Goal: Use online tool/utility: Utilize a website feature to perform a specific function

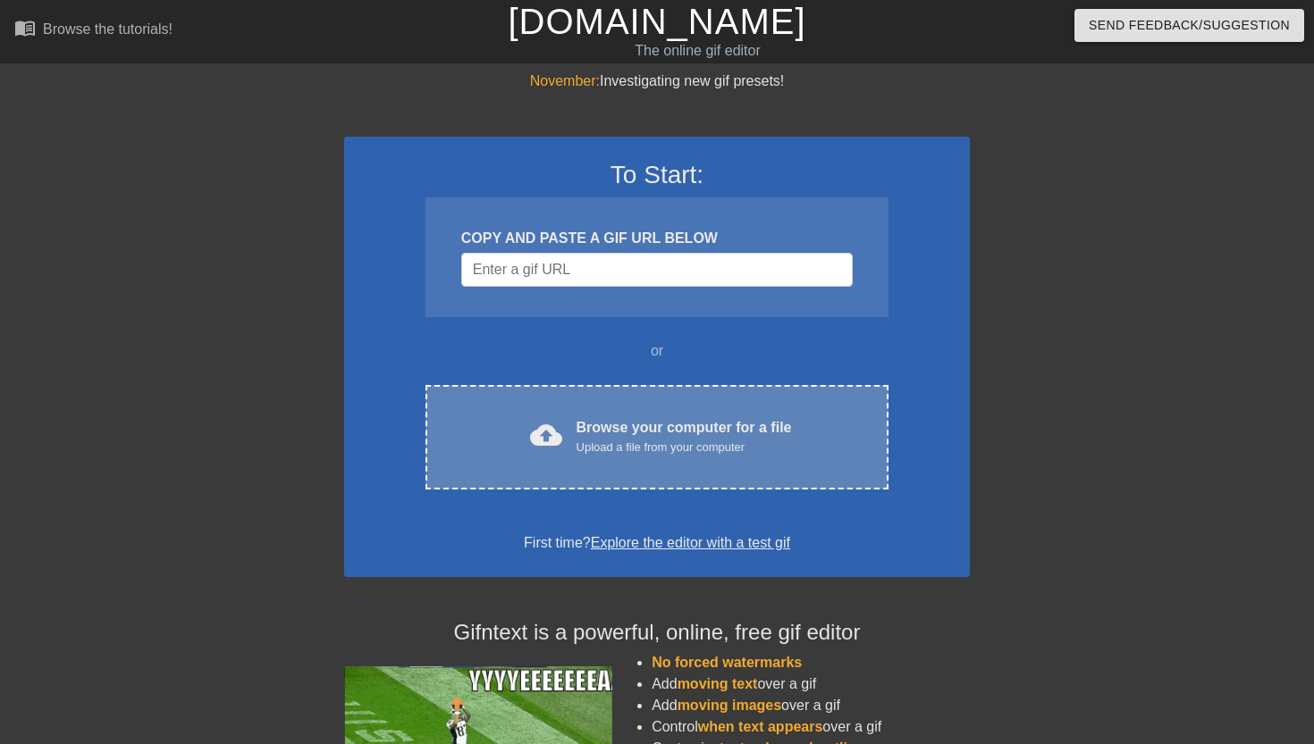
click at [540, 421] on span "cloud_upload" at bounding box center [546, 435] width 32 height 32
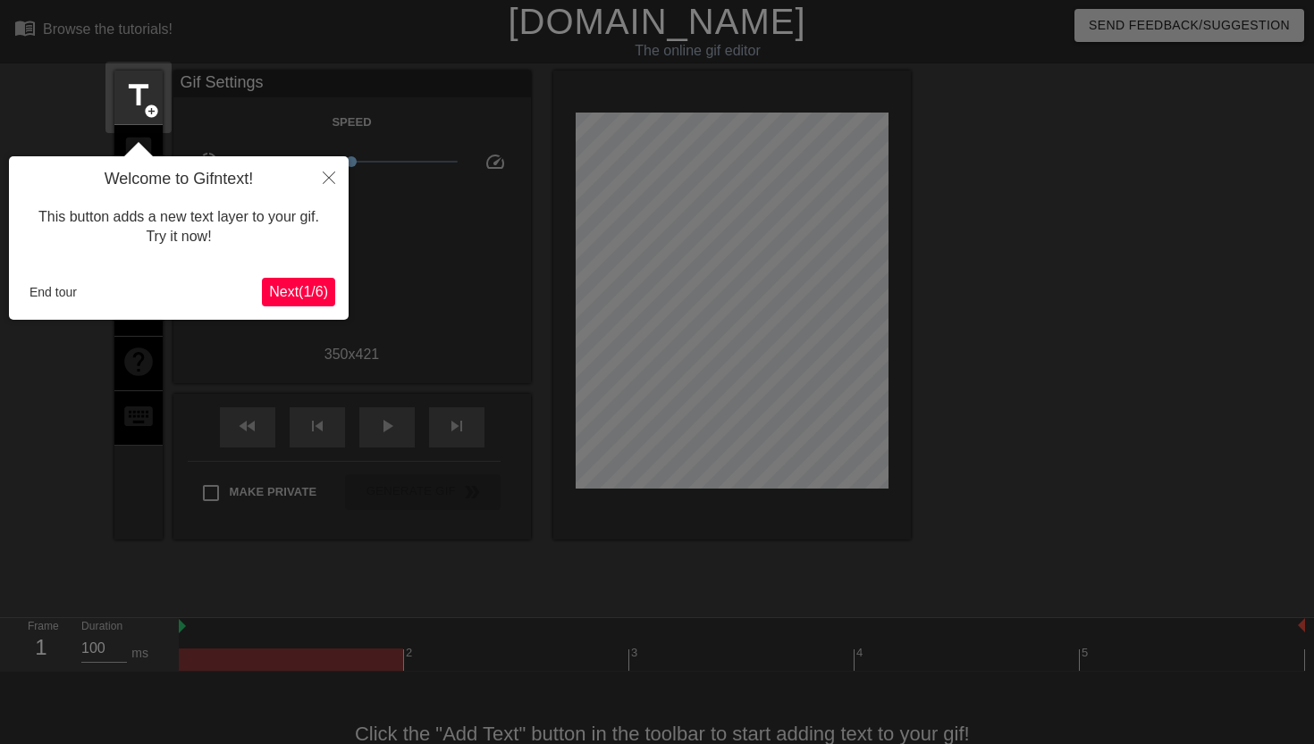
scroll to position [44, 0]
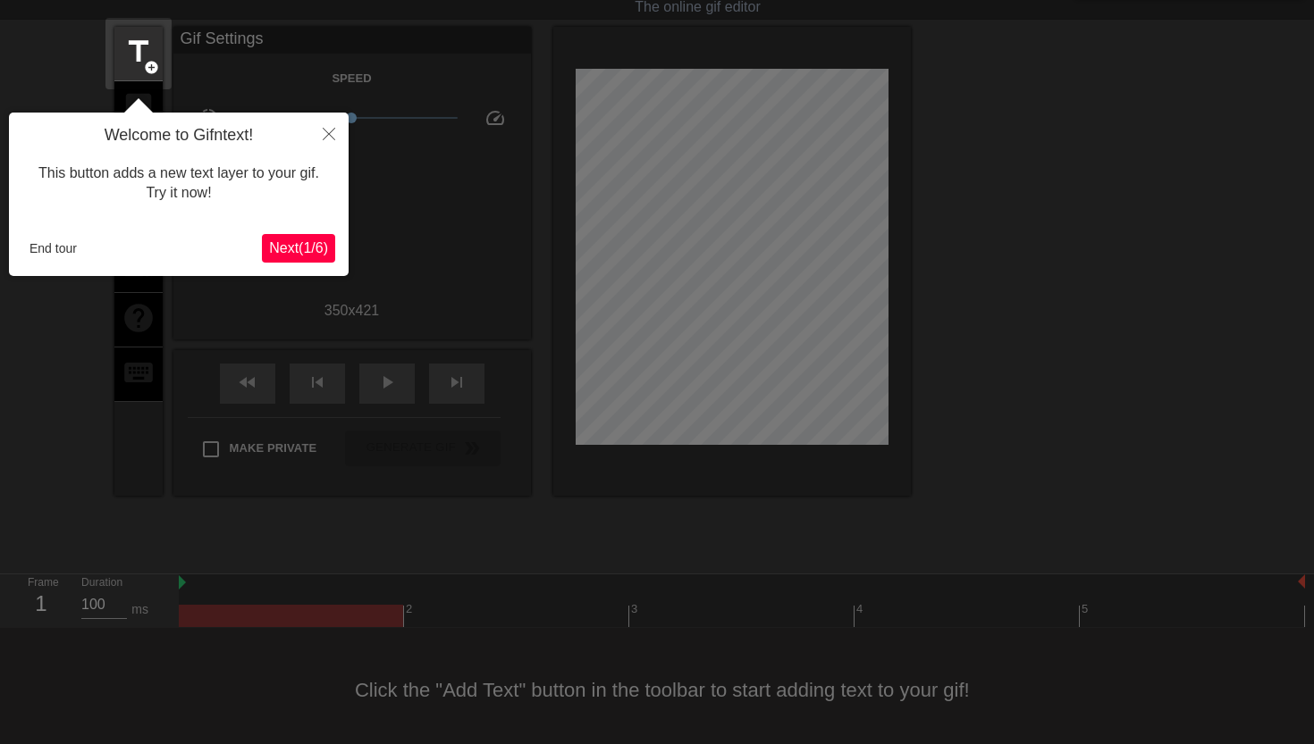
click at [293, 244] on span "Next ( 1 / 6 )" at bounding box center [298, 247] width 59 height 15
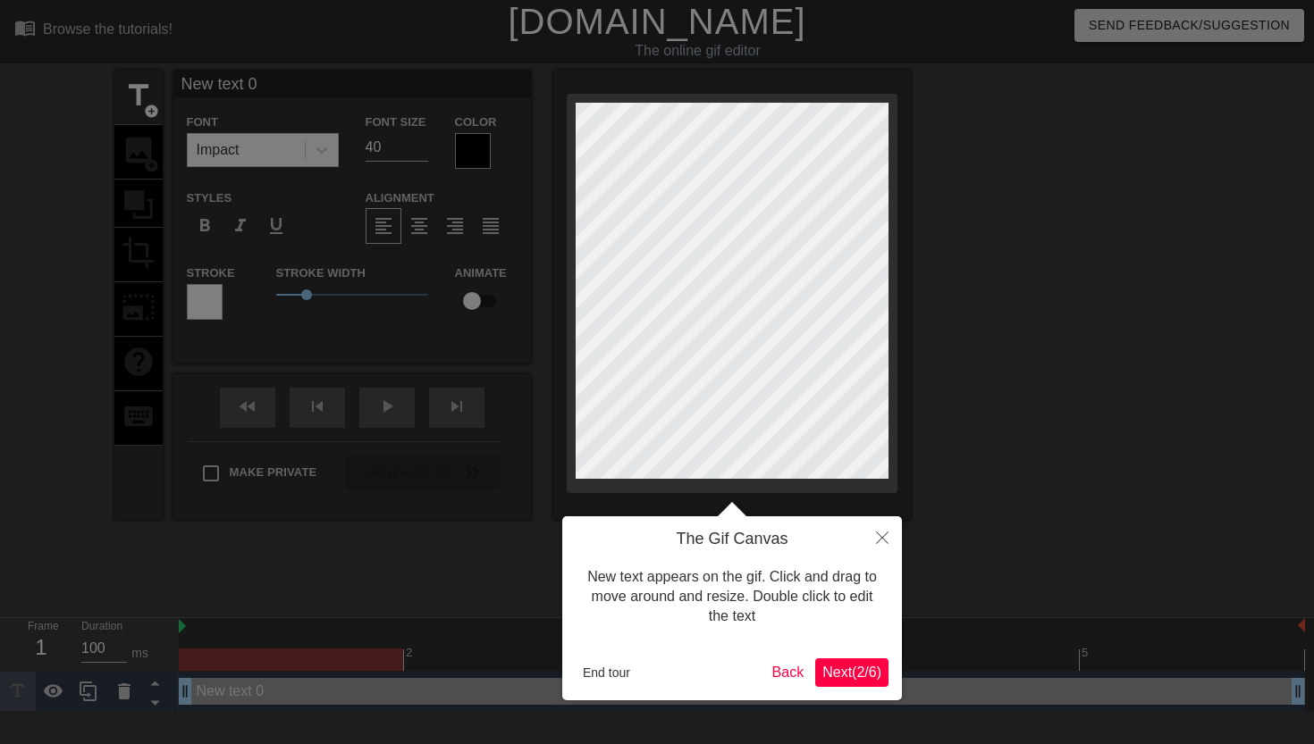
scroll to position [0, 0]
click at [846, 665] on span "Next ( 2 / 6 )" at bounding box center [851, 672] width 59 height 15
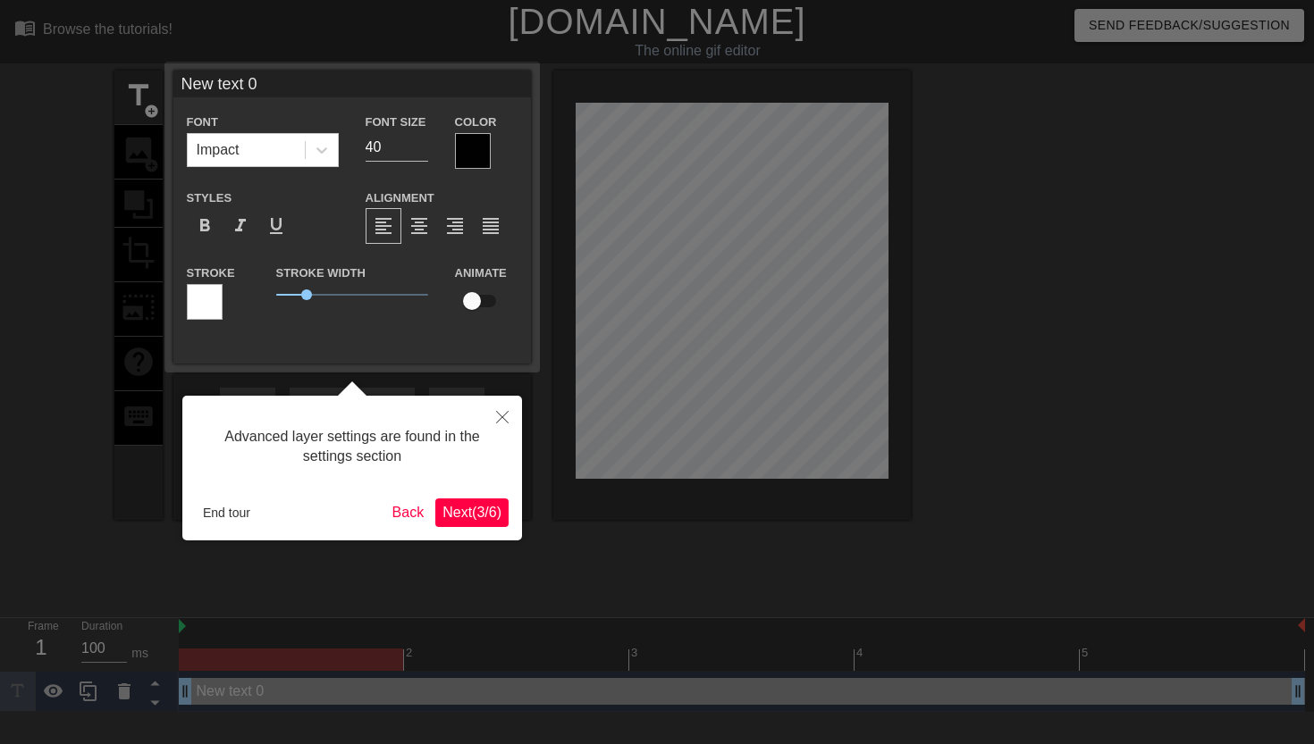
click at [480, 514] on span "Next ( 3 / 6 )" at bounding box center [471, 512] width 59 height 15
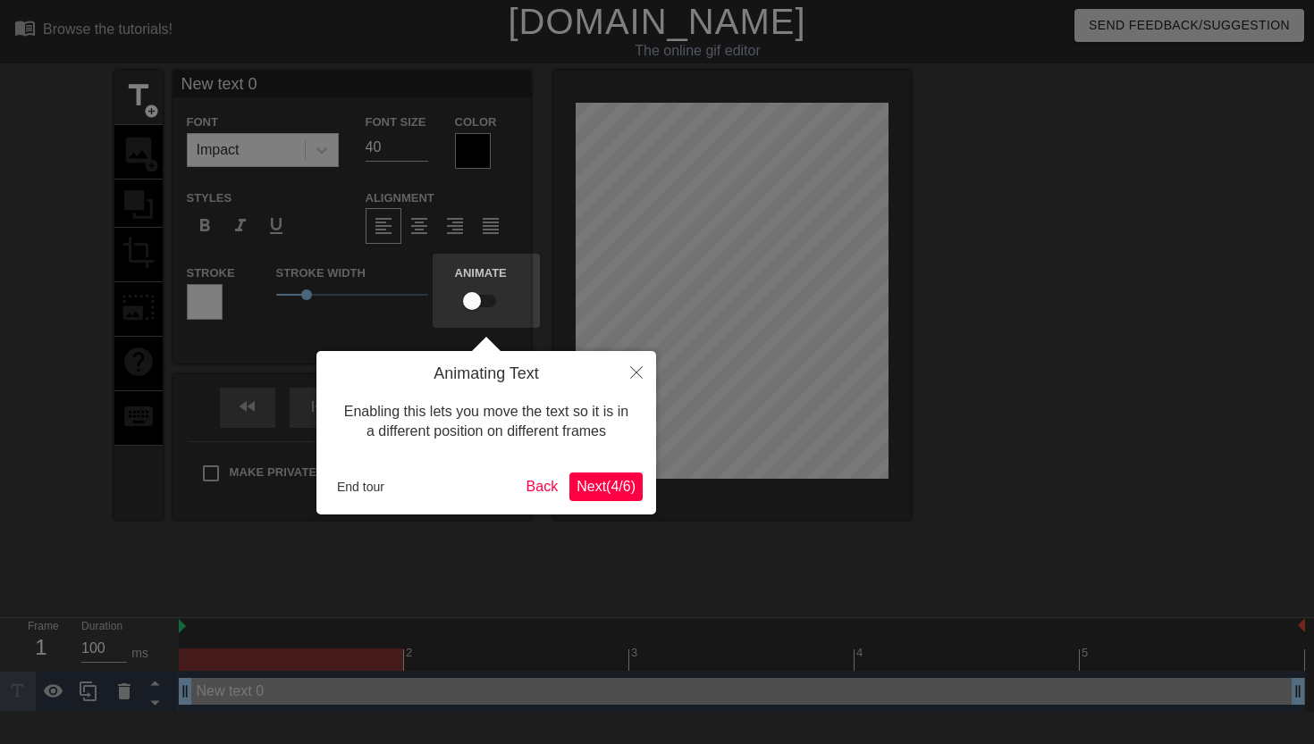
click at [586, 498] on button "Next ( 4 / 6 )" at bounding box center [605, 487] width 73 height 29
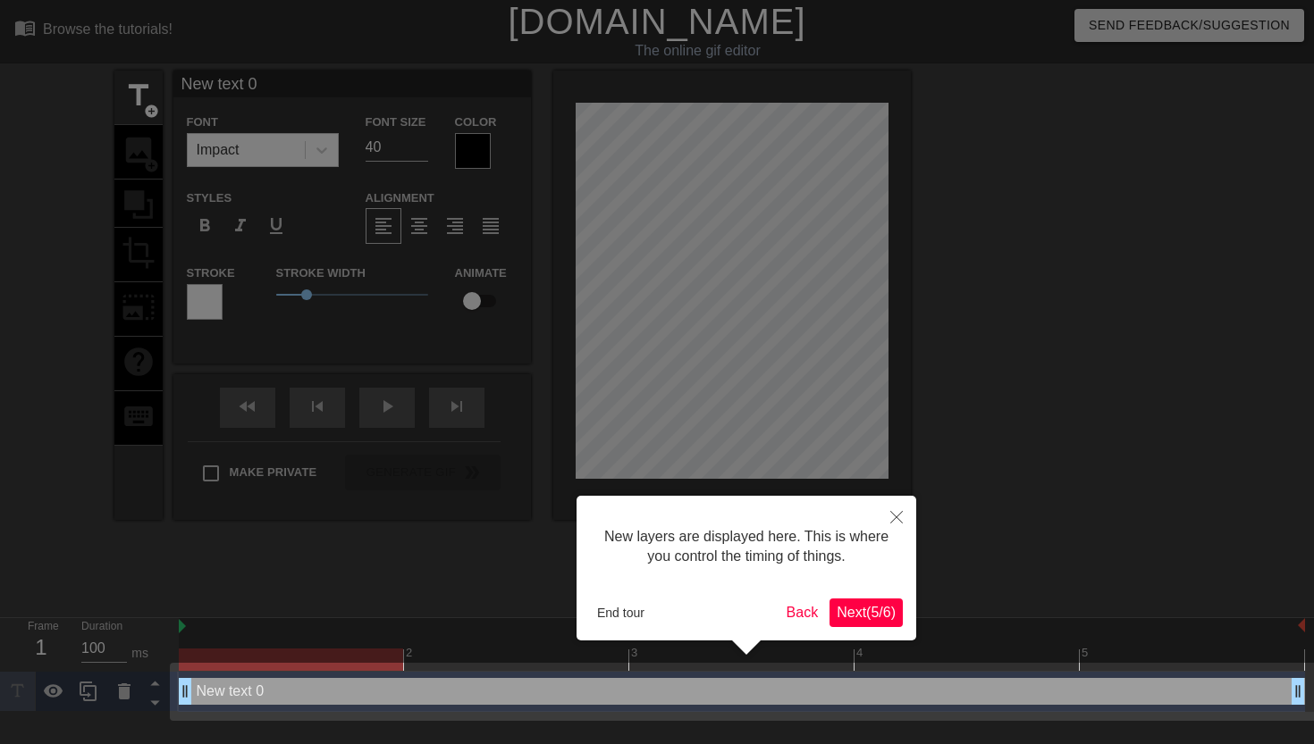
click at [860, 606] on span "Next ( 5 / 6 )" at bounding box center [865, 612] width 59 height 15
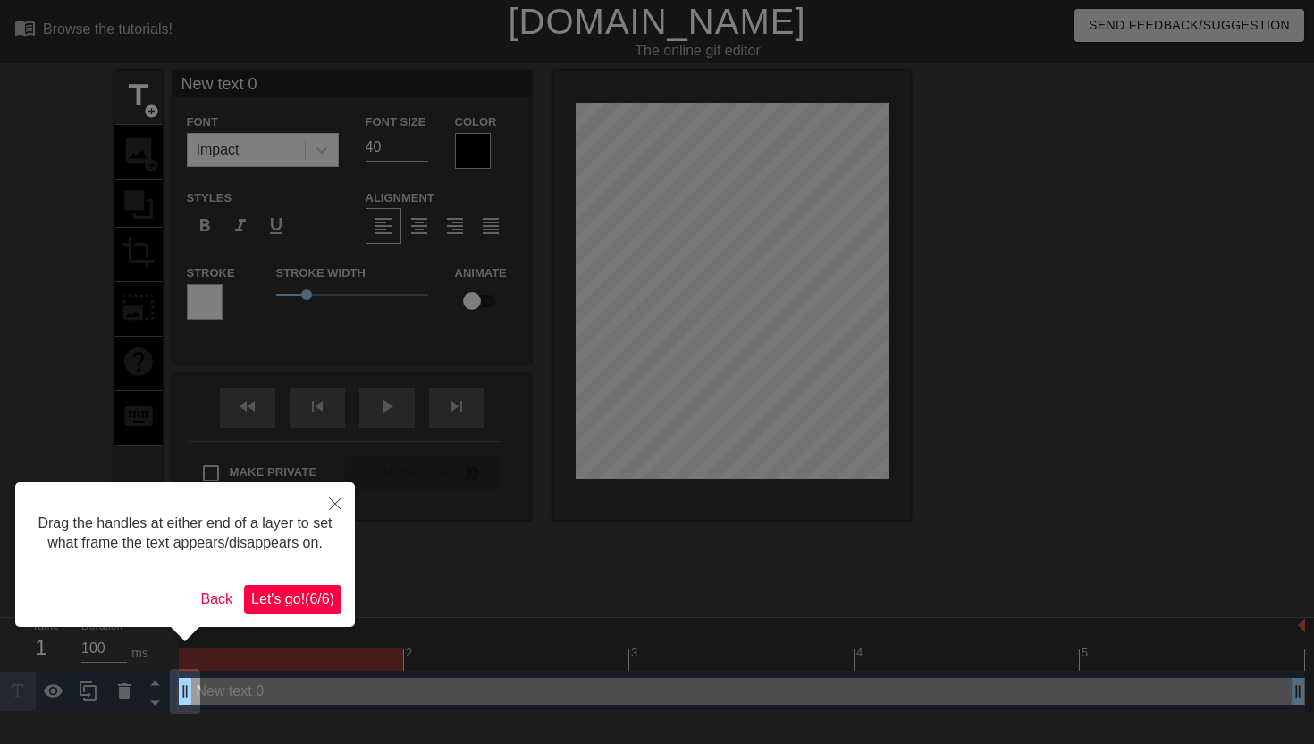
click at [308, 607] on span "Let's go! ( 6 / 6 )" at bounding box center [292, 599] width 83 height 15
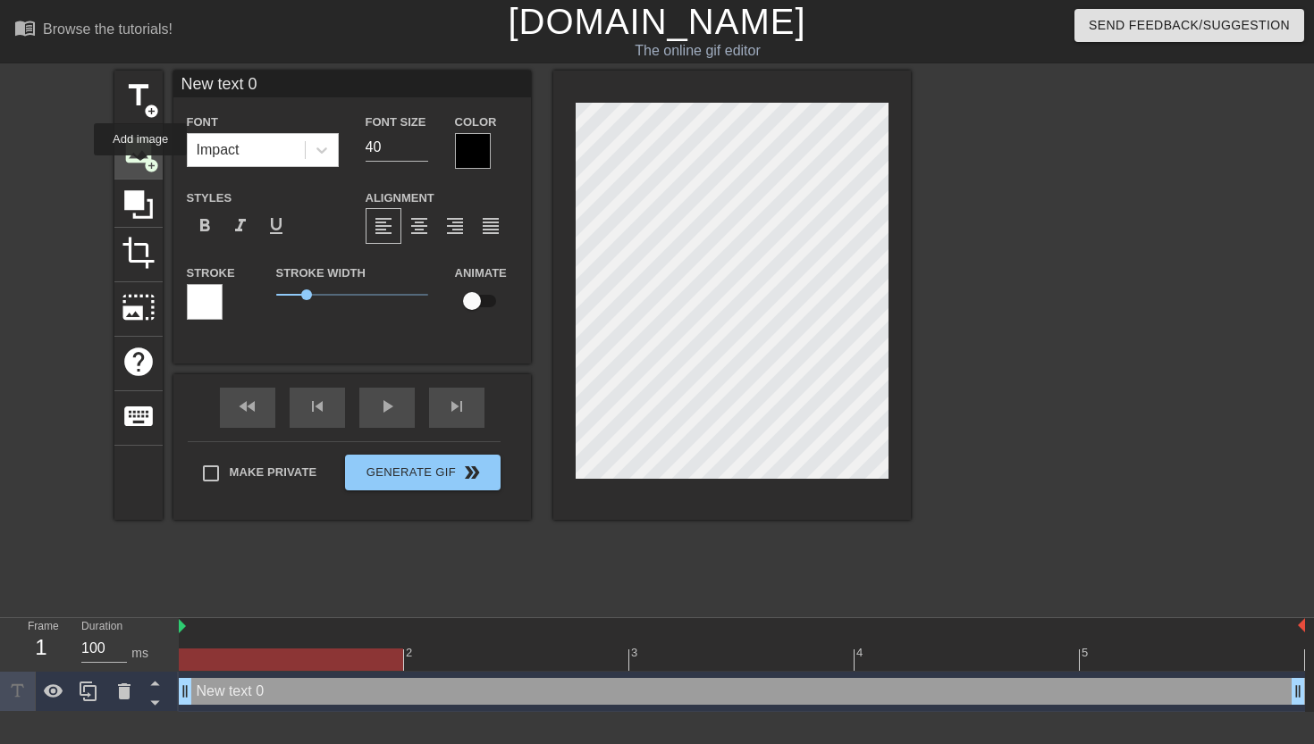
click at [141, 168] on div "image add_circle" at bounding box center [138, 152] width 48 height 55
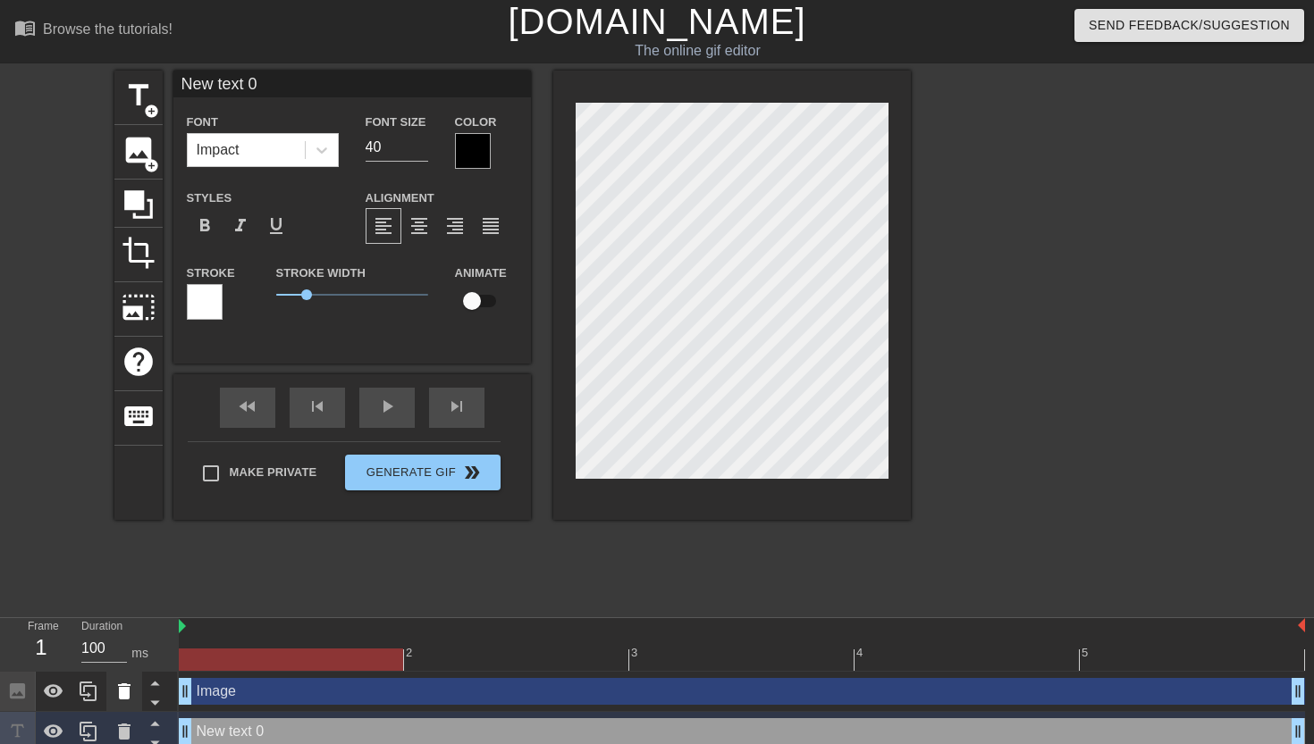
click at [128, 695] on icon at bounding box center [124, 692] width 13 height 16
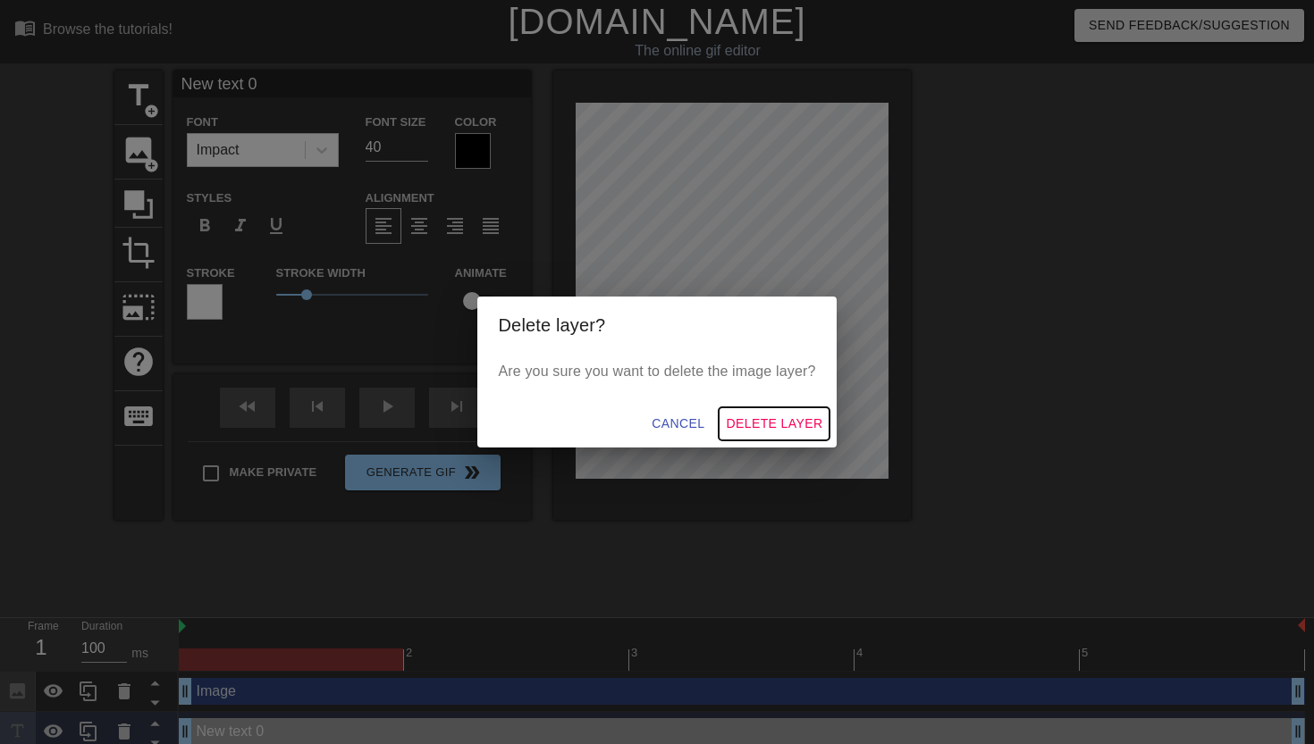
click at [752, 424] on span "Delete Layer" at bounding box center [774, 424] width 97 height 22
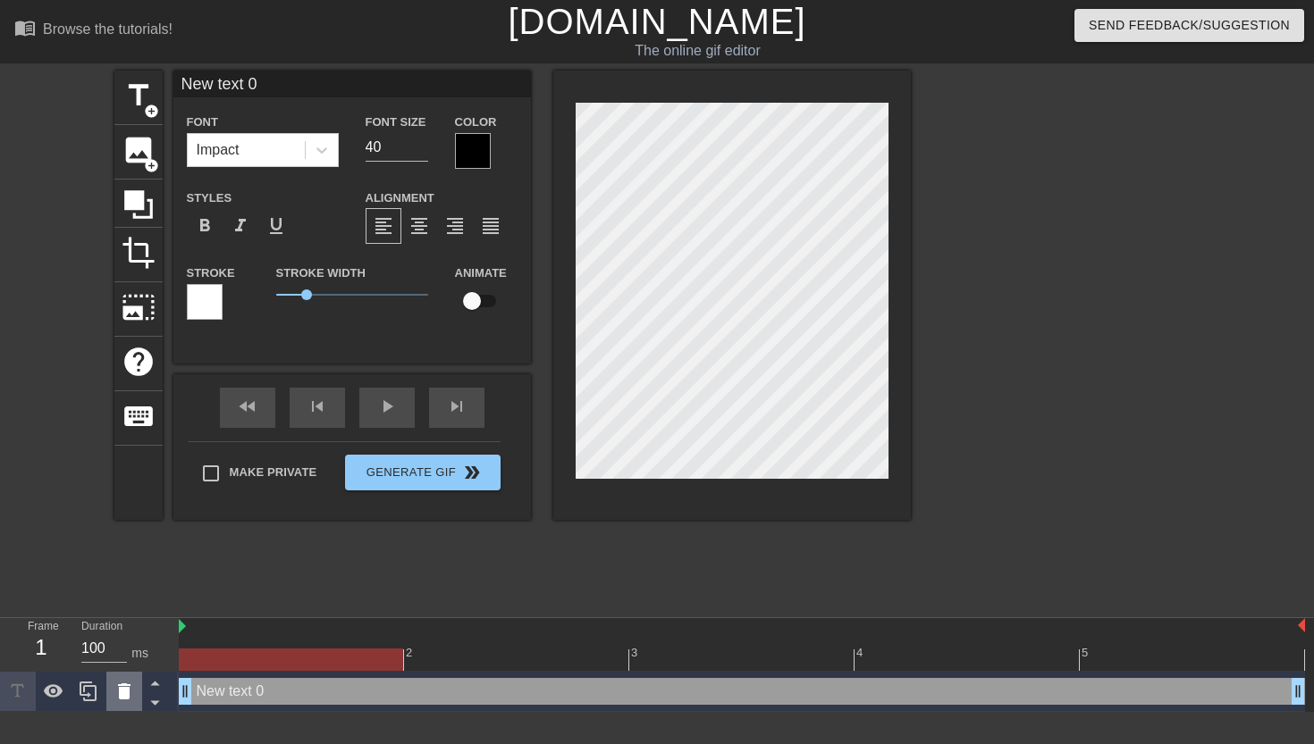
click at [125, 688] on icon at bounding box center [124, 692] width 13 height 16
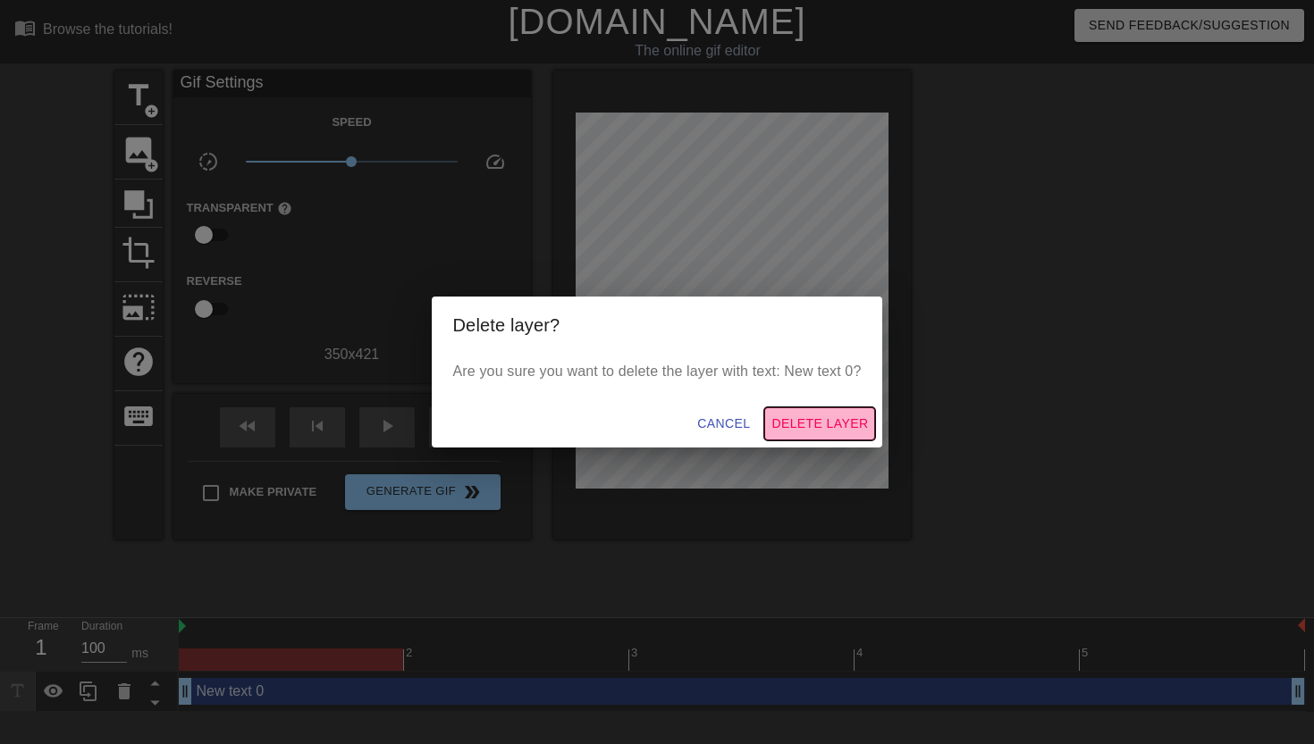
click at [791, 421] on span "Delete Layer" at bounding box center [819, 424] width 97 height 22
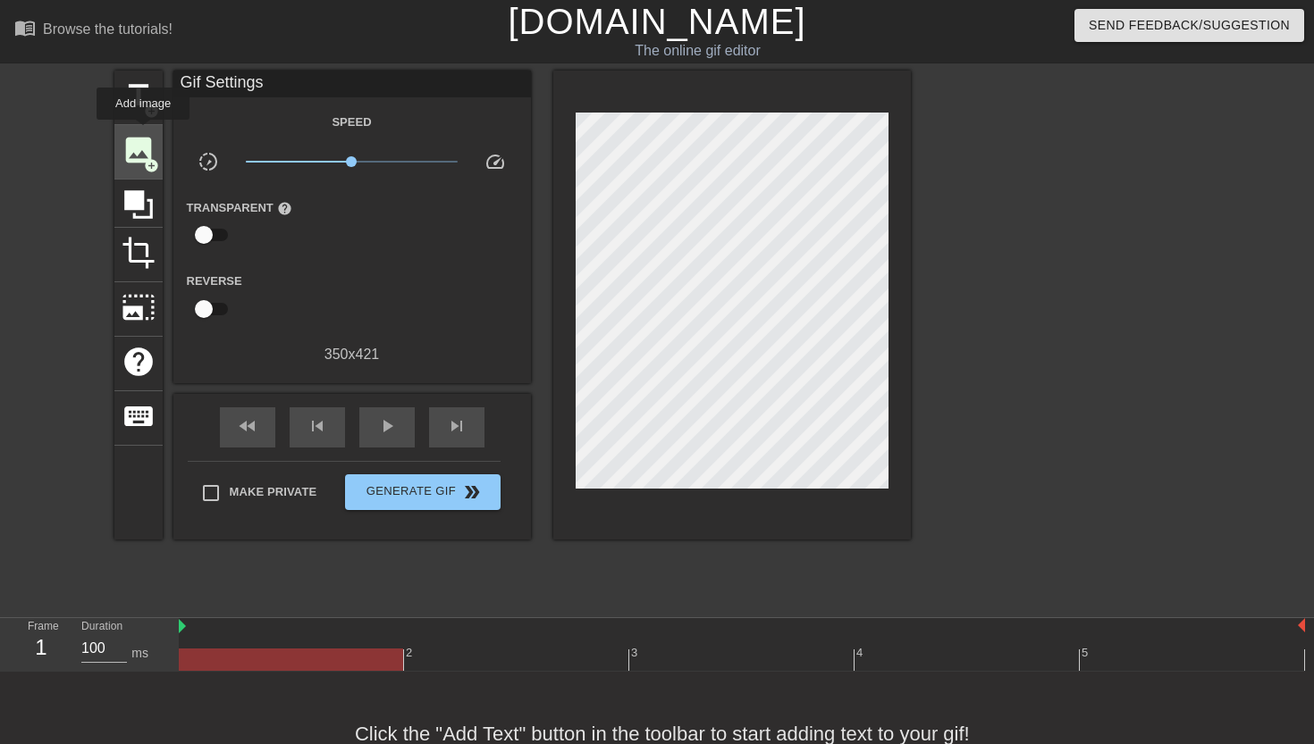
click at [144, 133] on span "image" at bounding box center [139, 150] width 34 height 34
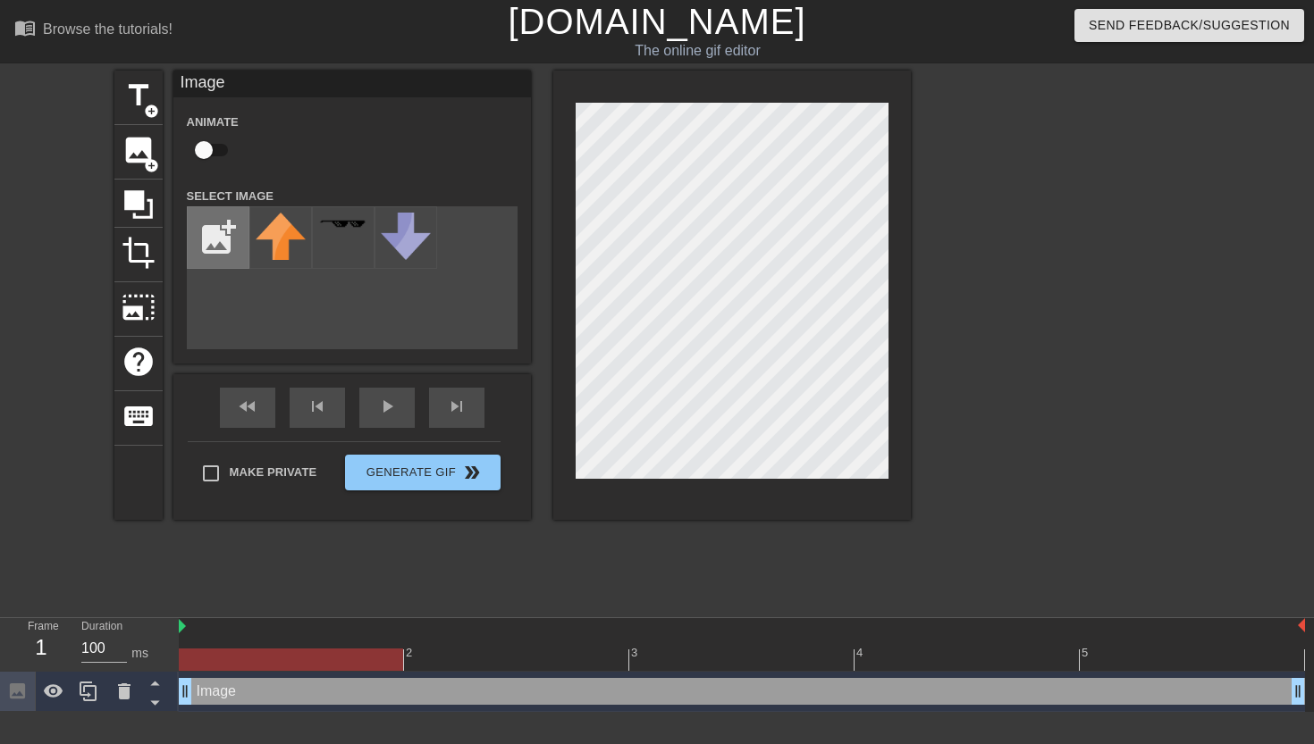
click at [221, 223] on input "file" at bounding box center [218, 237] width 61 height 61
type input "C:\fakepath\IMG_0809.jpeg"
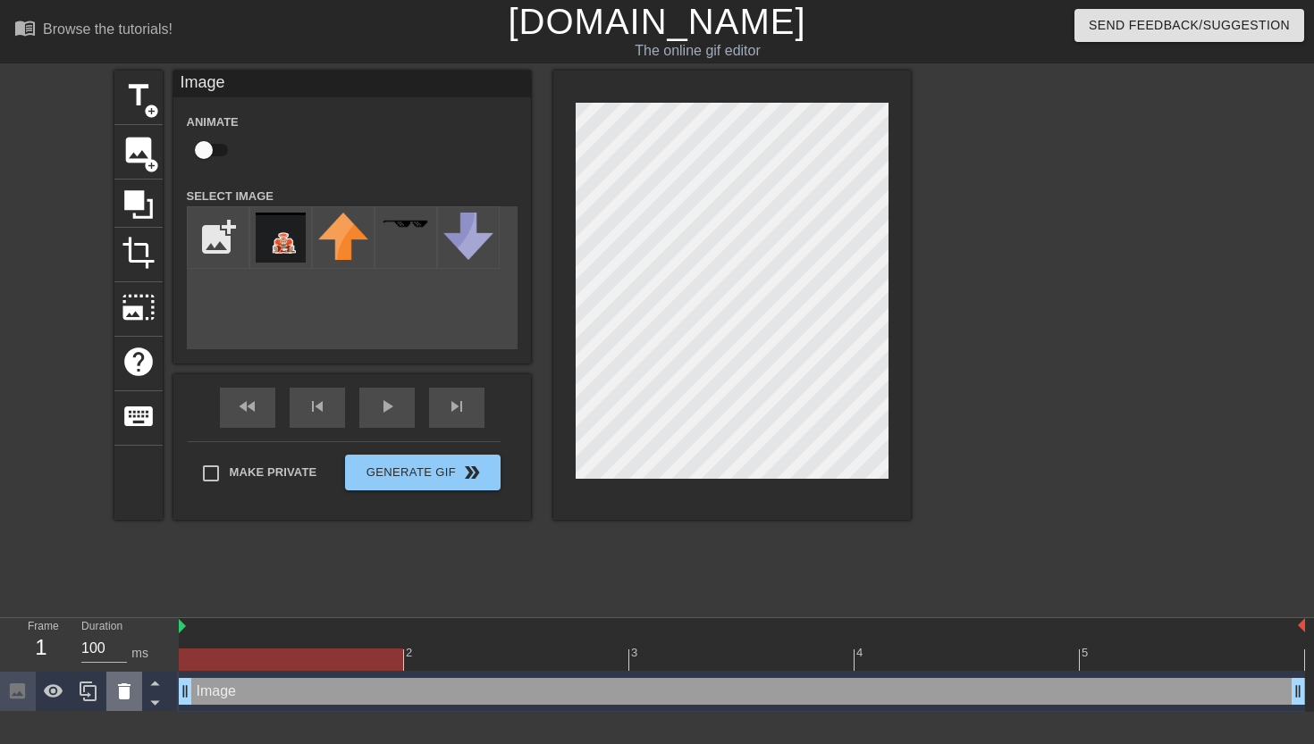
click at [122, 689] on icon at bounding box center [124, 692] width 13 height 16
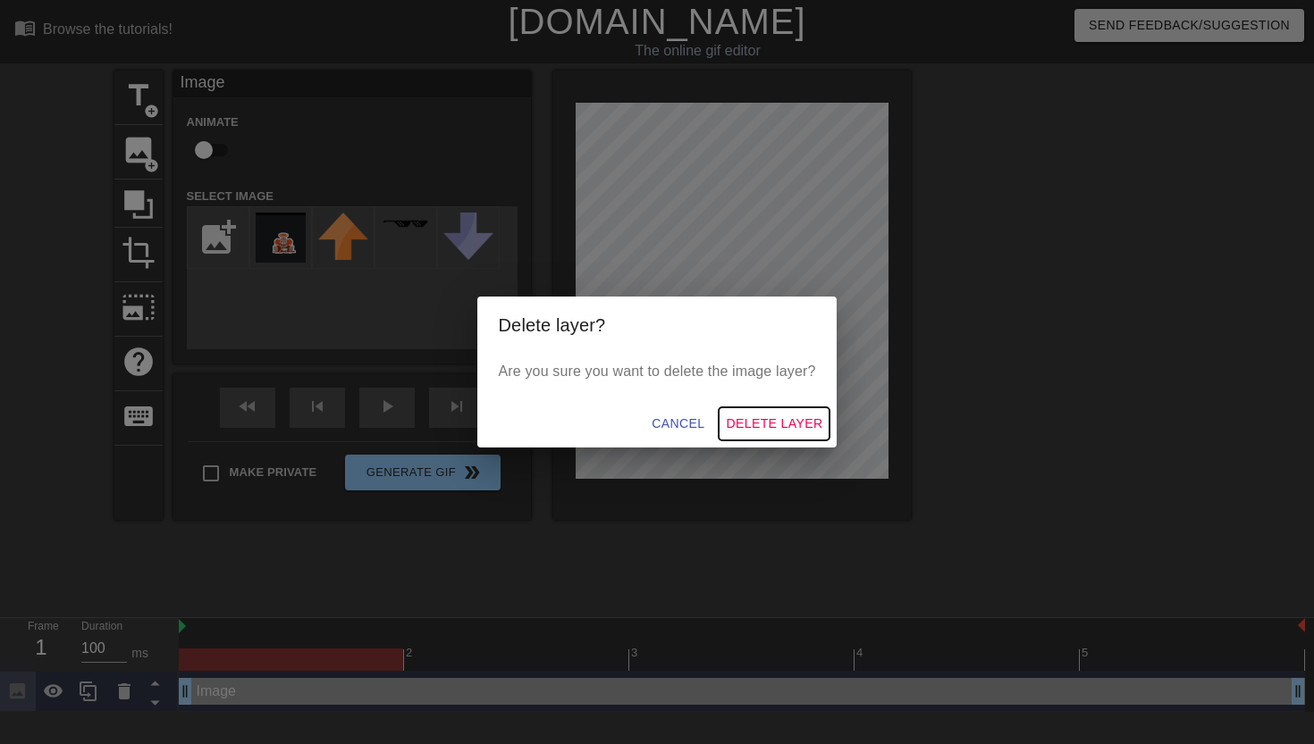
click at [735, 424] on span "Delete Layer" at bounding box center [774, 424] width 97 height 22
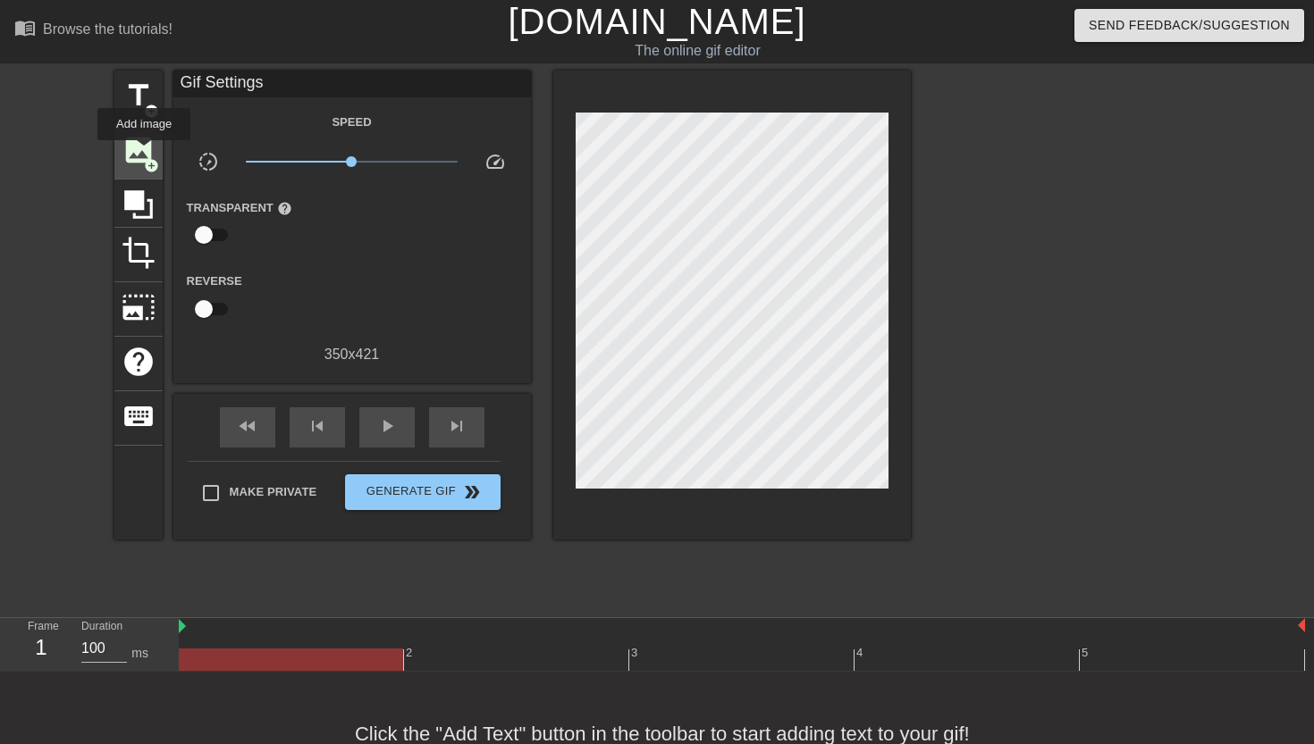
click at [144, 158] on span "add_circle" at bounding box center [151, 165] width 15 height 15
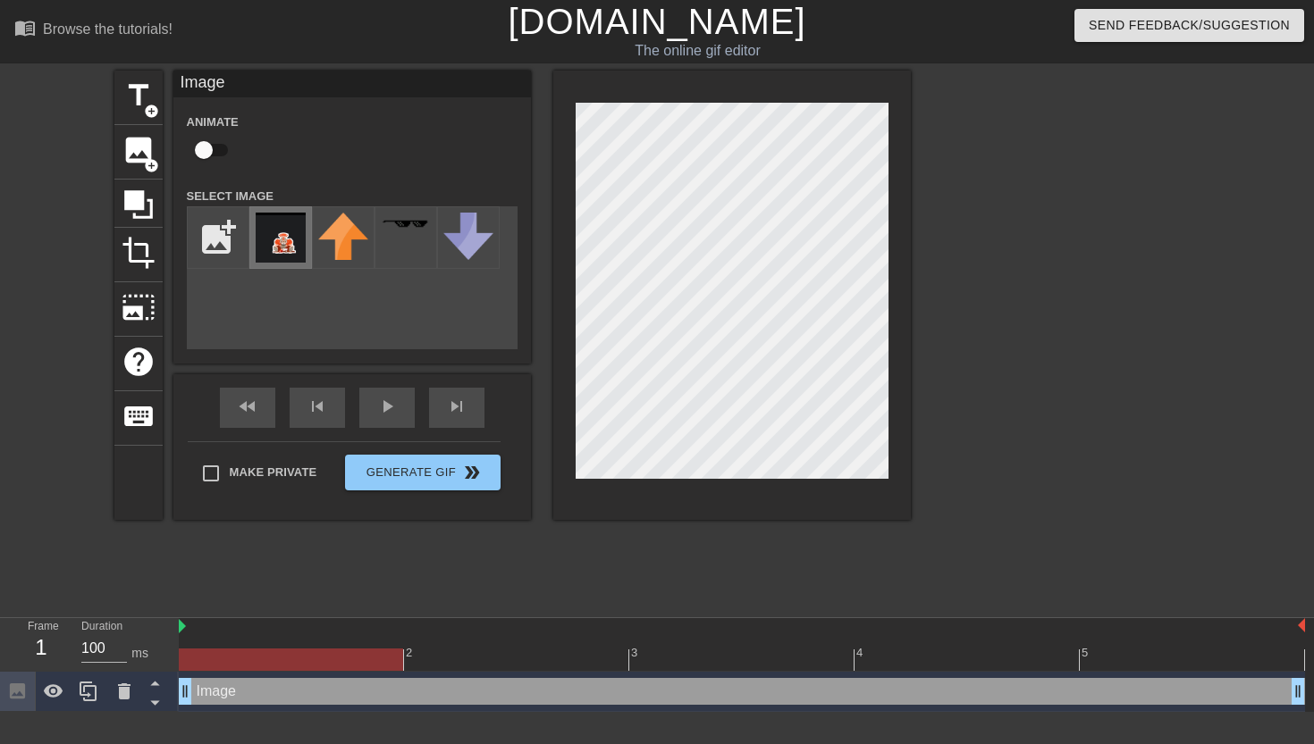
click at [284, 237] on img at bounding box center [281, 238] width 50 height 50
click at [144, 242] on span "crop" at bounding box center [139, 253] width 34 height 34
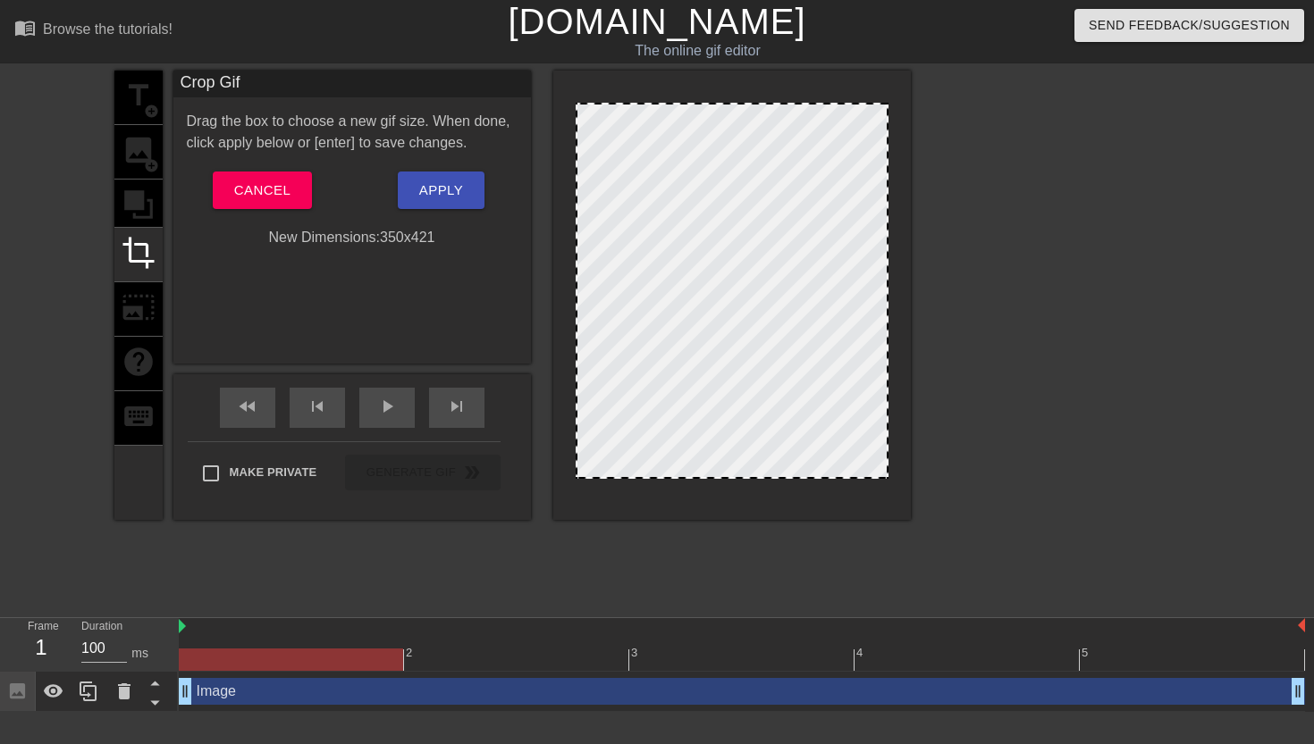
drag, startPoint x: 693, startPoint y: 306, endPoint x: 588, endPoint y: 256, distance: 115.5
click at [588, 256] on div at bounding box center [731, 291] width 313 height 376
click at [701, 287] on div at bounding box center [731, 291] width 313 height 376
click at [702, 305] on div at bounding box center [731, 291] width 313 height 376
click at [310, 200] on button "Cancel" at bounding box center [262, 191] width 99 height 38
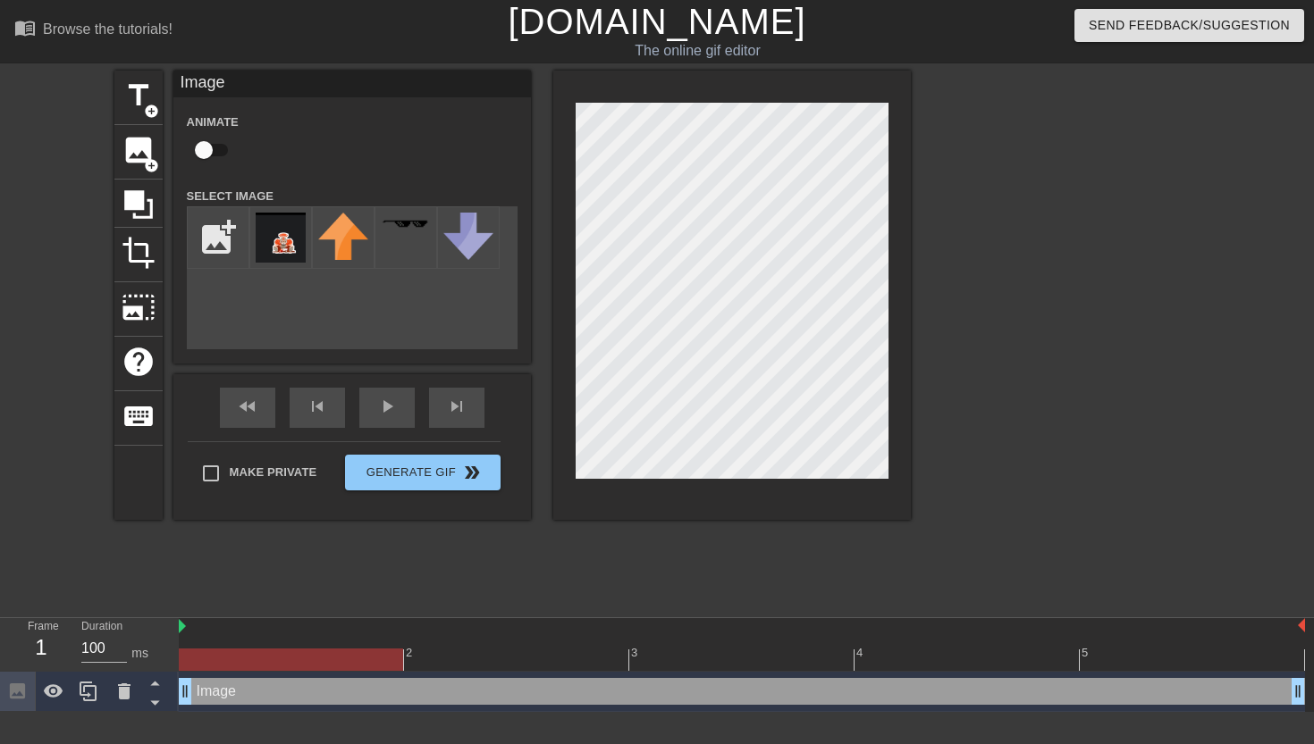
click at [214, 153] on input "checkbox" at bounding box center [204, 150] width 102 height 34
click at [225, 160] on input "checkbox" at bounding box center [221, 150] width 102 height 34
checkbox input "false"
click at [128, 685] on icon at bounding box center [123, 691] width 21 height 21
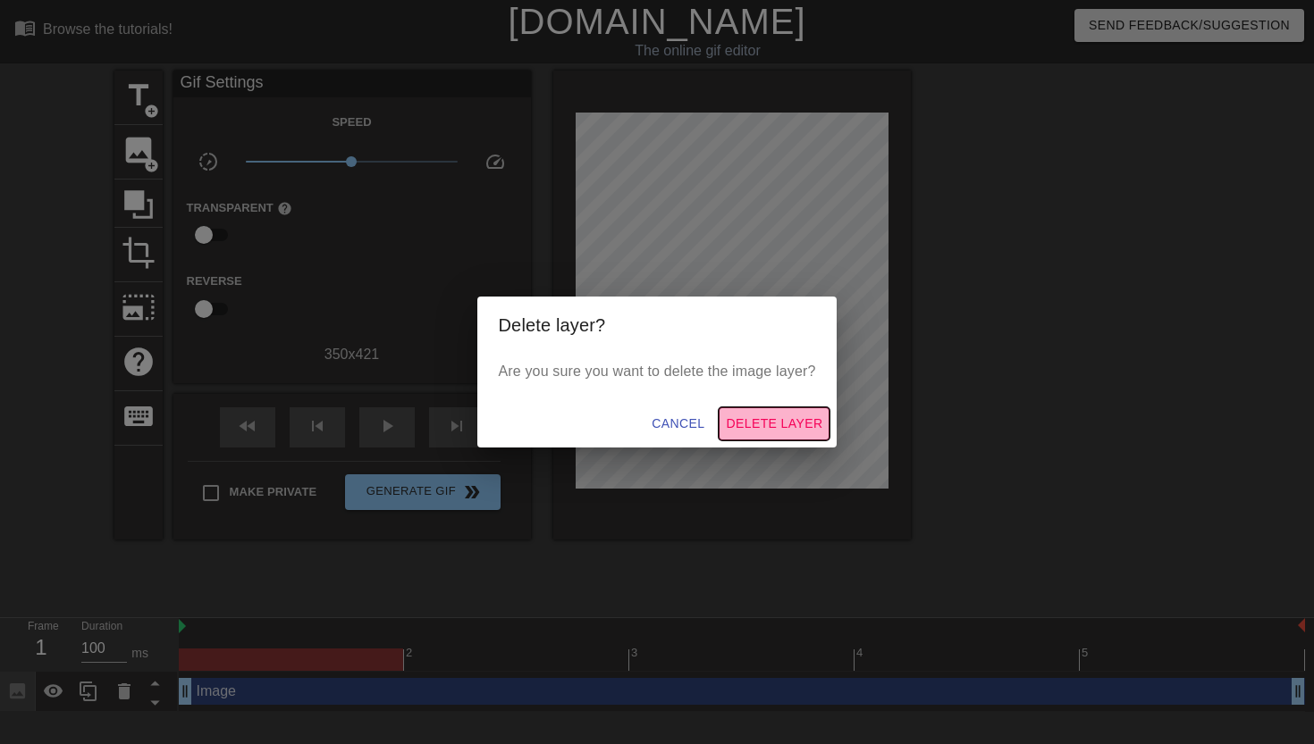
click at [755, 420] on span "Delete Layer" at bounding box center [774, 424] width 97 height 22
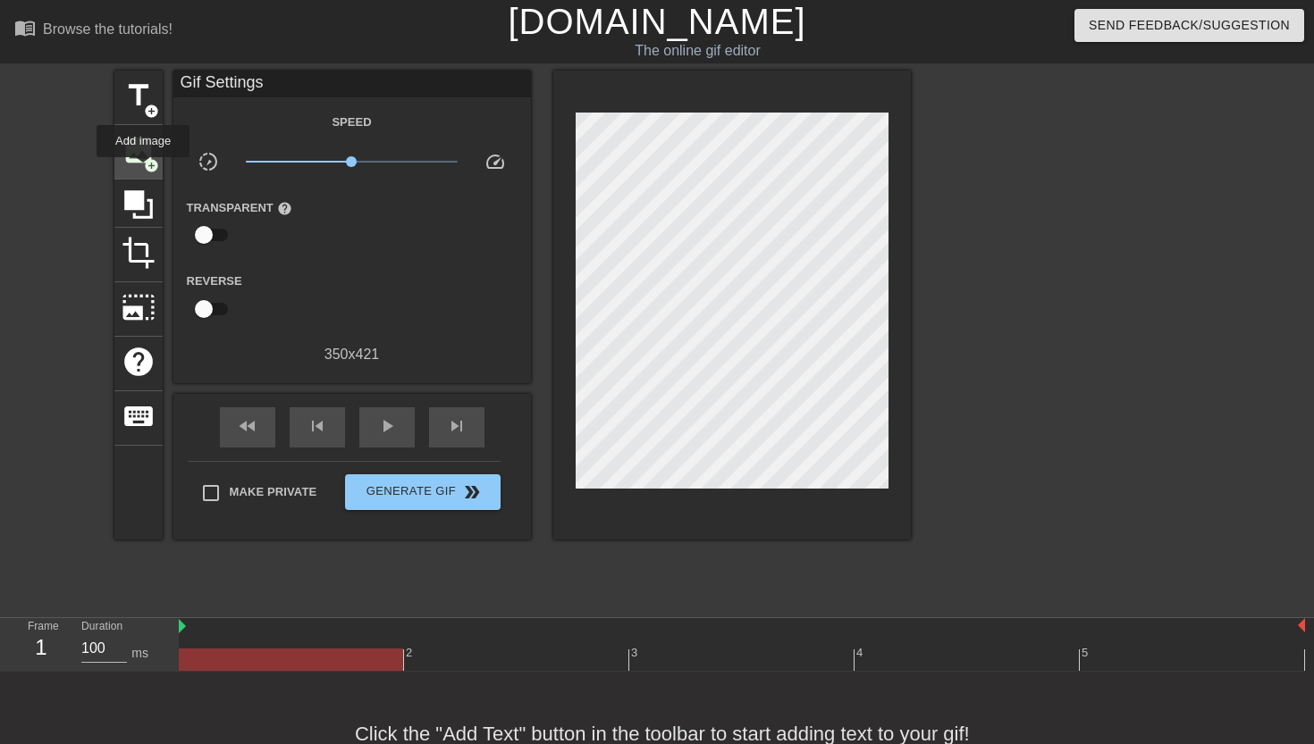
click at [144, 170] on span "add_circle" at bounding box center [151, 165] width 15 height 15
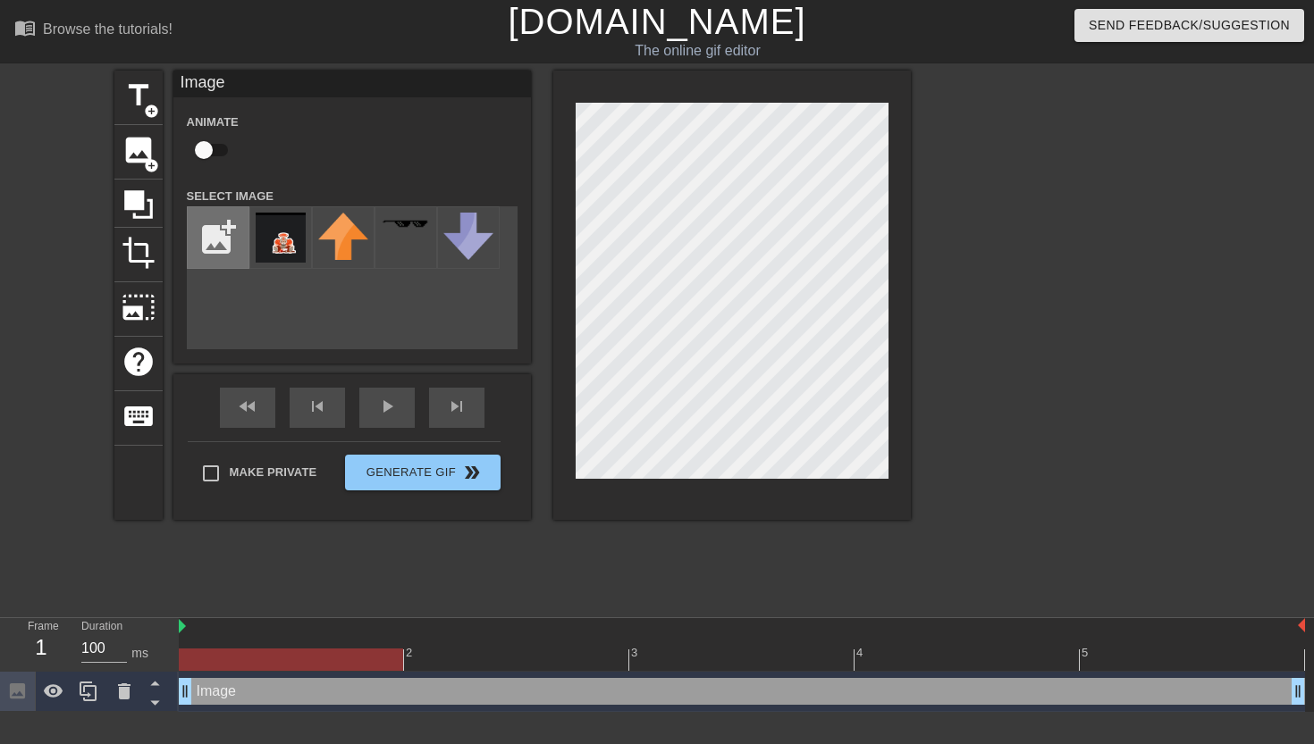
click at [220, 246] on input "file" at bounding box center [218, 237] width 61 height 61
type input "C:\fakepath\IMG_0811.jpeg"
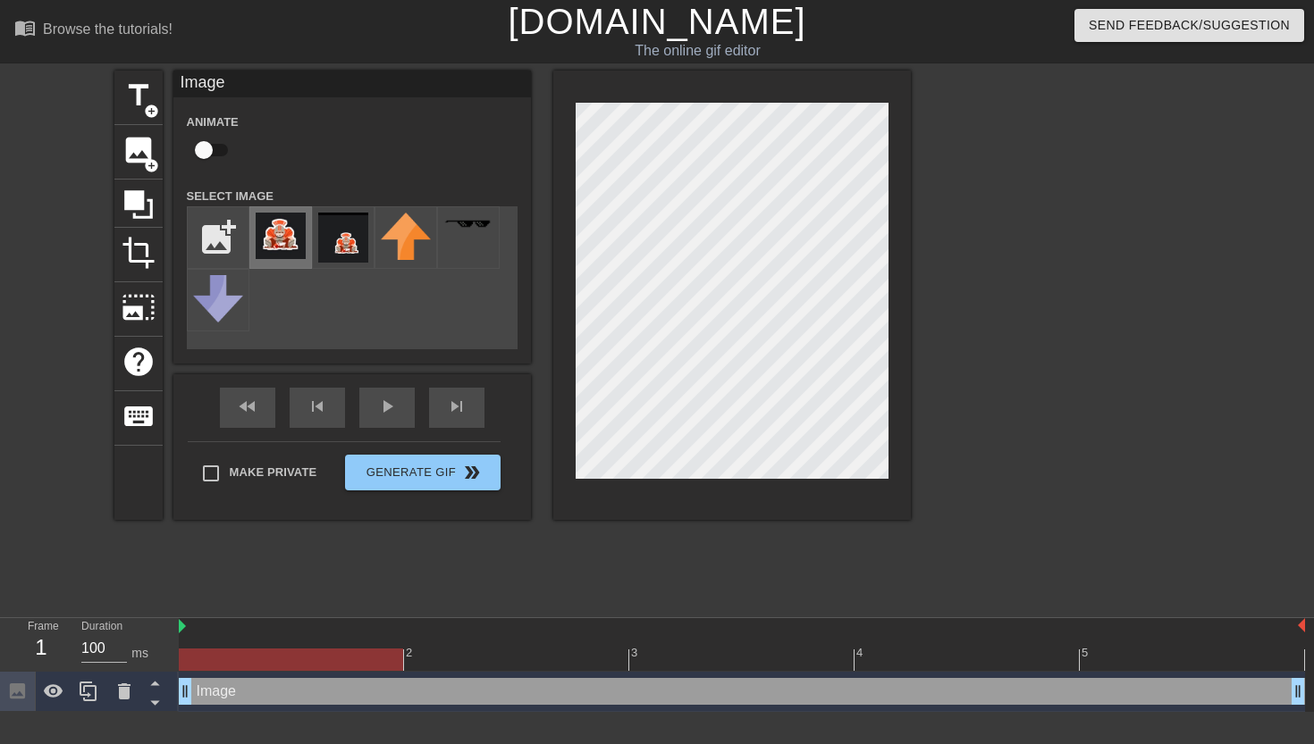
click at [273, 247] on img at bounding box center [281, 236] width 50 height 46
click at [290, 233] on img at bounding box center [281, 236] width 50 height 46
click at [291, 240] on img at bounding box center [281, 236] width 50 height 46
click at [139, 305] on span "photo_size_select_large" at bounding box center [139, 307] width 34 height 34
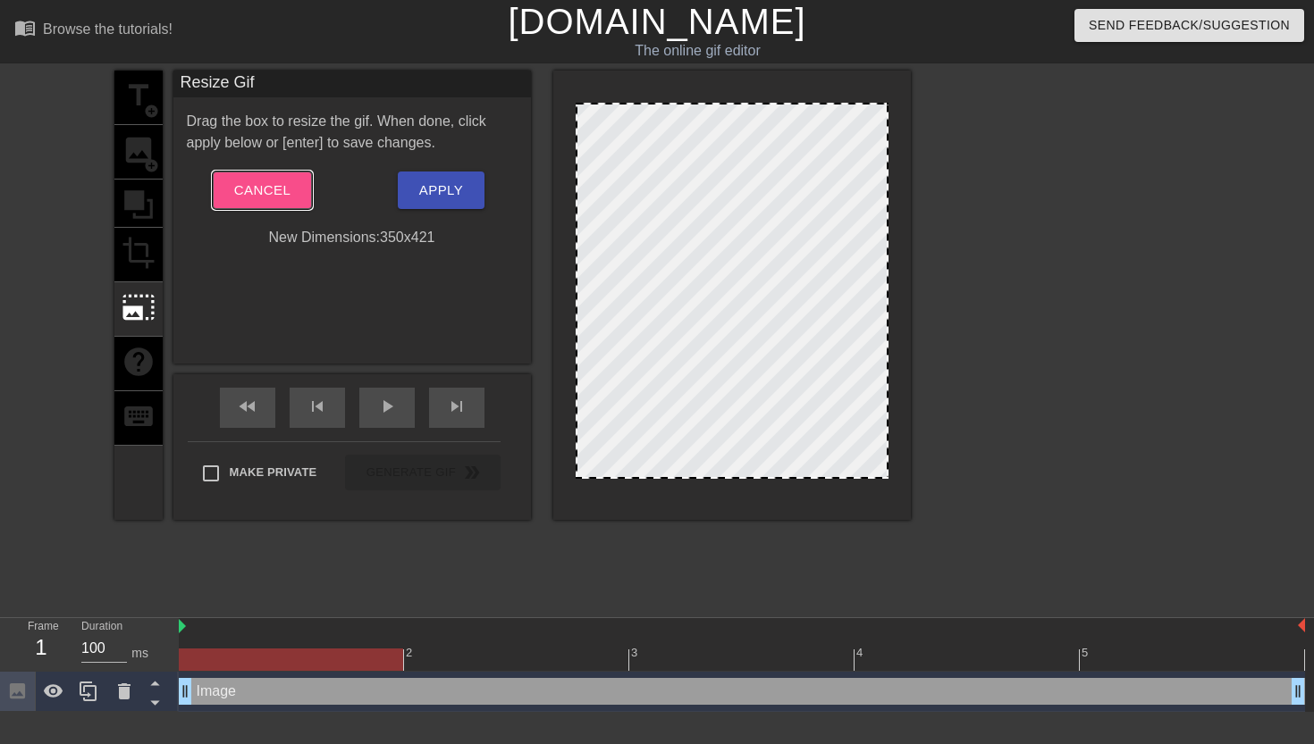
click at [238, 200] on span "Cancel" at bounding box center [262, 190] width 56 height 23
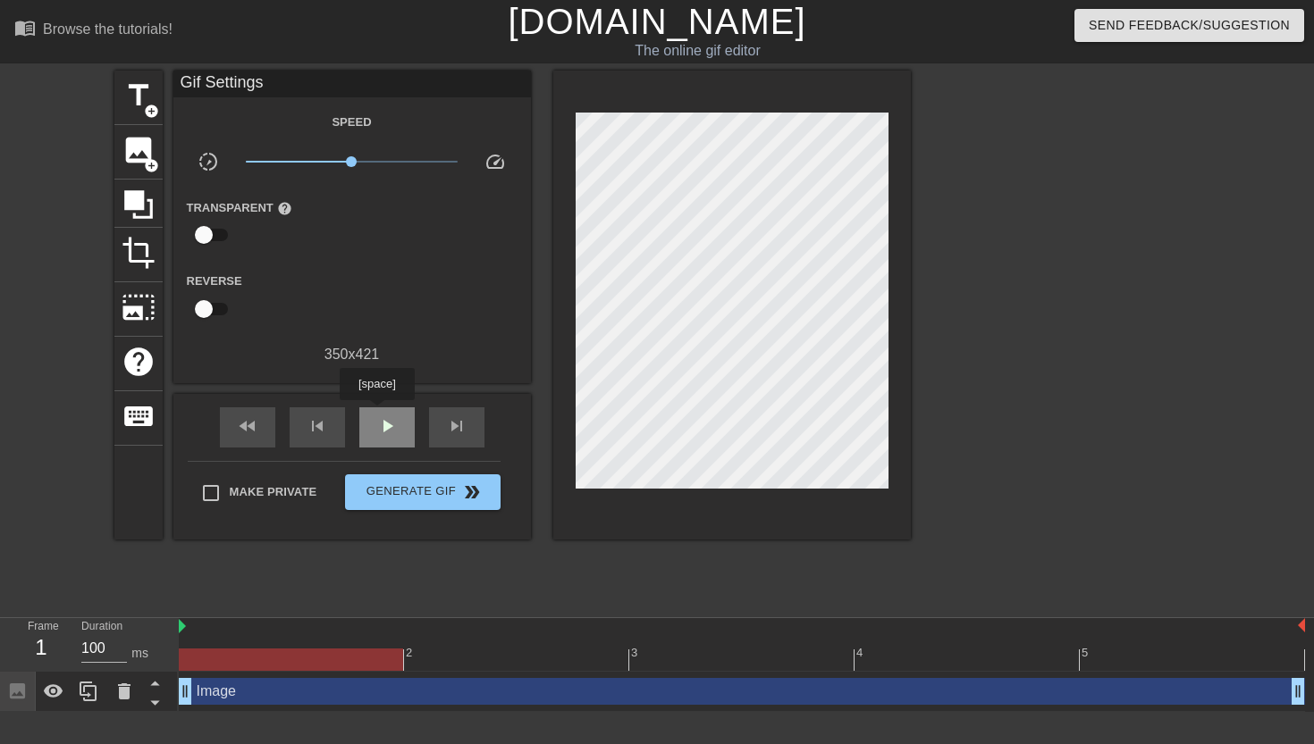
click at [379, 413] on div "play_arrow" at bounding box center [386, 427] width 55 height 40
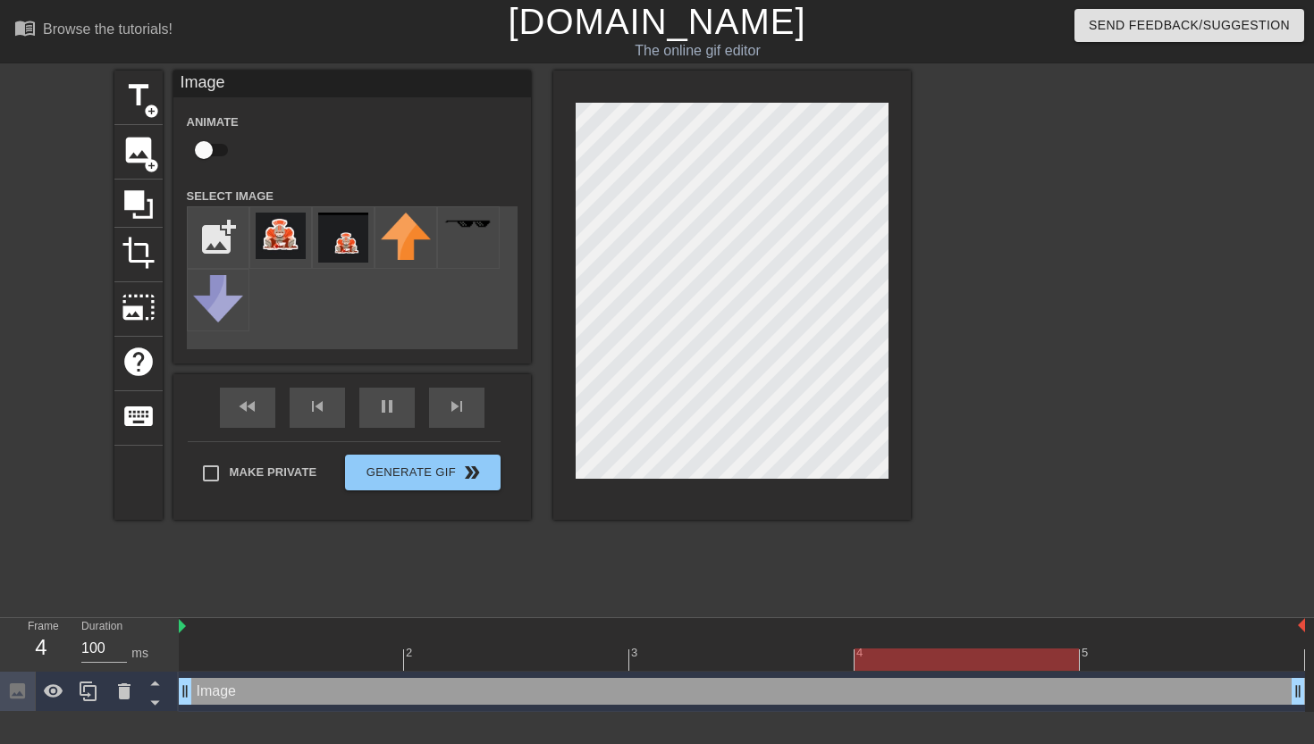
click at [967, 365] on div at bounding box center [1066, 339] width 268 height 536
click at [374, 179] on div "Animate Select Image add_photo_alternate" at bounding box center [352, 230] width 331 height 239
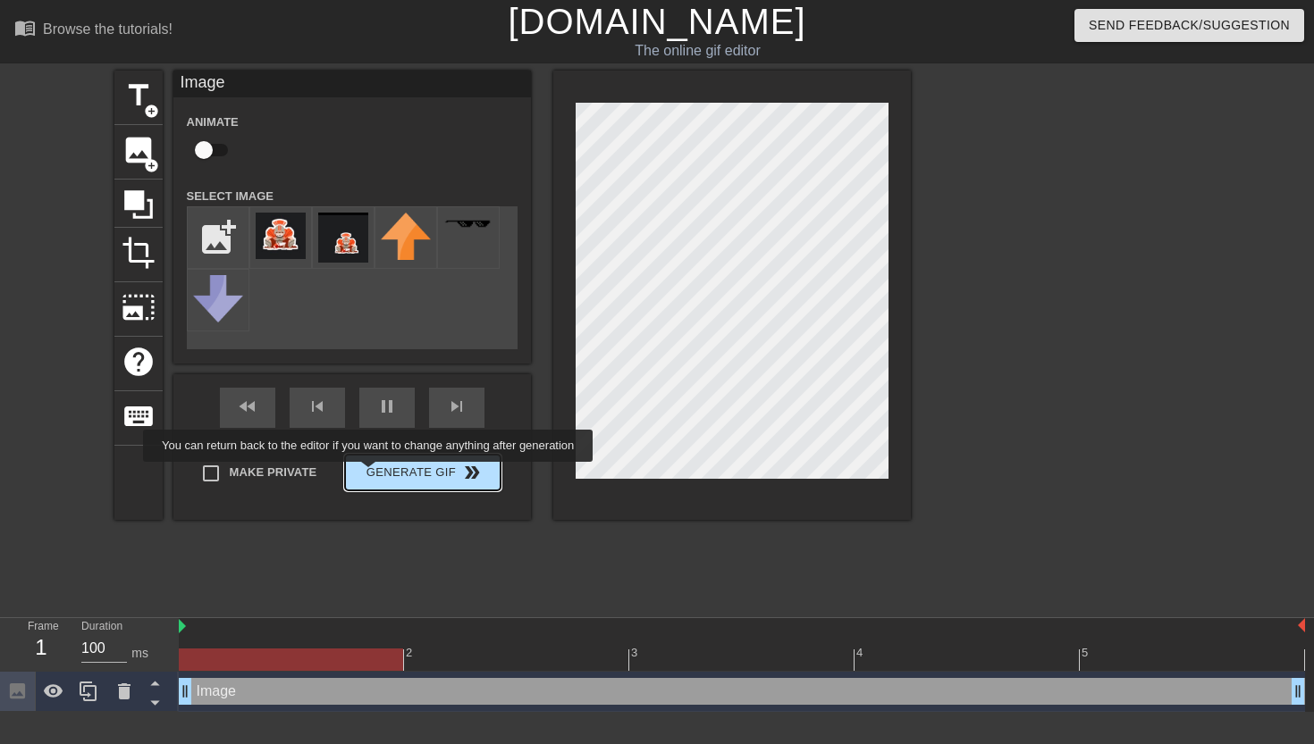
click at [380, 475] on button "Generate Gif double_arrow" at bounding box center [422, 473] width 155 height 36
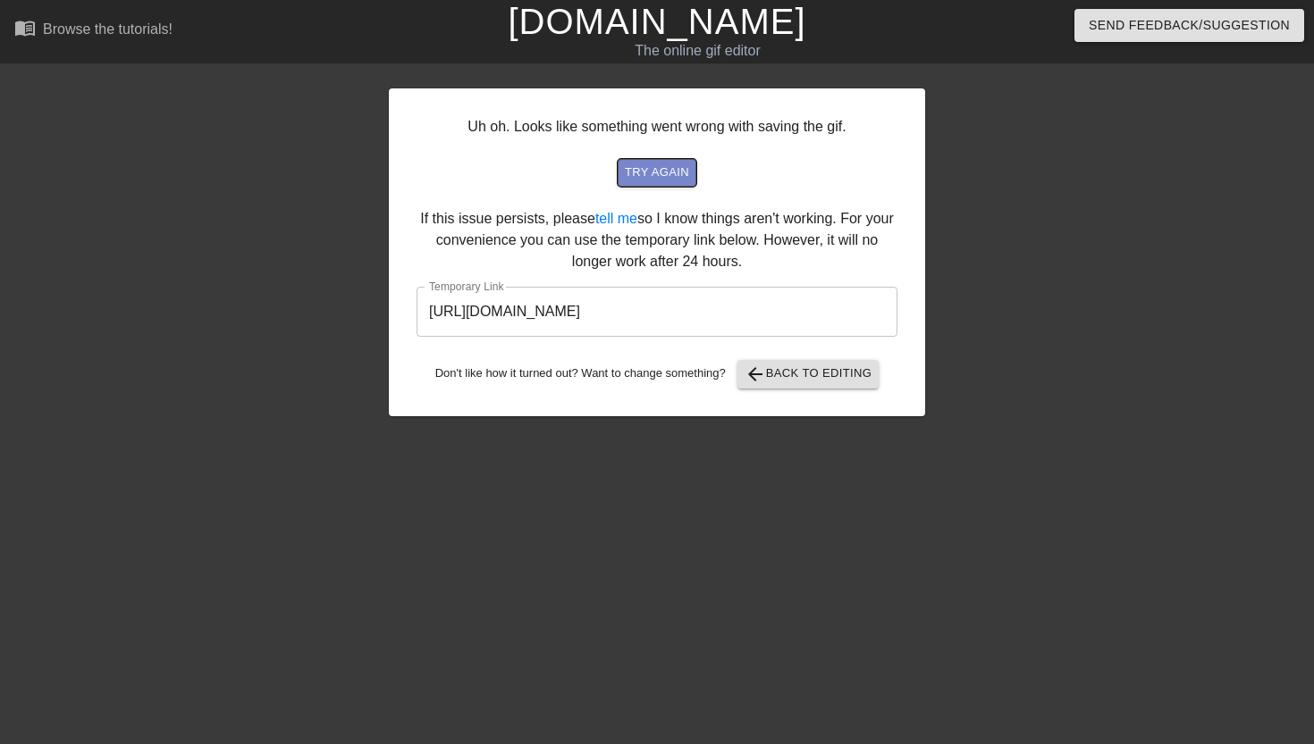
click at [639, 173] on span "try again" at bounding box center [657, 173] width 64 height 21
click at [788, 378] on span "arrow_back Back to Editing" at bounding box center [808, 374] width 128 height 21
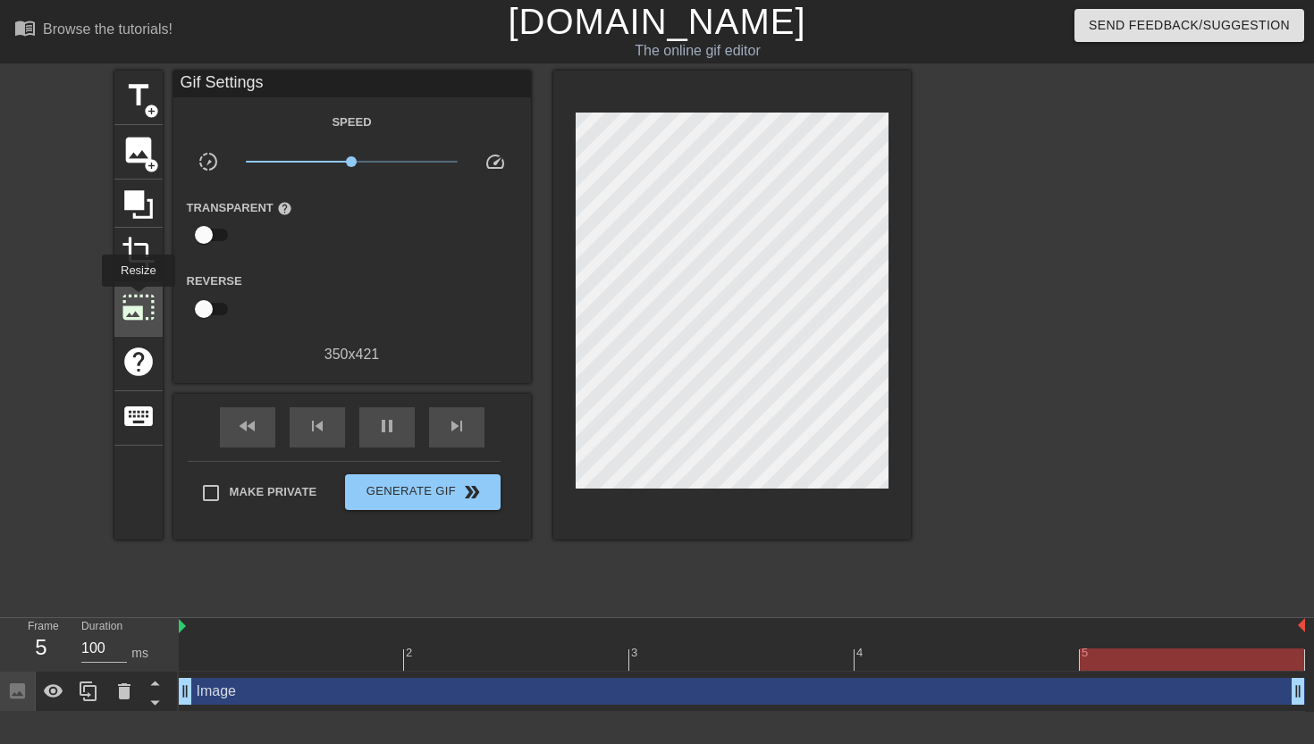
click at [139, 299] on span "photo_size_select_large" at bounding box center [139, 307] width 34 height 34
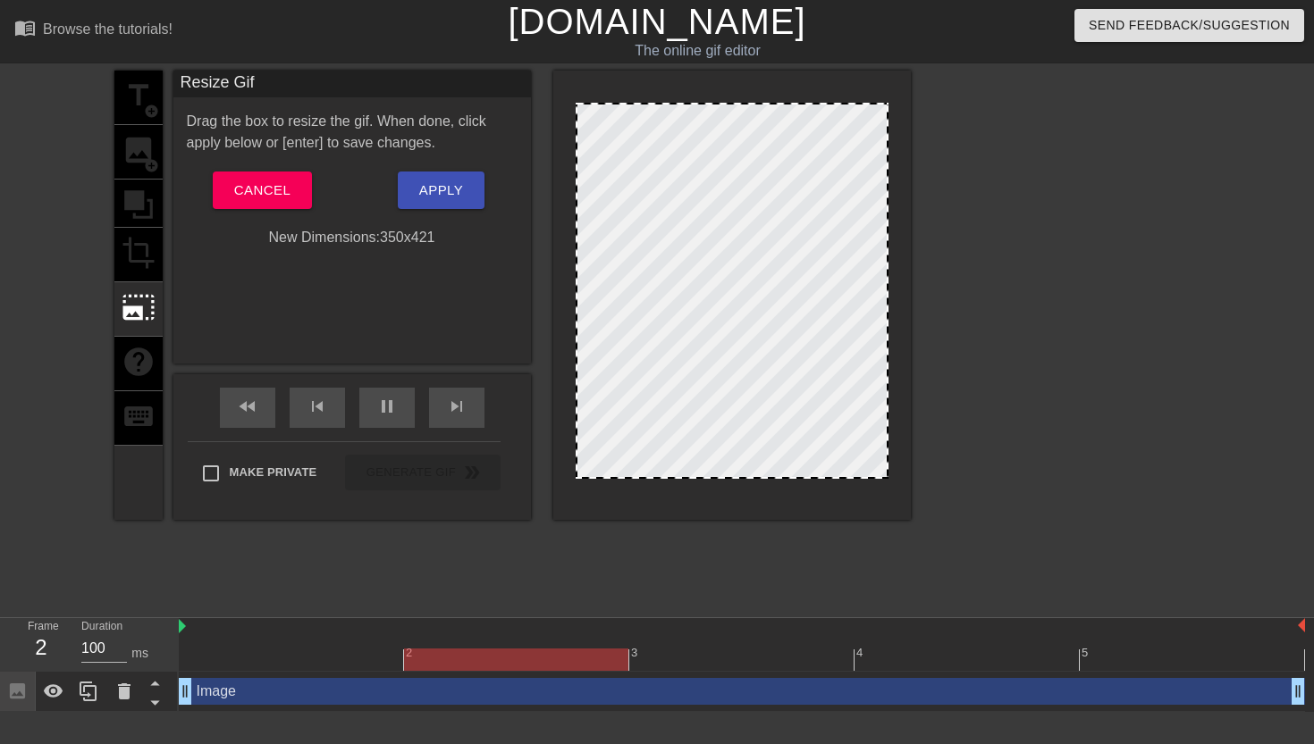
click at [136, 187] on div "title add_circle image add_circle crop photo_size_select_large help keyboard" at bounding box center [138, 295] width 48 height 449
click at [244, 206] on button "Cancel" at bounding box center [262, 191] width 99 height 38
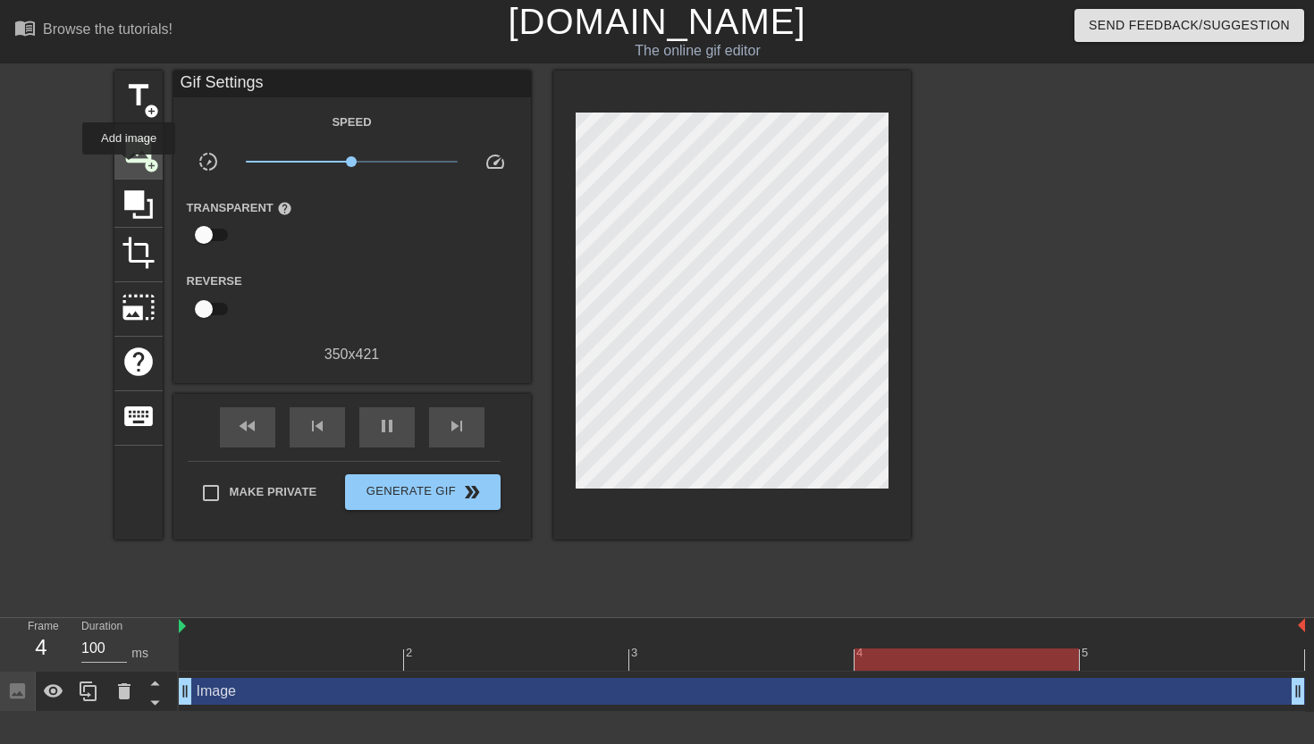
click at [131, 166] on div "image add_circle" at bounding box center [138, 152] width 48 height 55
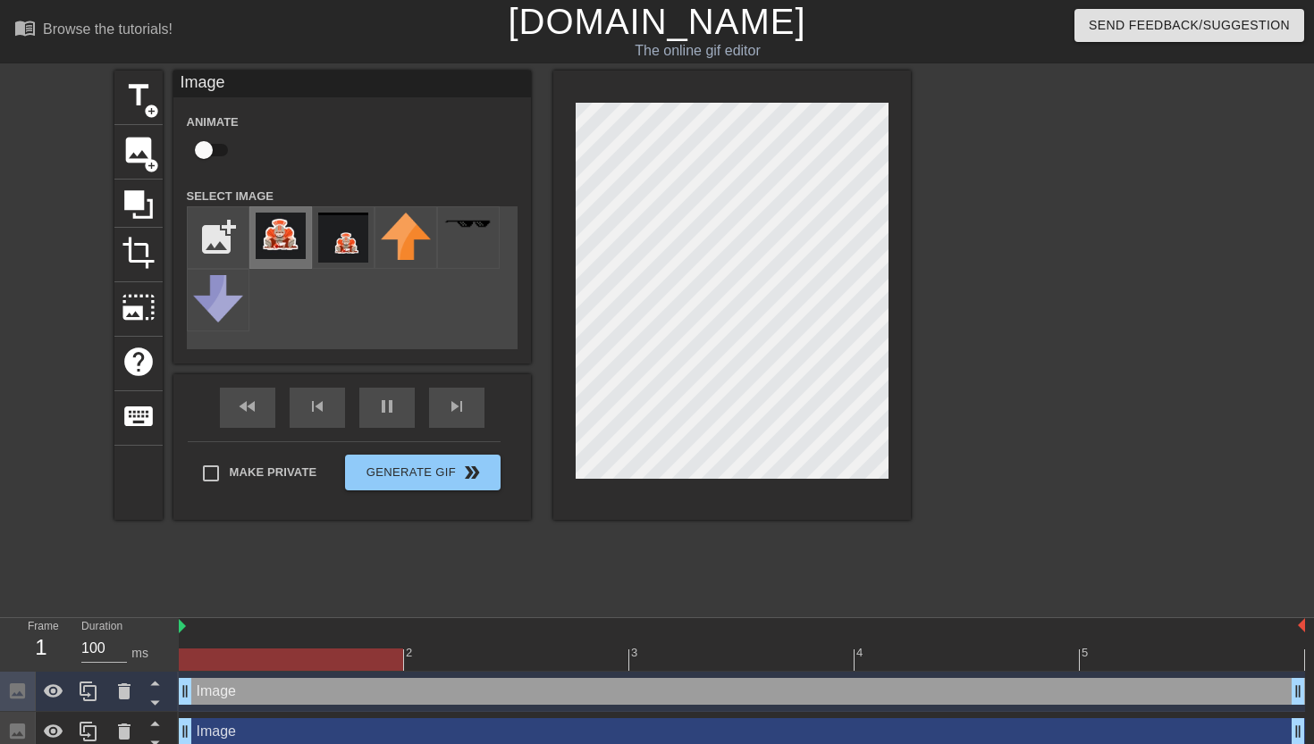
click at [287, 244] on img at bounding box center [281, 236] width 50 height 46
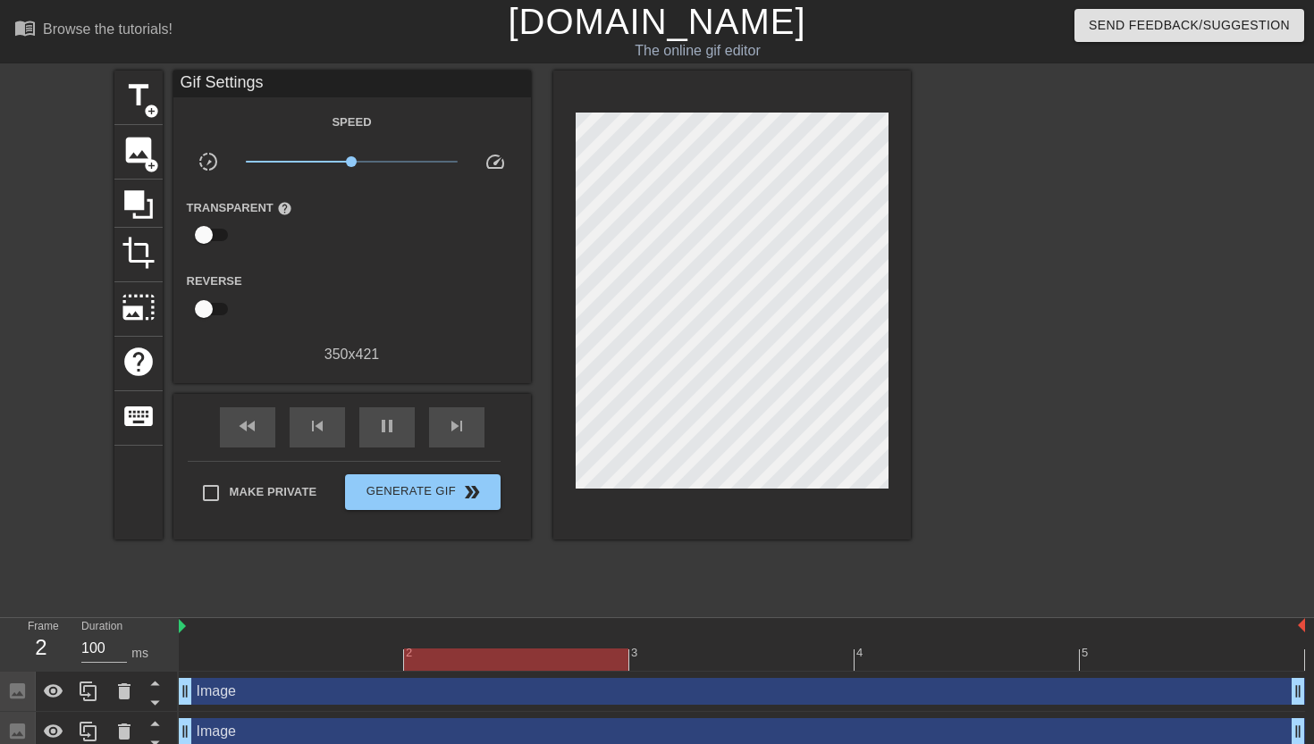
click at [968, 302] on div at bounding box center [1066, 339] width 268 height 536
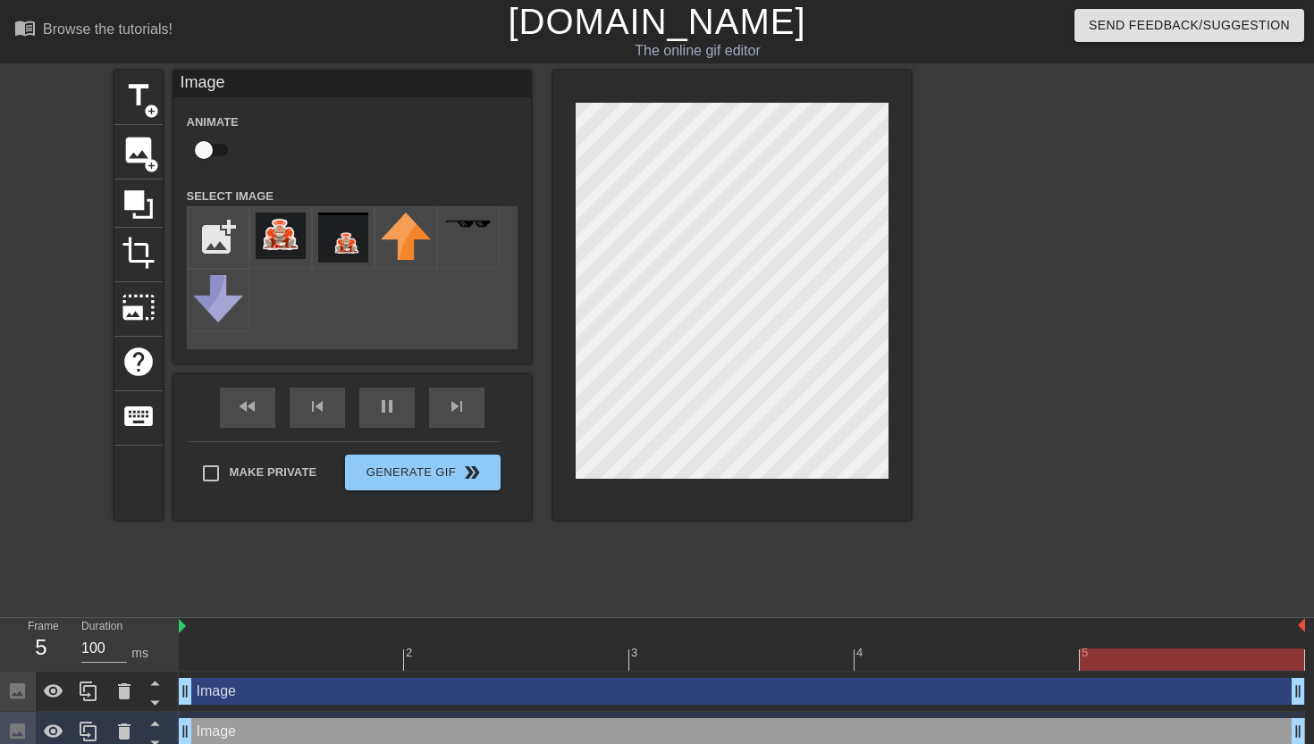
click at [967, 332] on div at bounding box center [1066, 339] width 268 height 536
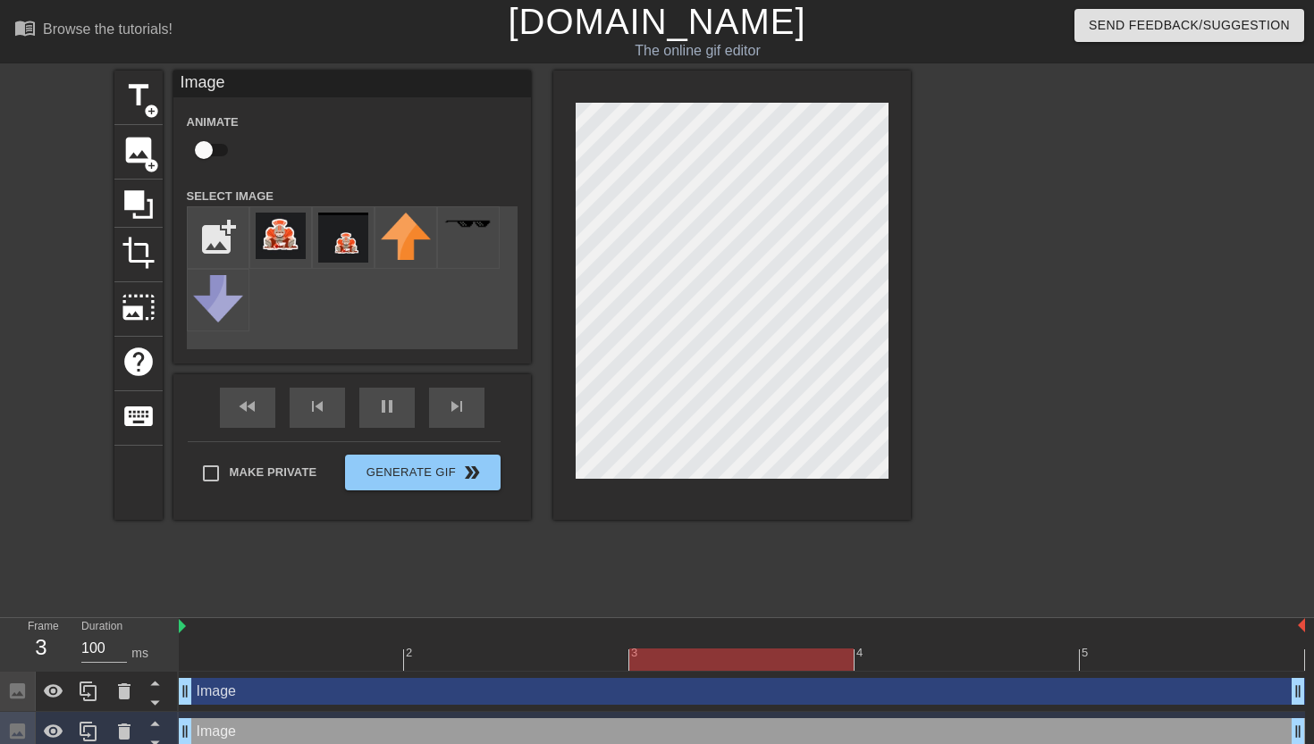
click at [993, 371] on div at bounding box center [1066, 339] width 268 height 536
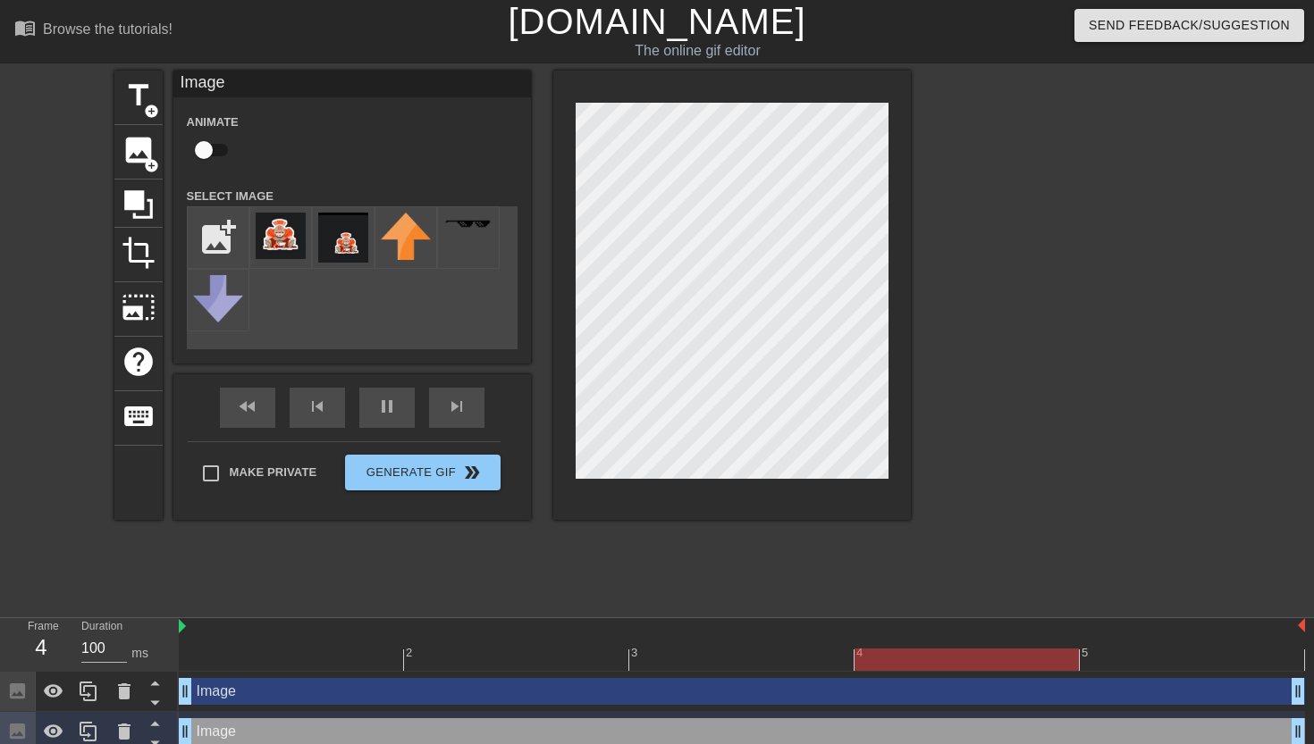
click at [1048, 320] on div at bounding box center [1066, 339] width 268 height 536
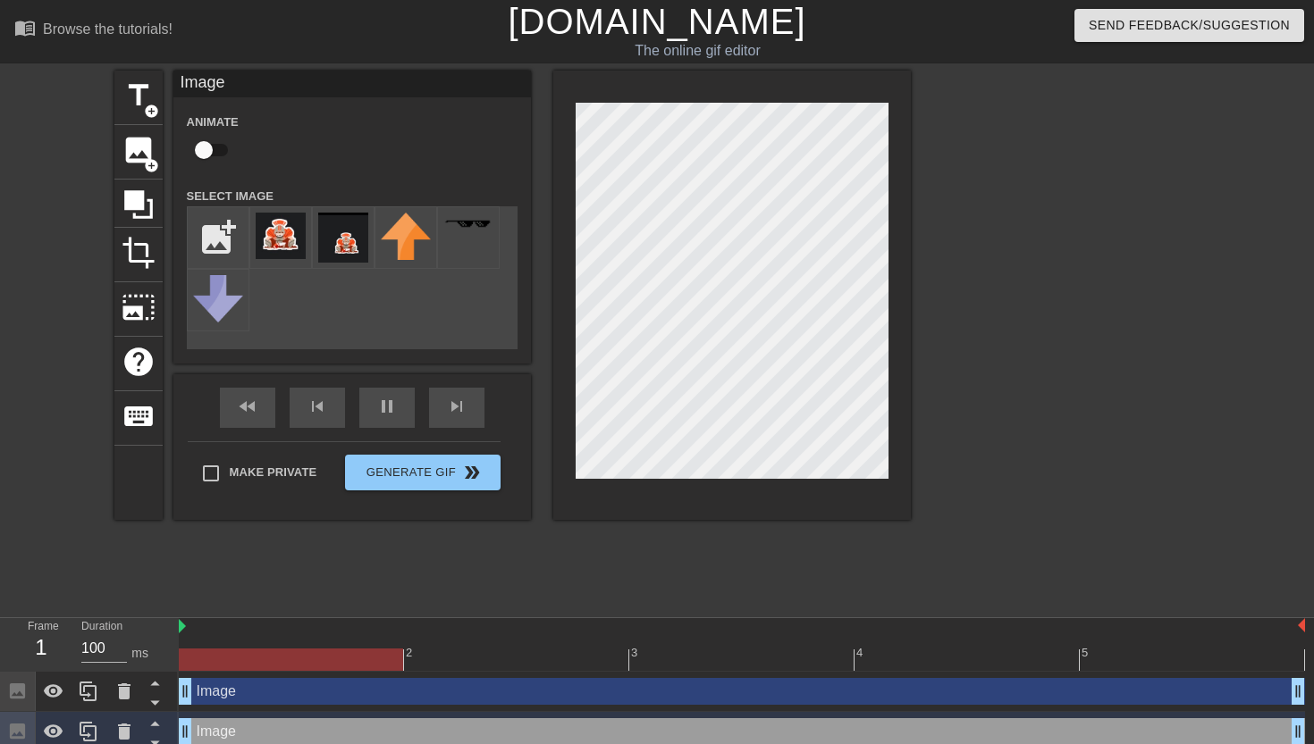
click at [1003, 325] on div at bounding box center [1066, 339] width 268 height 536
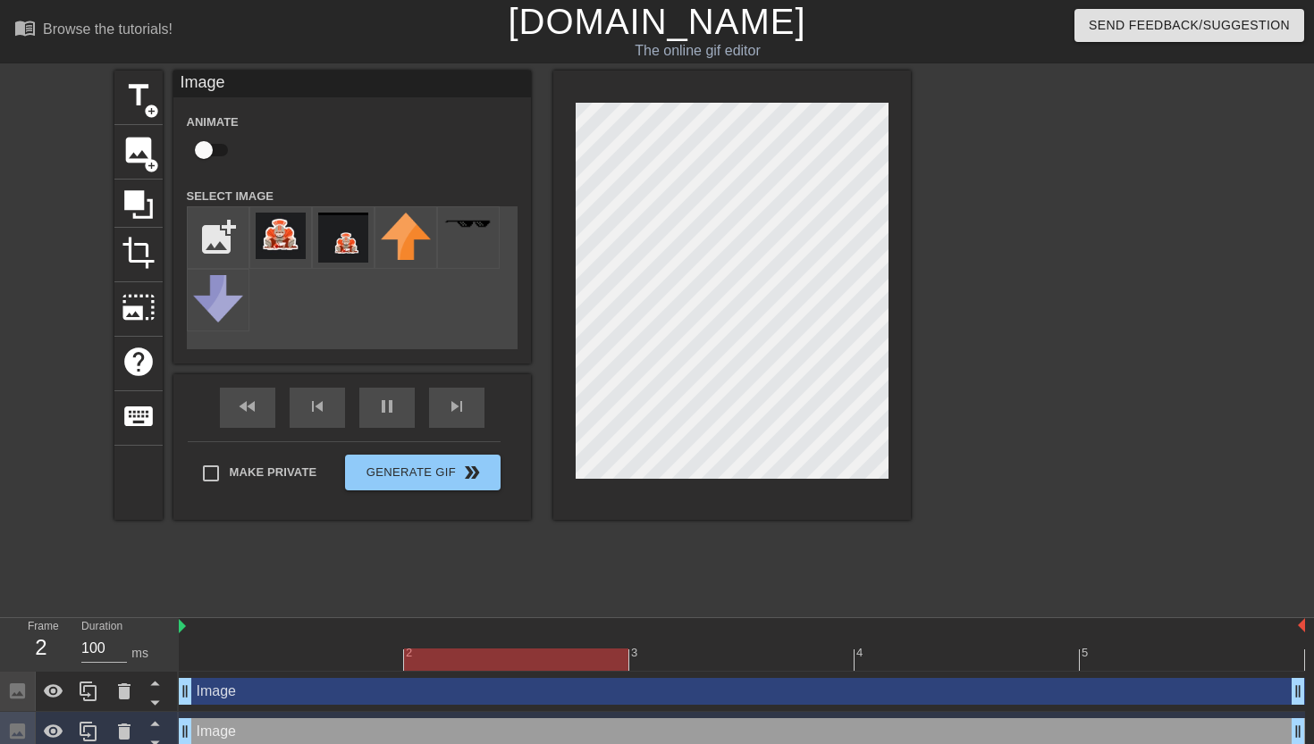
click at [1130, 278] on div at bounding box center [1066, 339] width 268 height 536
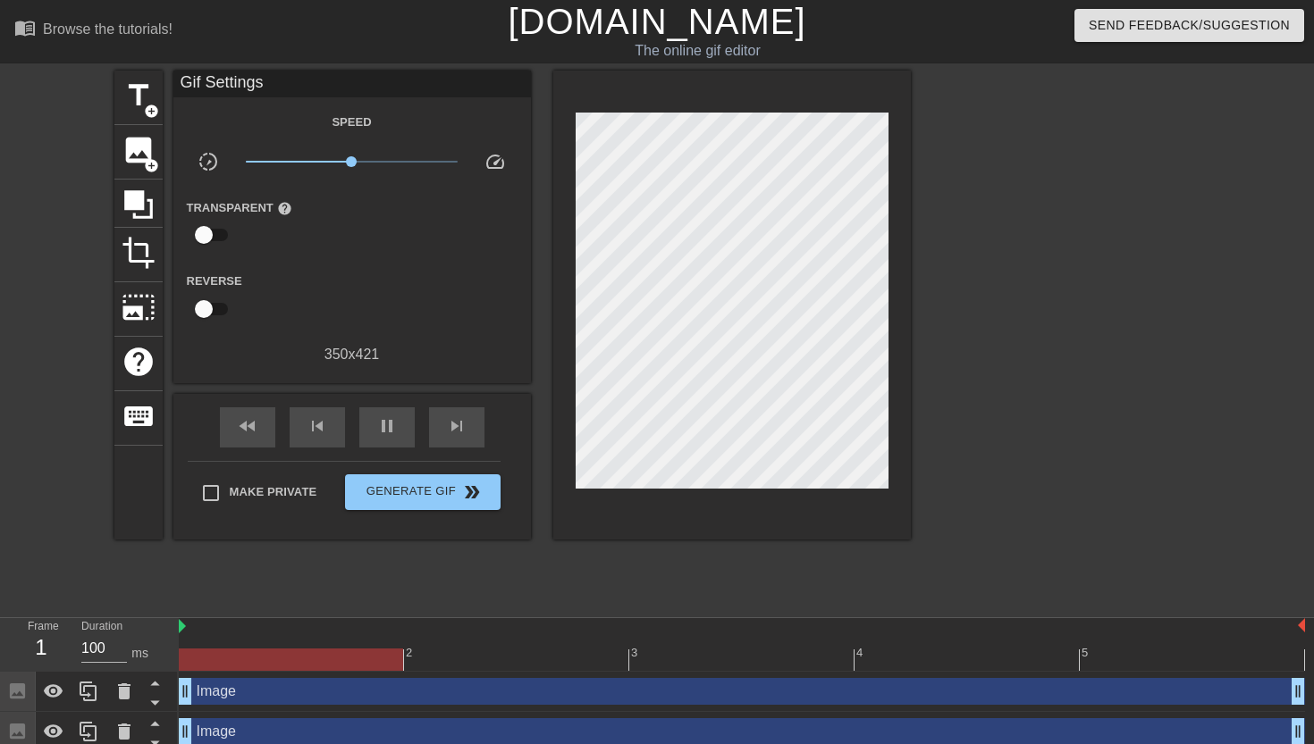
click at [1028, 315] on div at bounding box center [1066, 339] width 268 height 536
click at [138, 147] on span "image" at bounding box center [139, 150] width 34 height 34
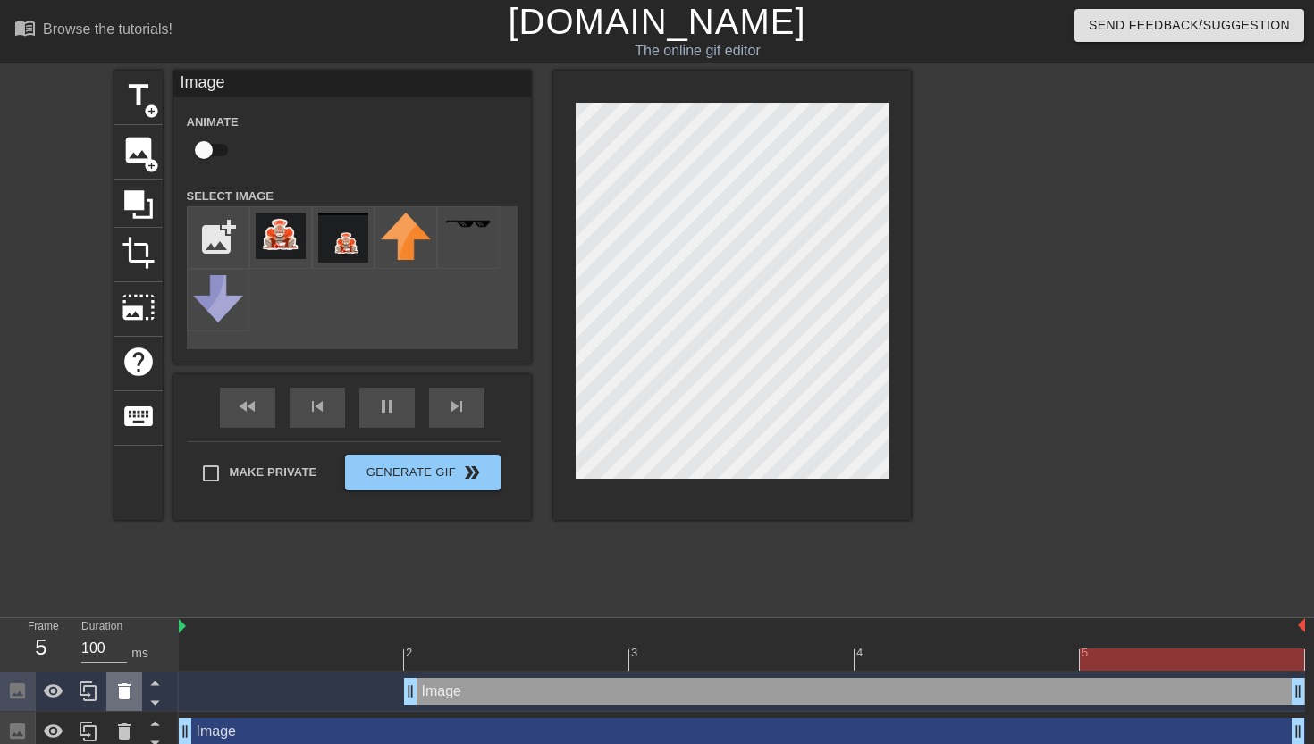
click at [122, 687] on icon at bounding box center [123, 691] width 21 height 21
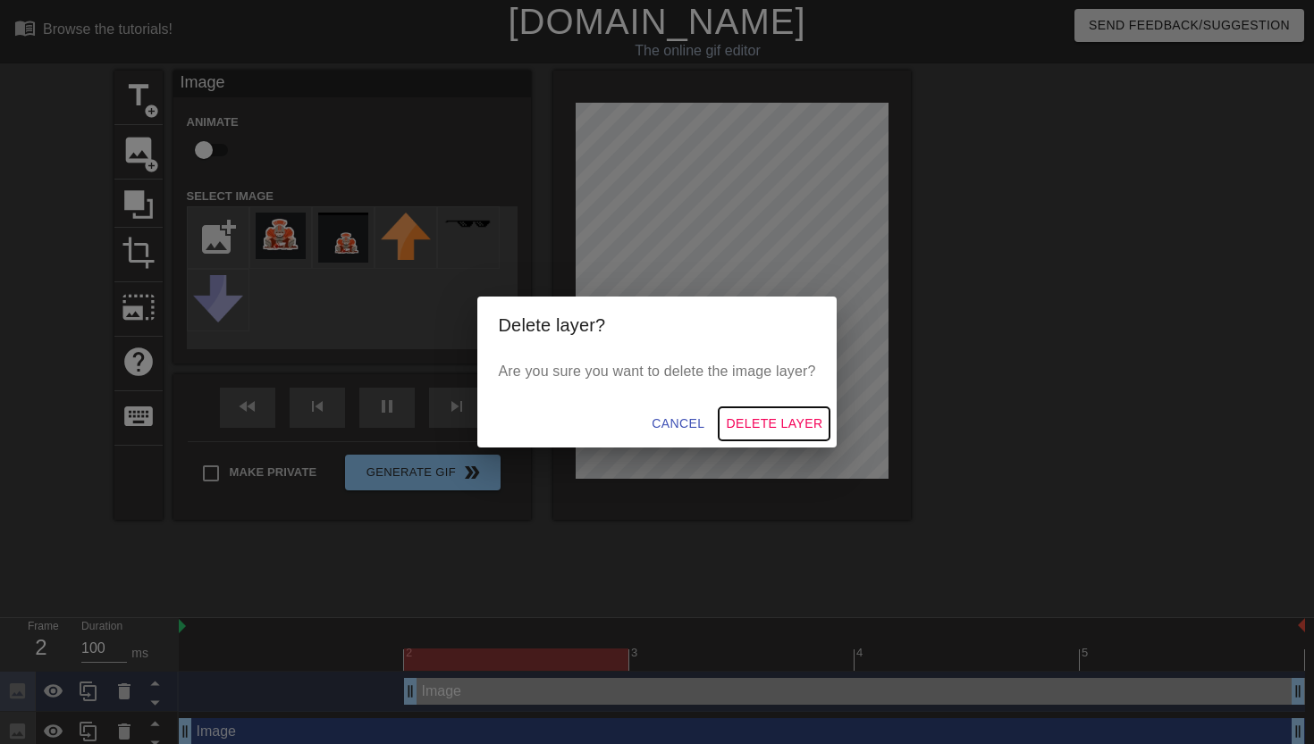
click at [760, 424] on span "Delete Layer" at bounding box center [774, 424] width 97 height 22
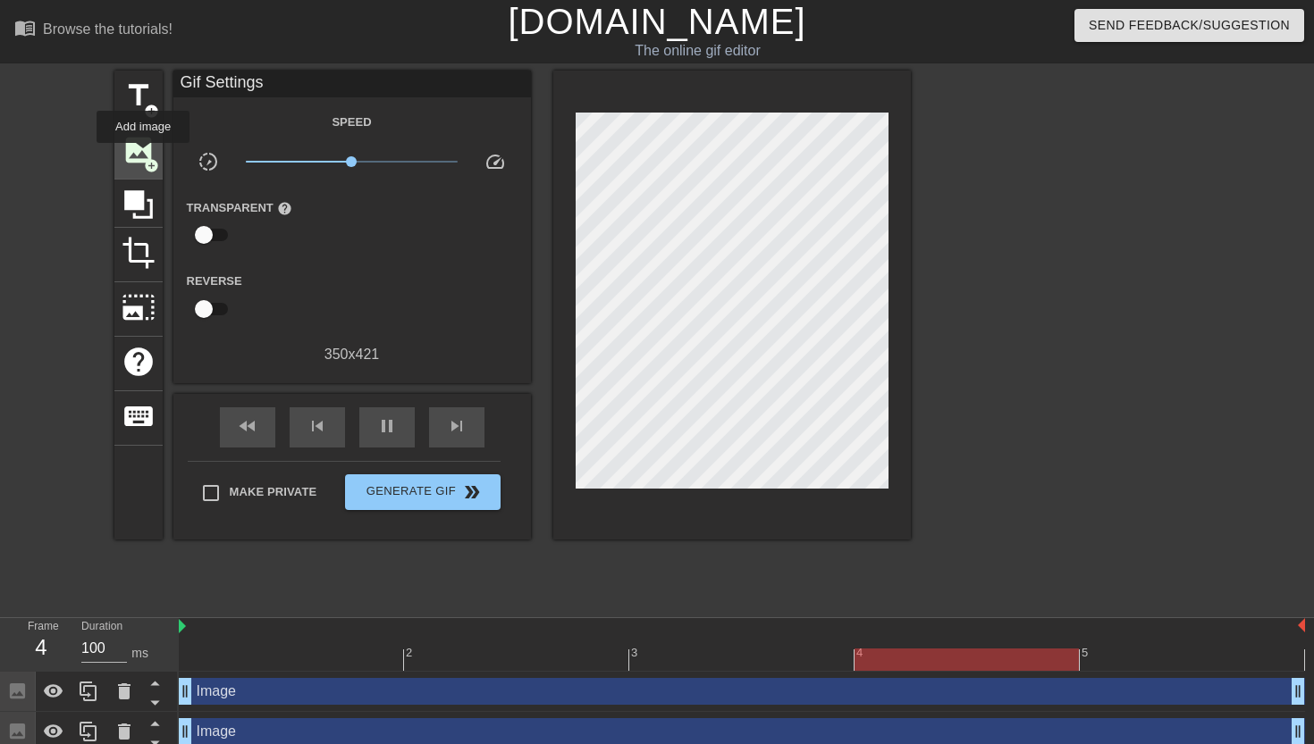
click at [144, 155] on span "image" at bounding box center [139, 150] width 34 height 34
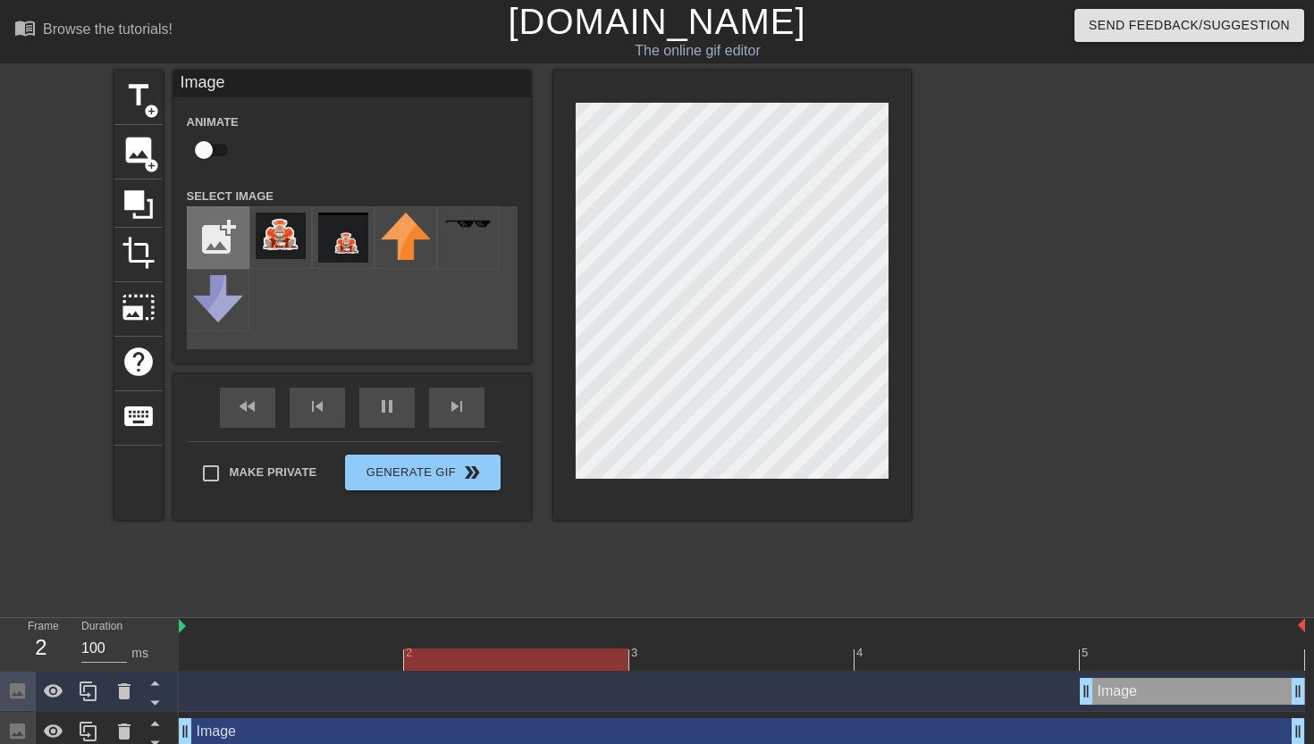
click at [219, 245] on input "file" at bounding box center [218, 237] width 61 height 61
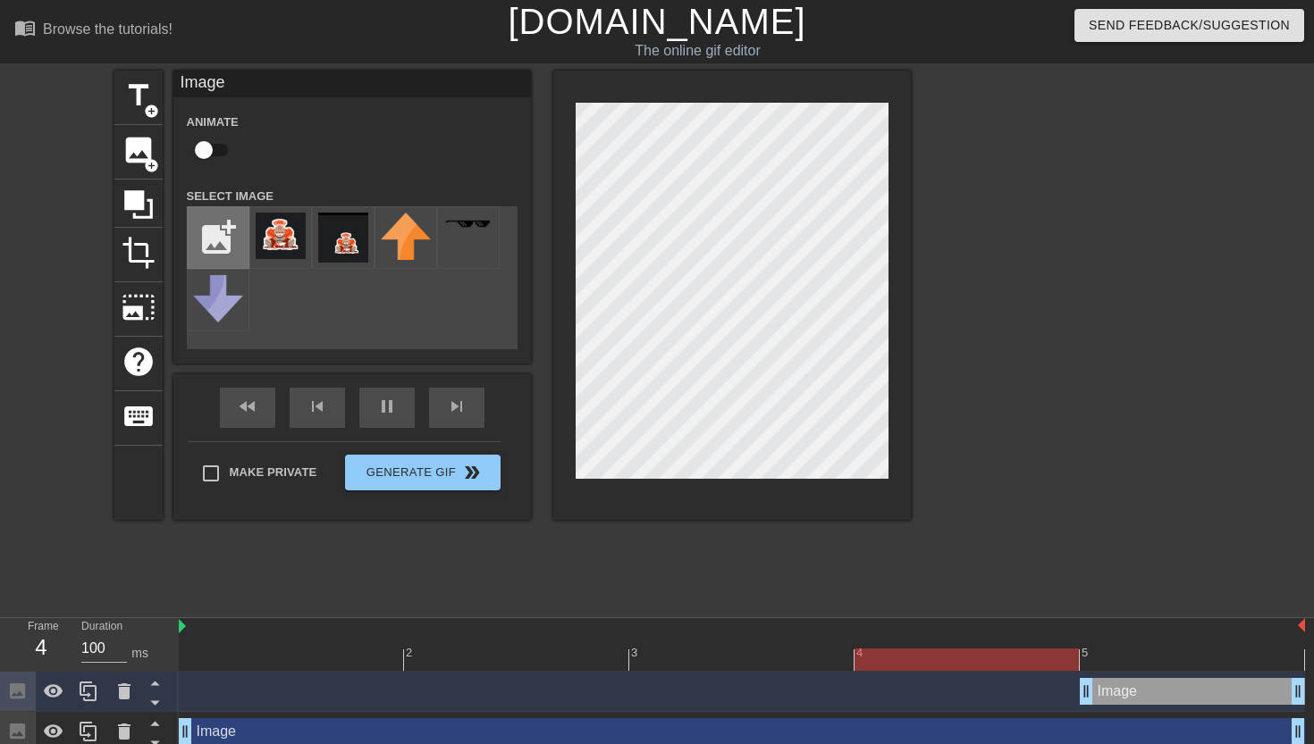
type input "C:\fakepath\IMG_0813.jpeg"
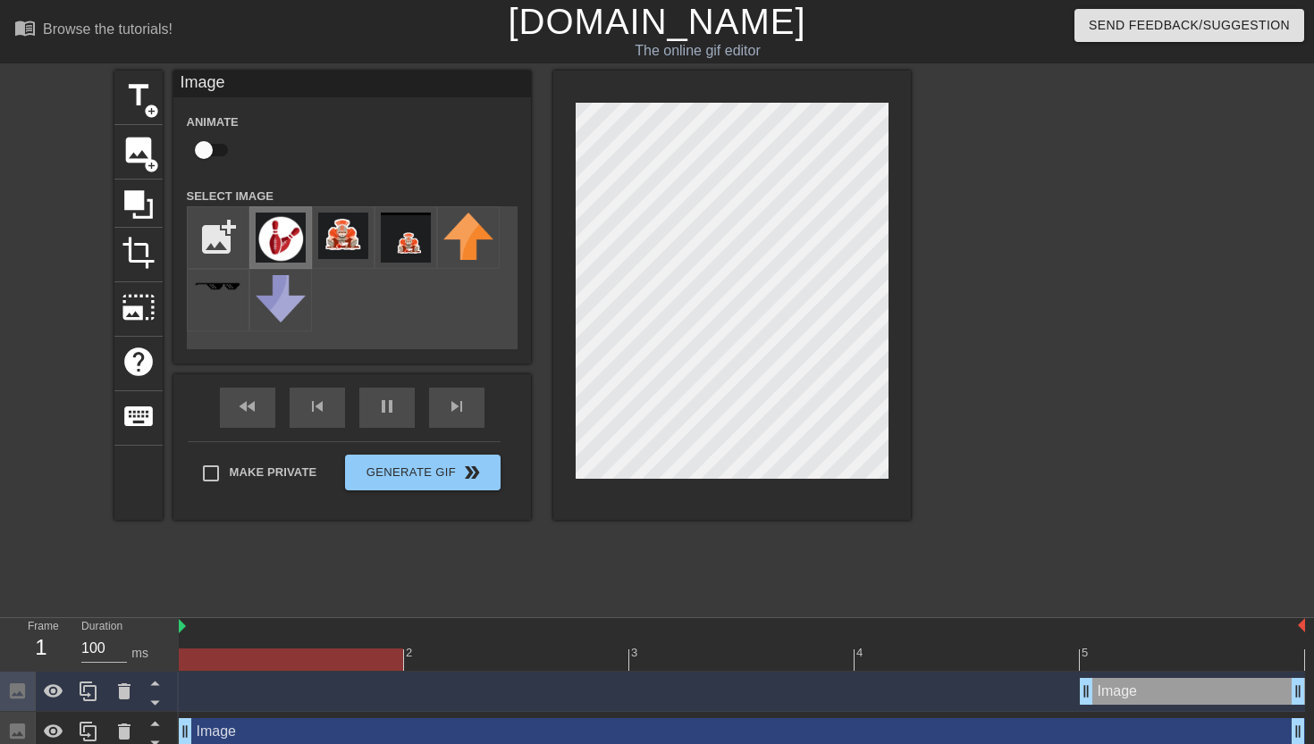
click at [271, 247] on img at bounding box center [281, 238] width 50 height 50
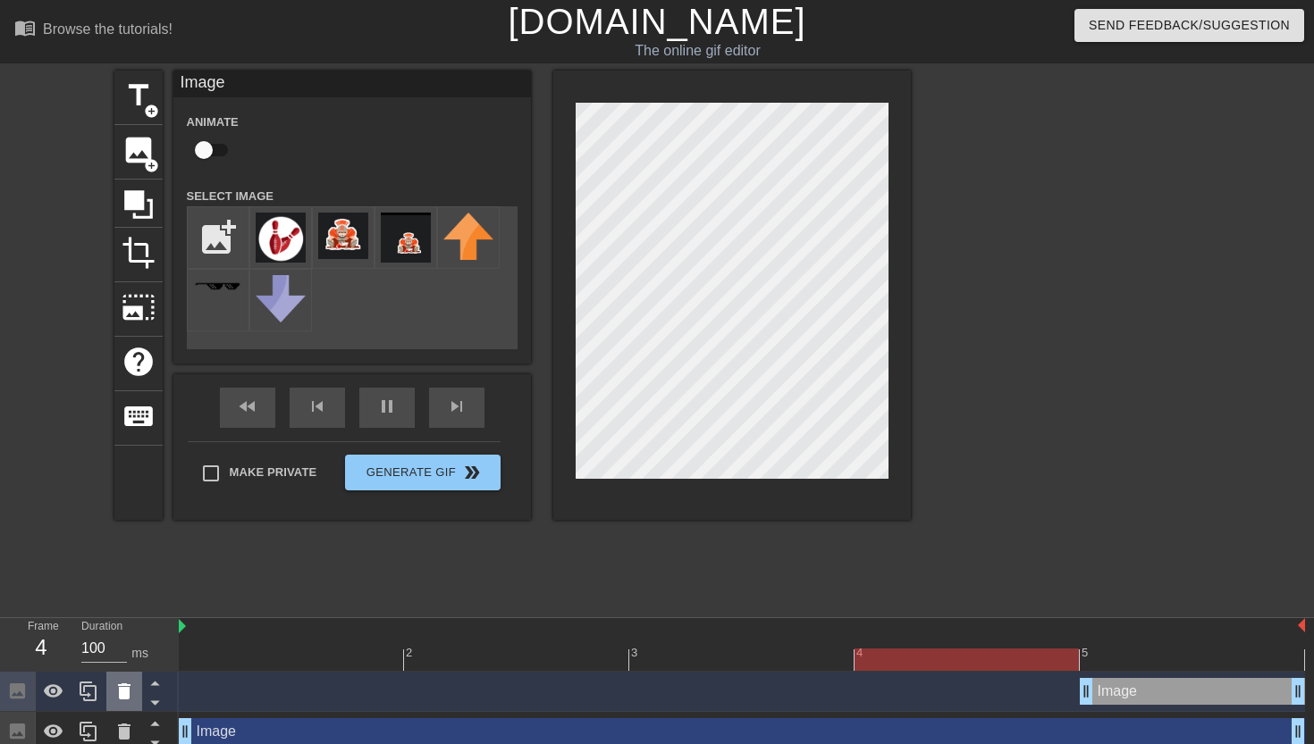
click at [122, 683] on icon at bounding box center [123, 691] width 21 height 21
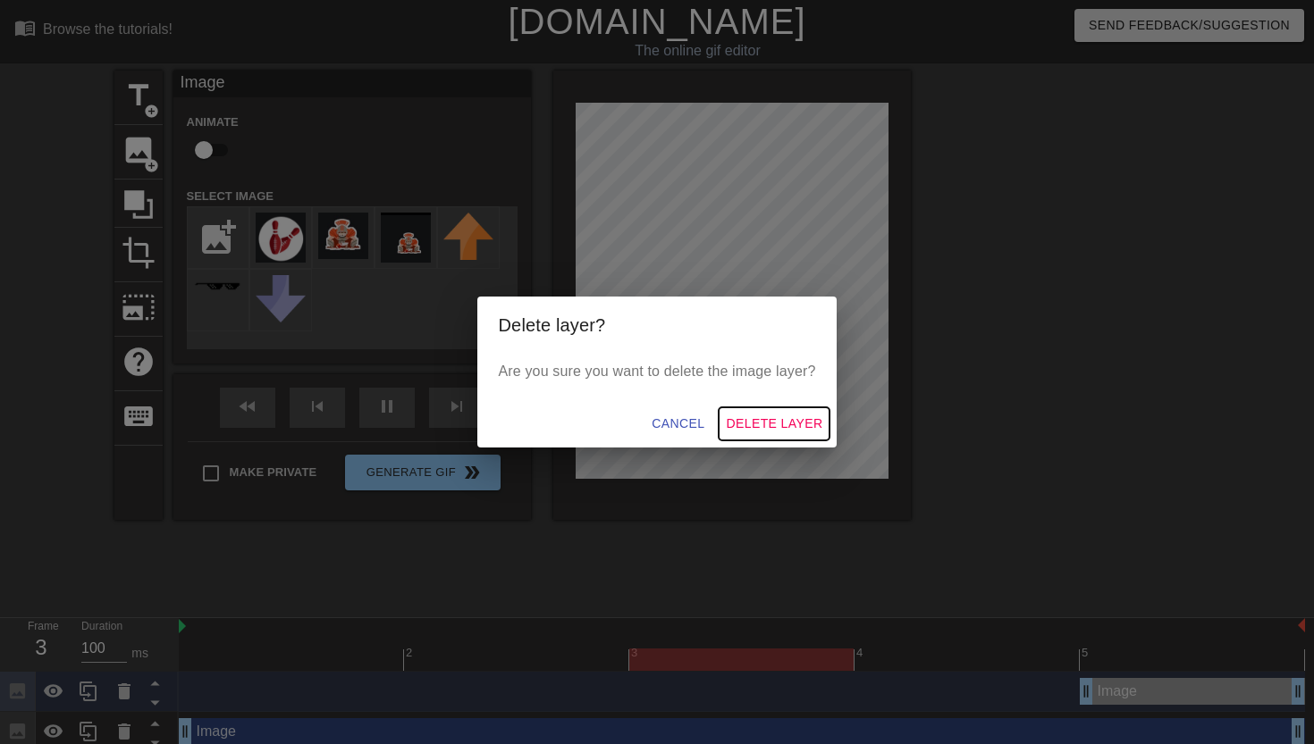
click at [742, 425] on span "Delete Layer" at bounding box center [774, 424] width 97 height 22
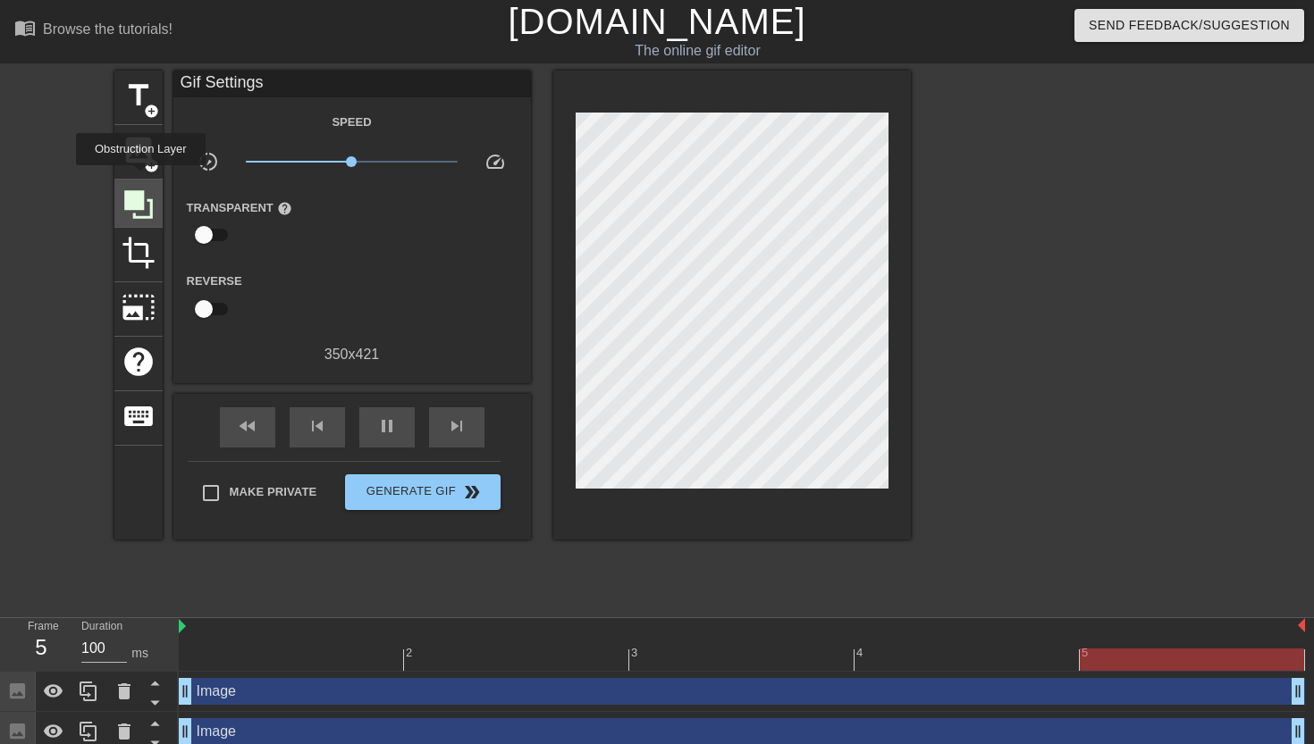
click at [143, 180] on div at bounding box center [138, 204] width 48 height 48
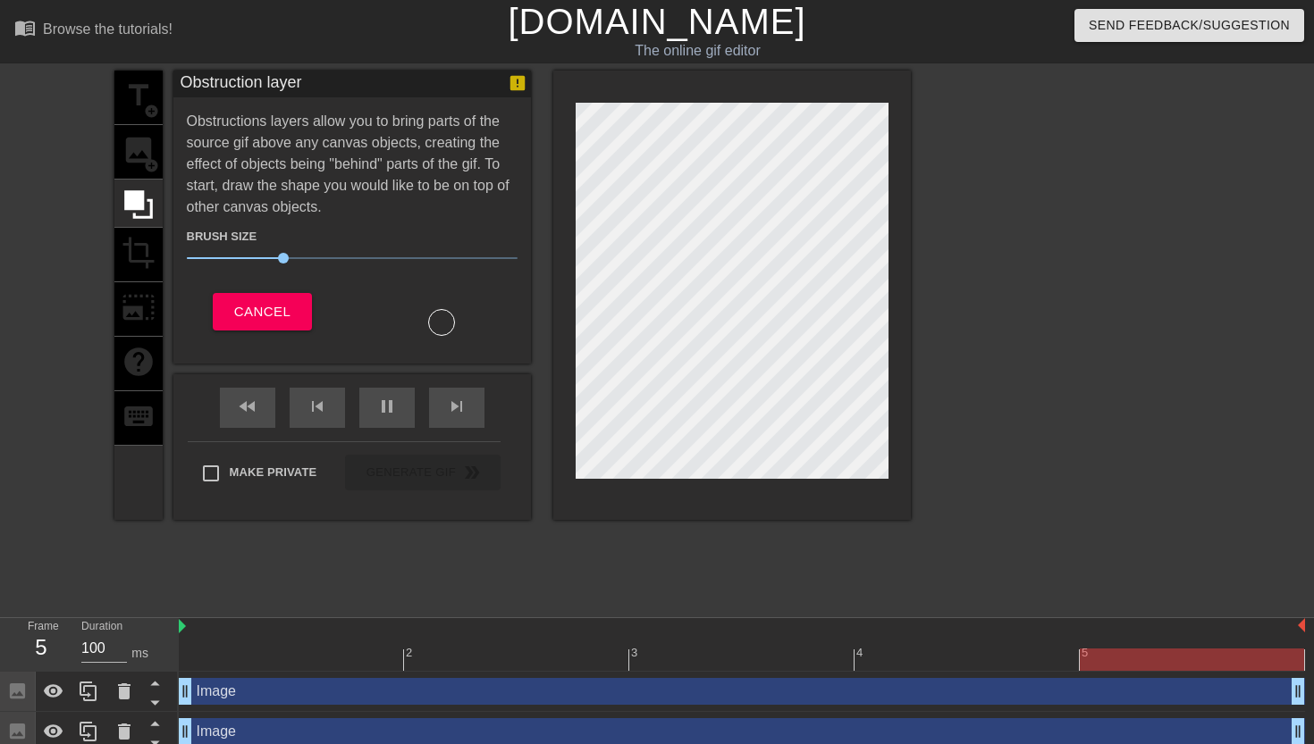
click at [256, 284] on div "Brush Size 30 Cancel" at bounding box center [352, 277] width 331 height 118
click at [244, 306] on span "Cancel" at bounding box center [262, 311] width 56 height 23
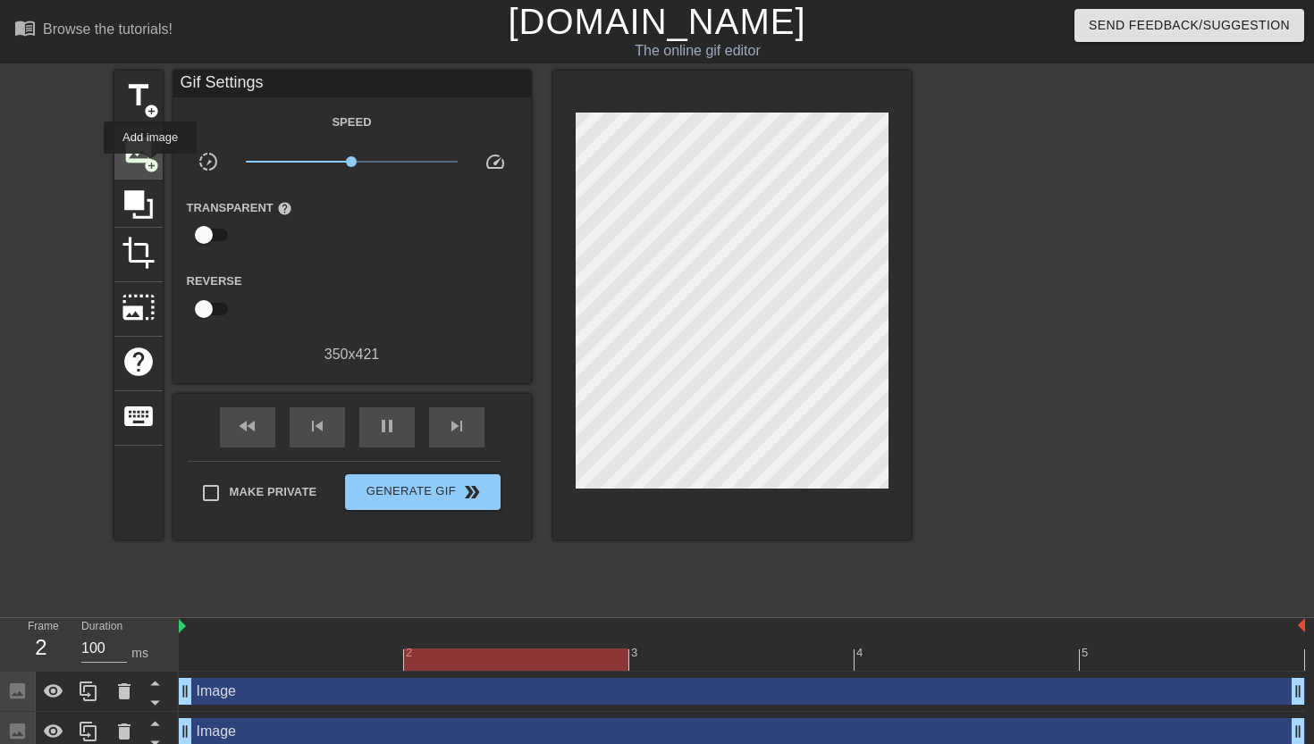
click at [150, 164] on span "add_circle" at bounding box center [151, 165] width 15 height 15
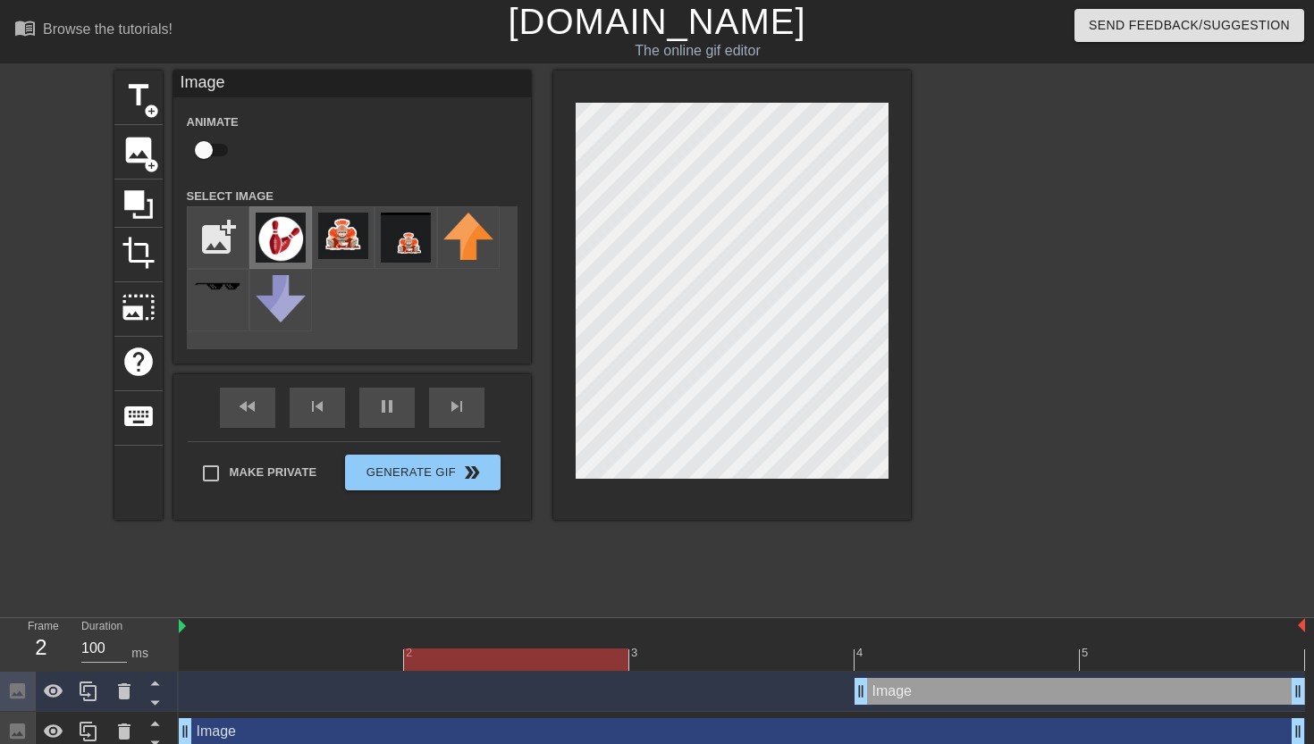
click at [292, 240] on img at bounding box center [281, 238] width 50 height 50
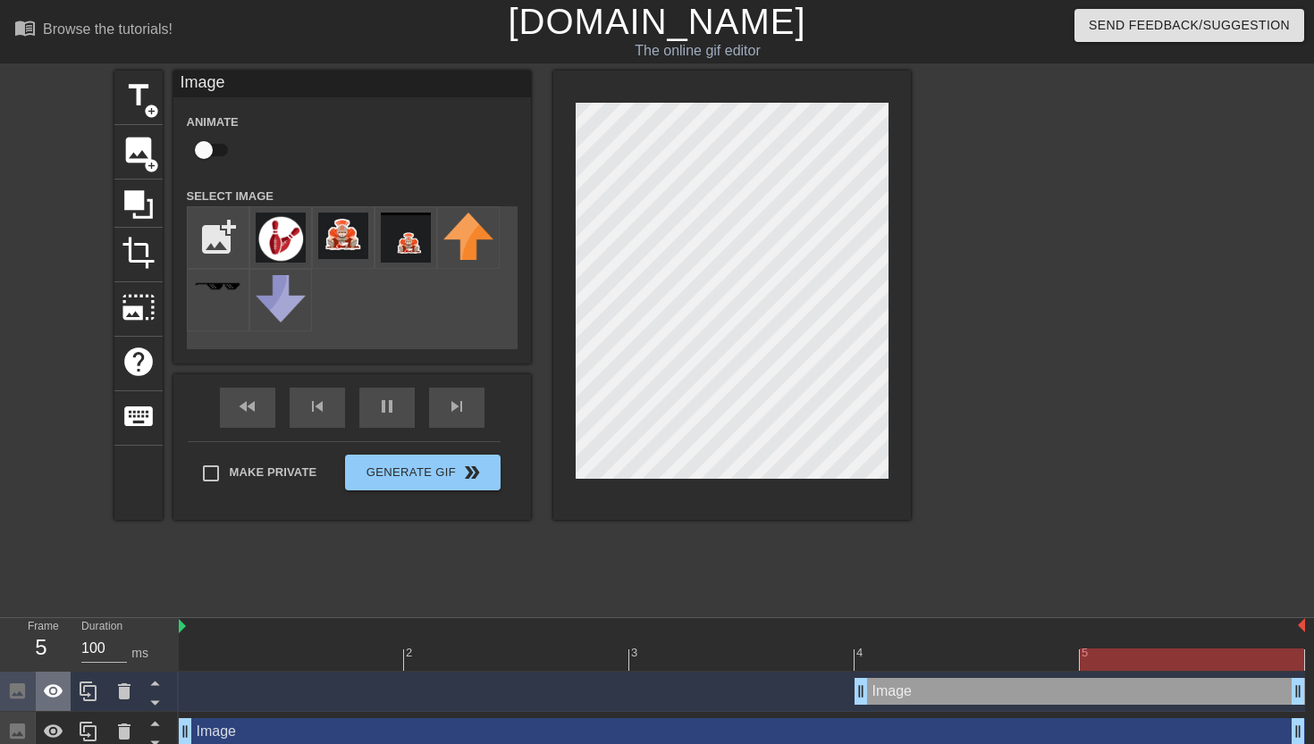
click at [51, 690] on icon at bounding box center [53, 691] width 21 height 21
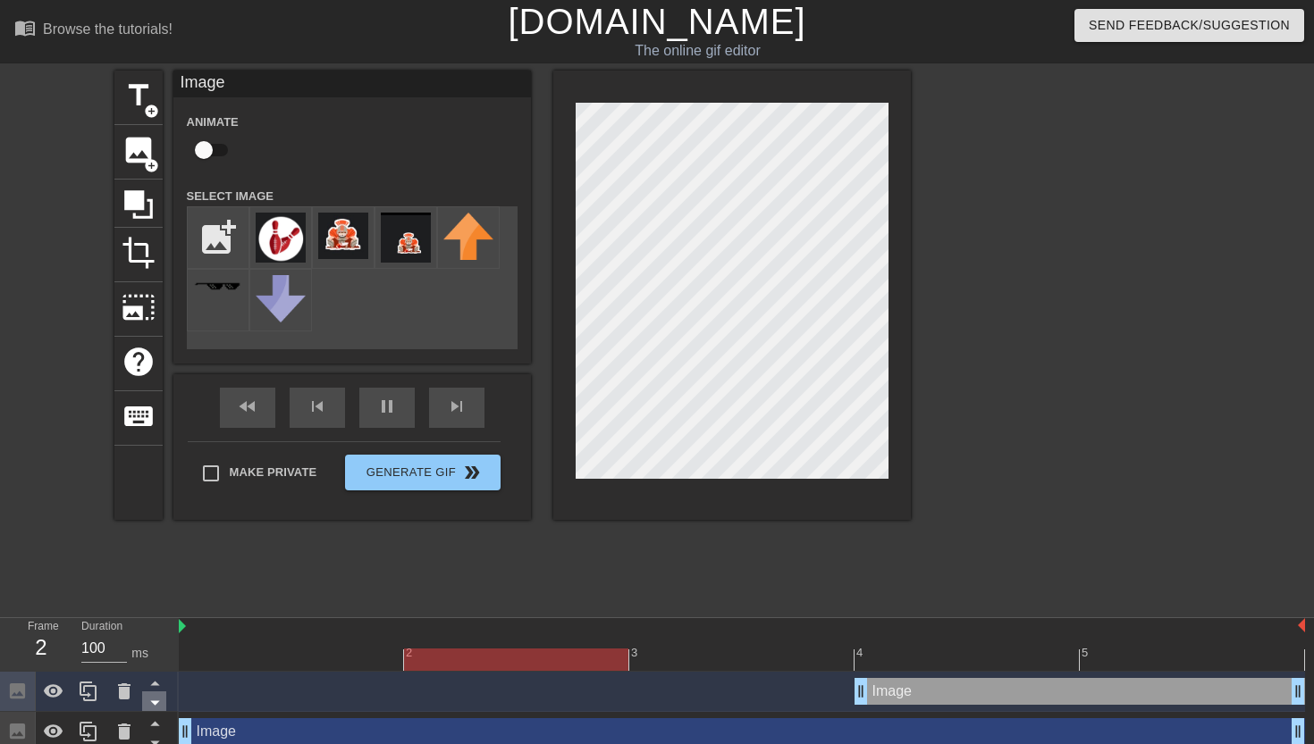
click at [157, 696] on icon at bounding box center [155, 703] width 22 height 22
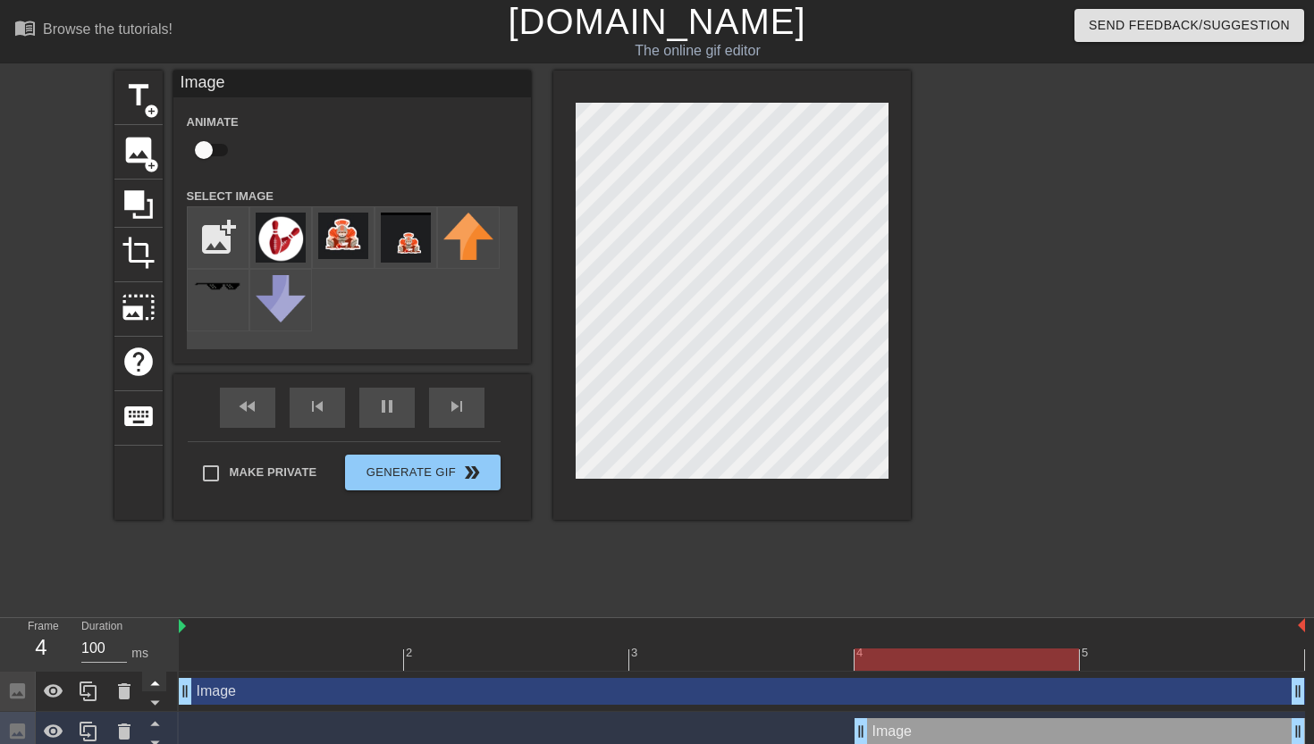
click at [156, 687] on icon at bounding box center [155, 683] width 22 height 22
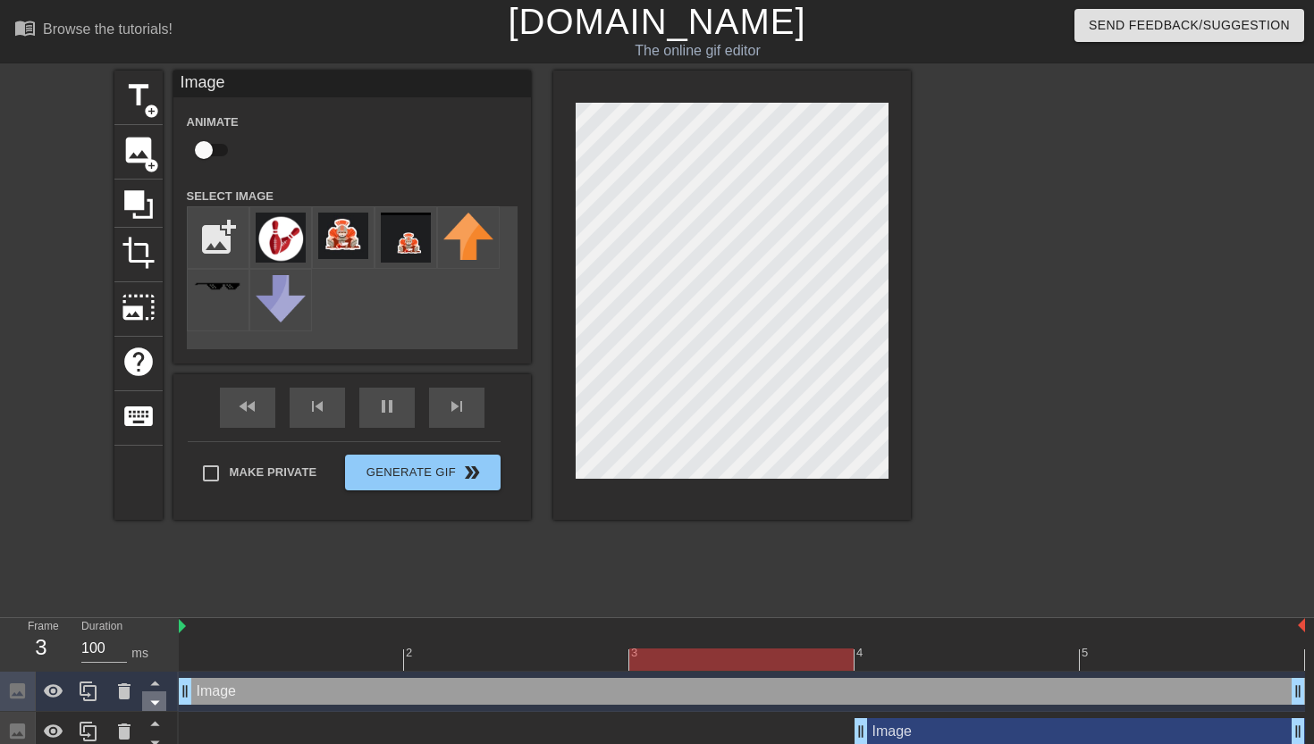
click at [155, 701] on icon at bounding box center [155, 703] width 22 height 22
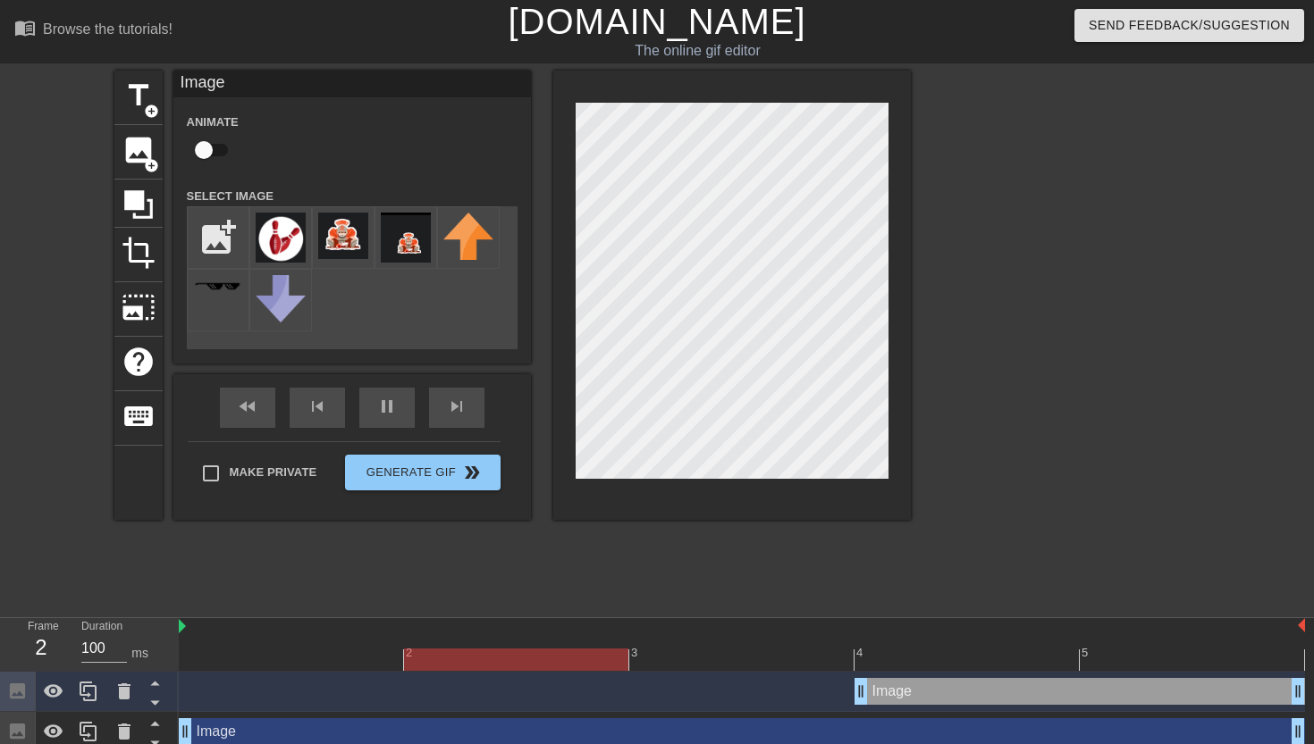
click at [48, 647] on div "2" at bounding box center [41, 648] width 27 height 32
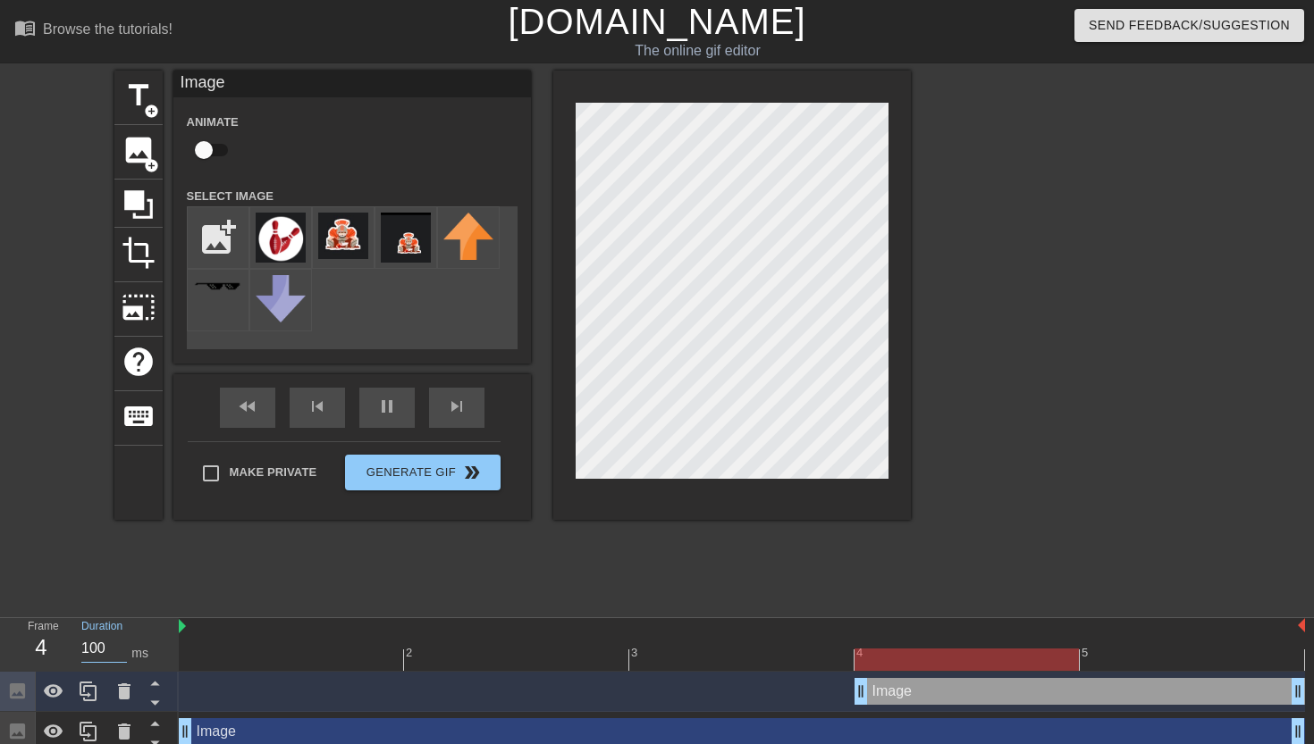
click at [117, 646] on input "100" at bounding box center [104, 648] width 46 height 29
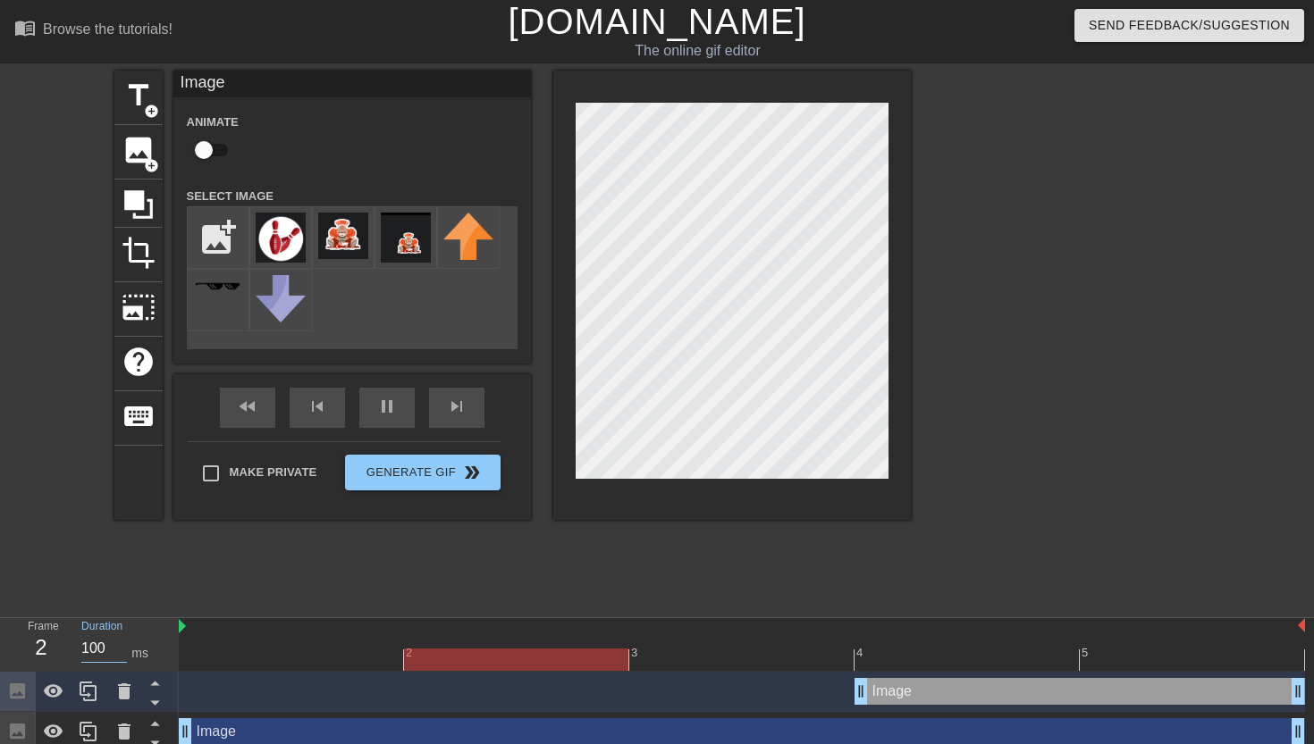
click at [117, 646] on input "100" at bounding box center [104, 648] width 46 height 29
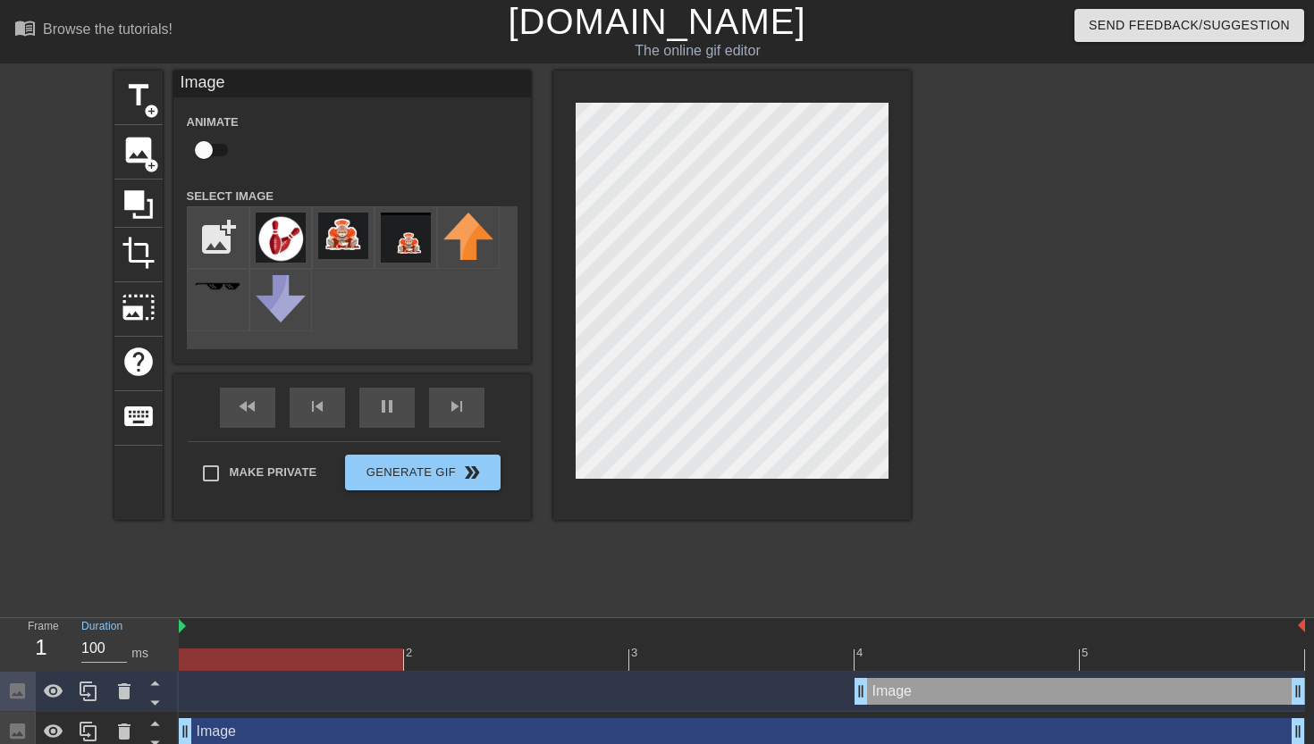
click at [117, 646] on input "100" at bounding box center [104, 648] width 46 height 29
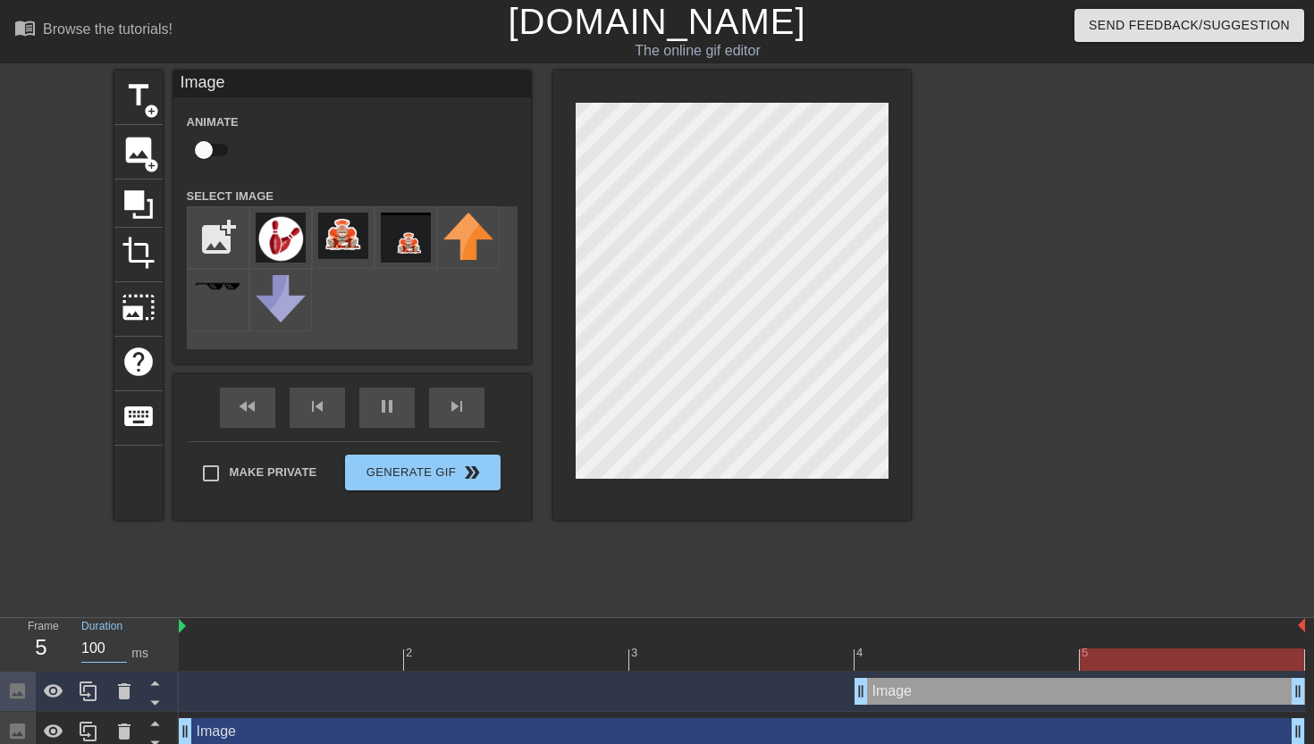
click at [123, 654] on input "100" at bounding box center [104, 648] width 46 height 29
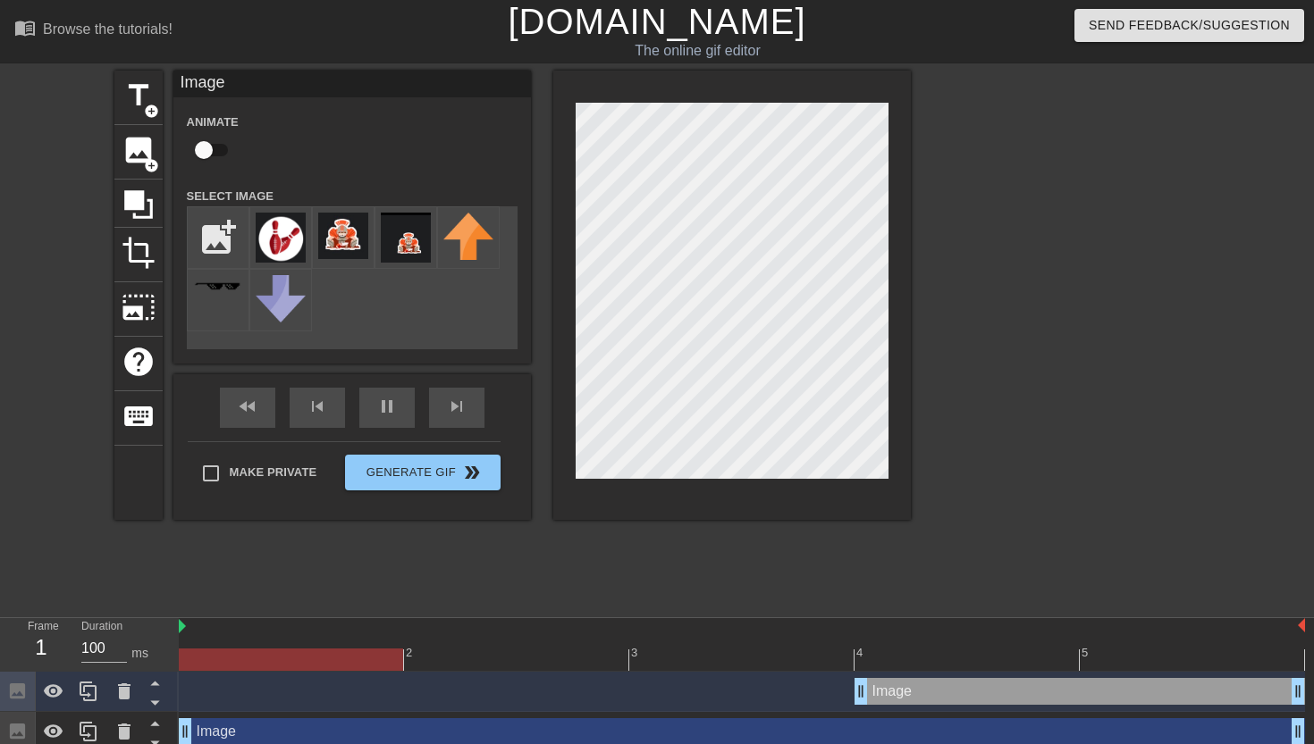
click at [1085, 349] on div at bounding box center [1066, 339] width 268 height 536
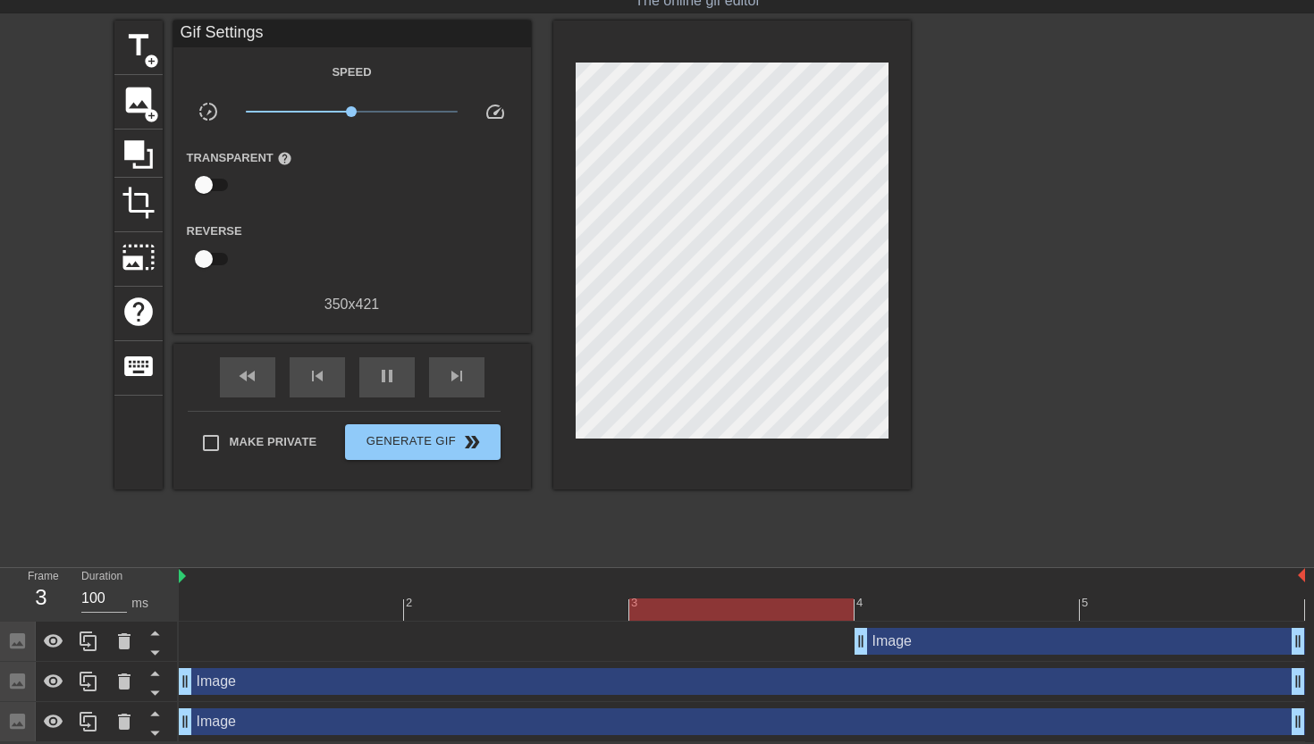
scroll to position [51, 0]
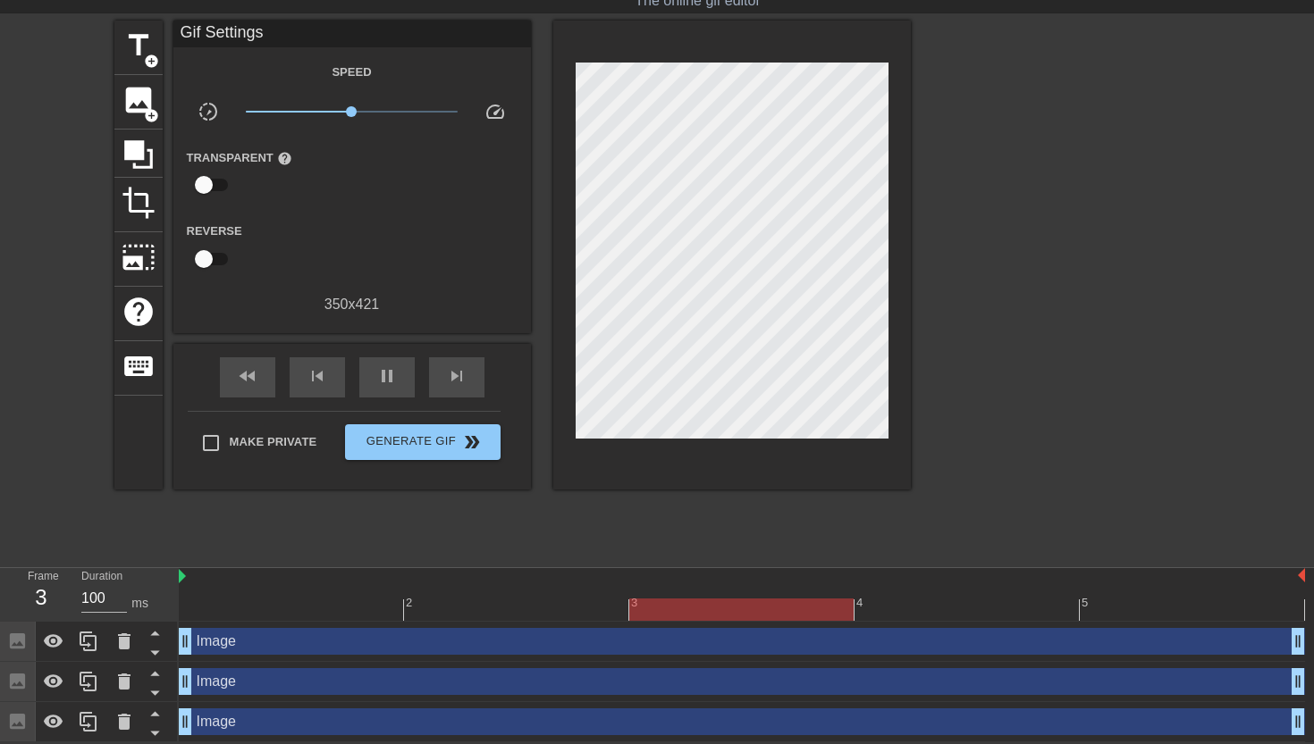
drag, startPoint x: 864, startPoint y: 644, endPoint x: 225, endPoint y: 670, distance: 639.5
click at [225, 670] on div "Image drag_handle drag_handle Image drag_handle drag_handle Image drag_handle d…" at bounding box center [746, 682] width 1135 height 121
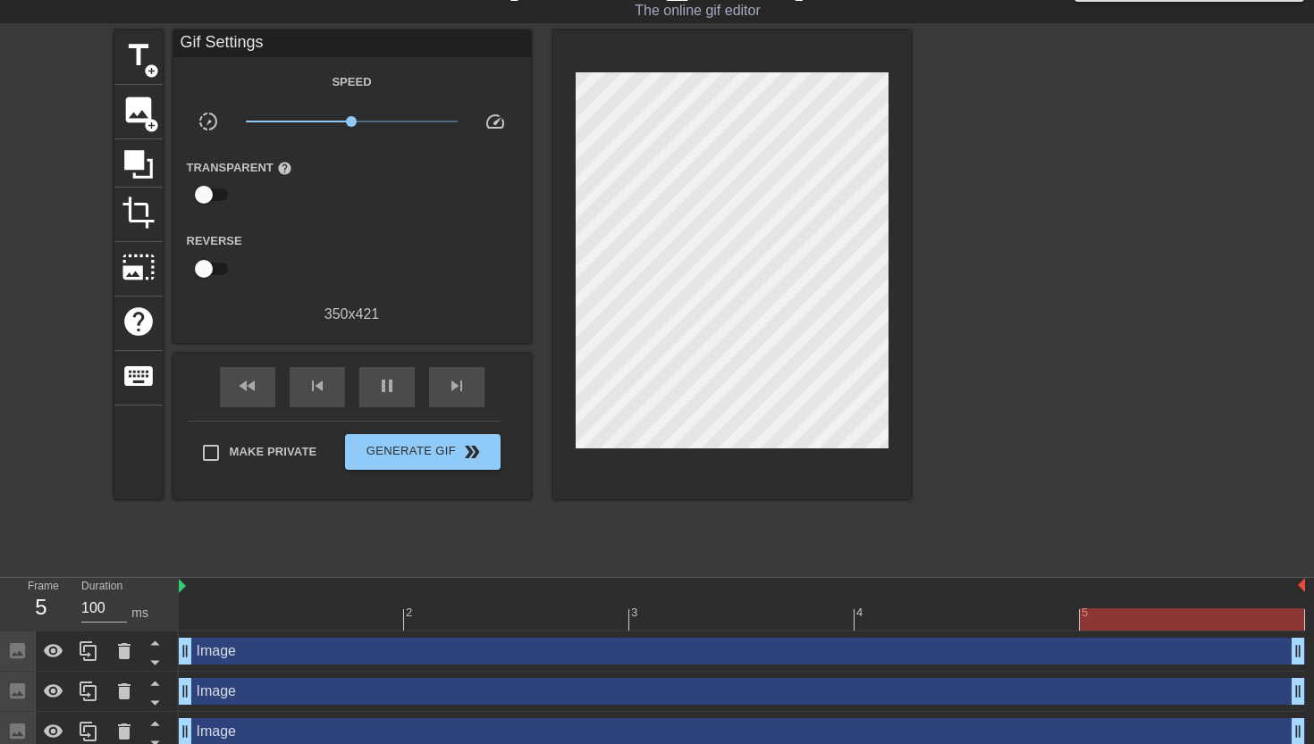
scroll to position [27, 0]
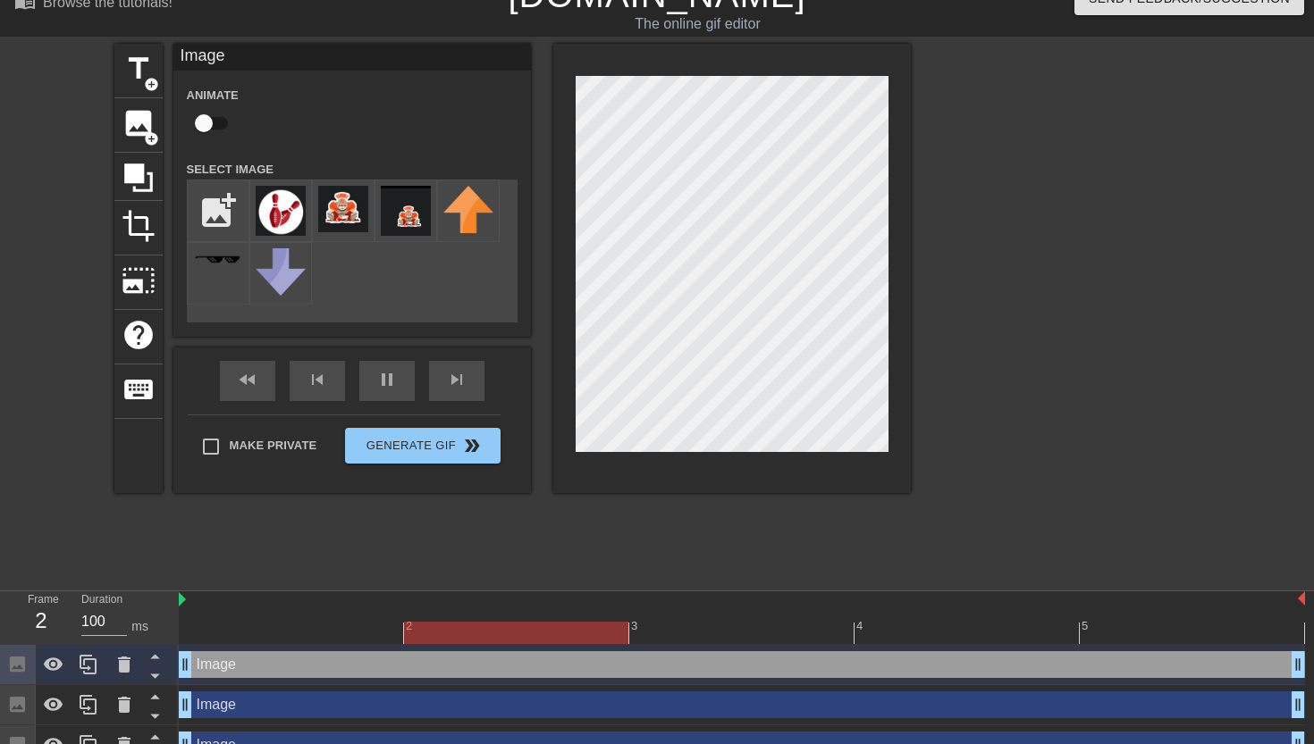
click at [1047, 150] on div at bounding box center [1066, 312] width 268 height 536
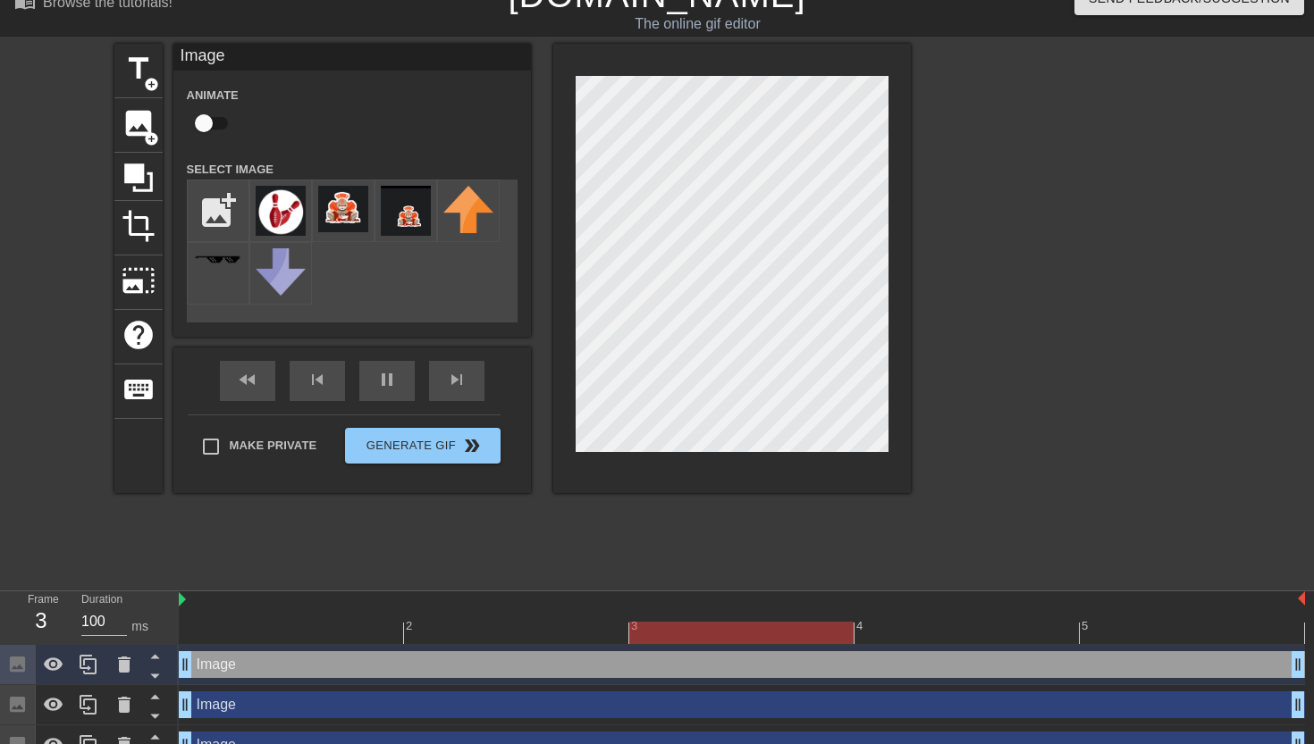
click at [1046, 169] on div at bounding box center [1066, 312] width 268 height 536
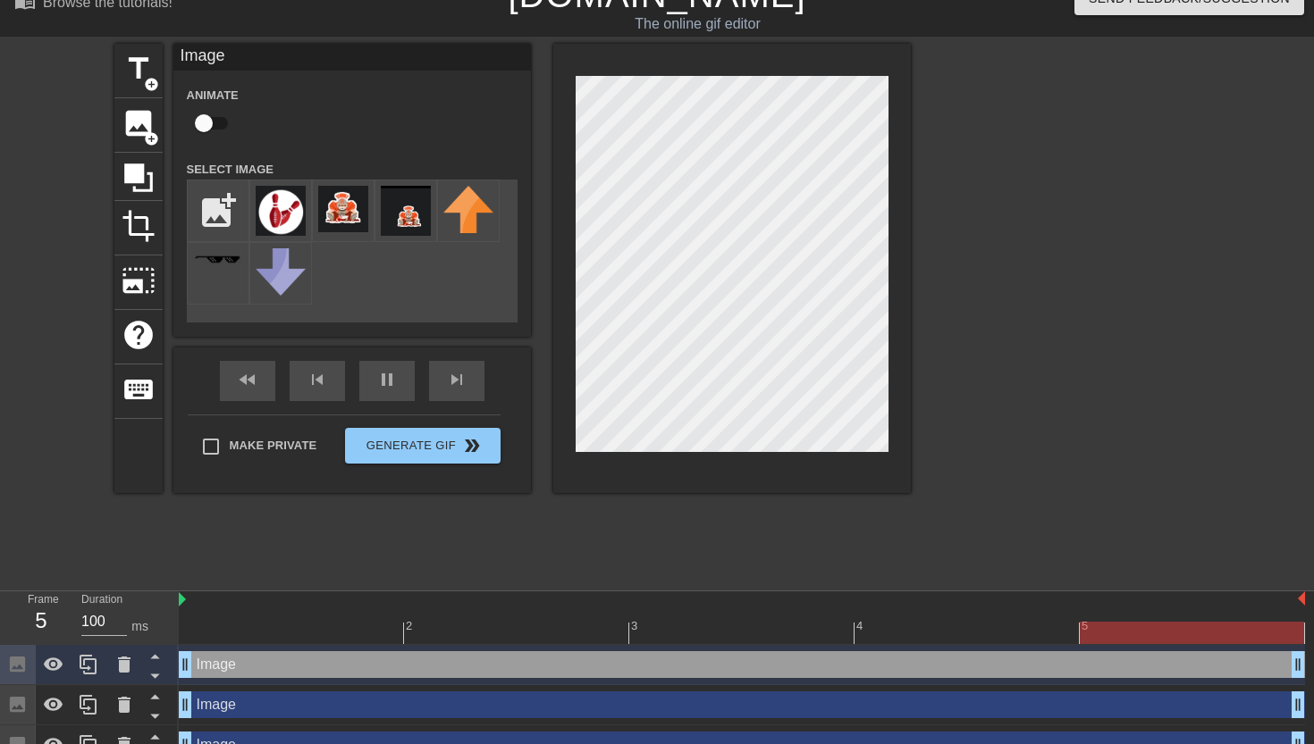
click at [1102, 186] on div at bounding box center [1066, 312] width 268 height 536
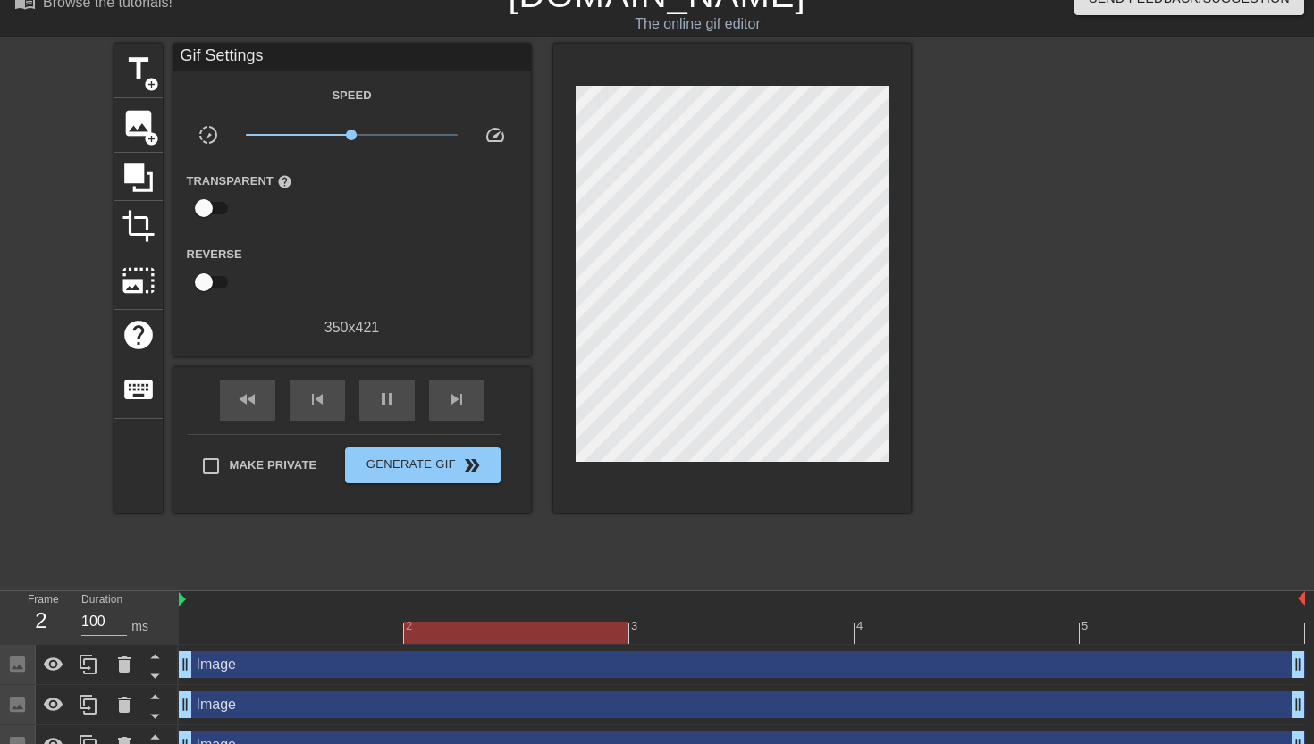
click at [998, 181] on div at bounding box center [1066, 312] width 268 height 536
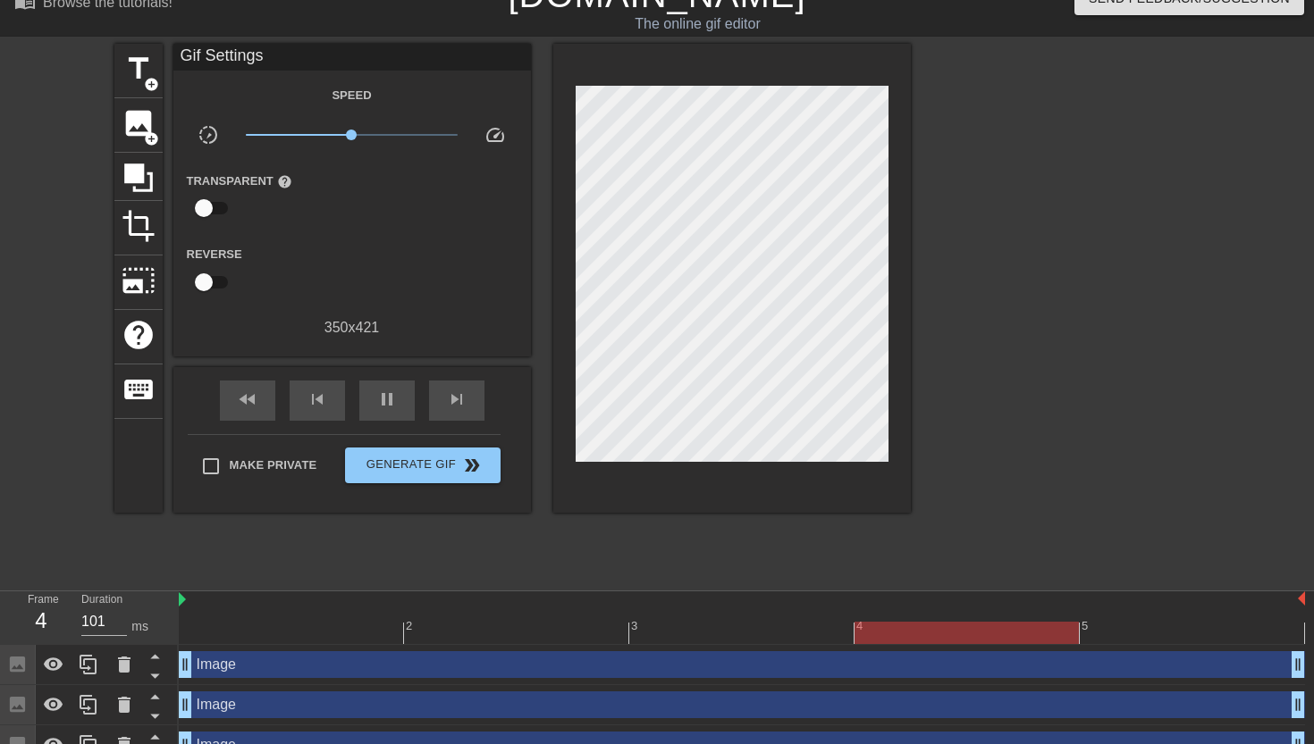
click at [1018, 195] on div at bounding box center [1066, 312] width 268 height 536
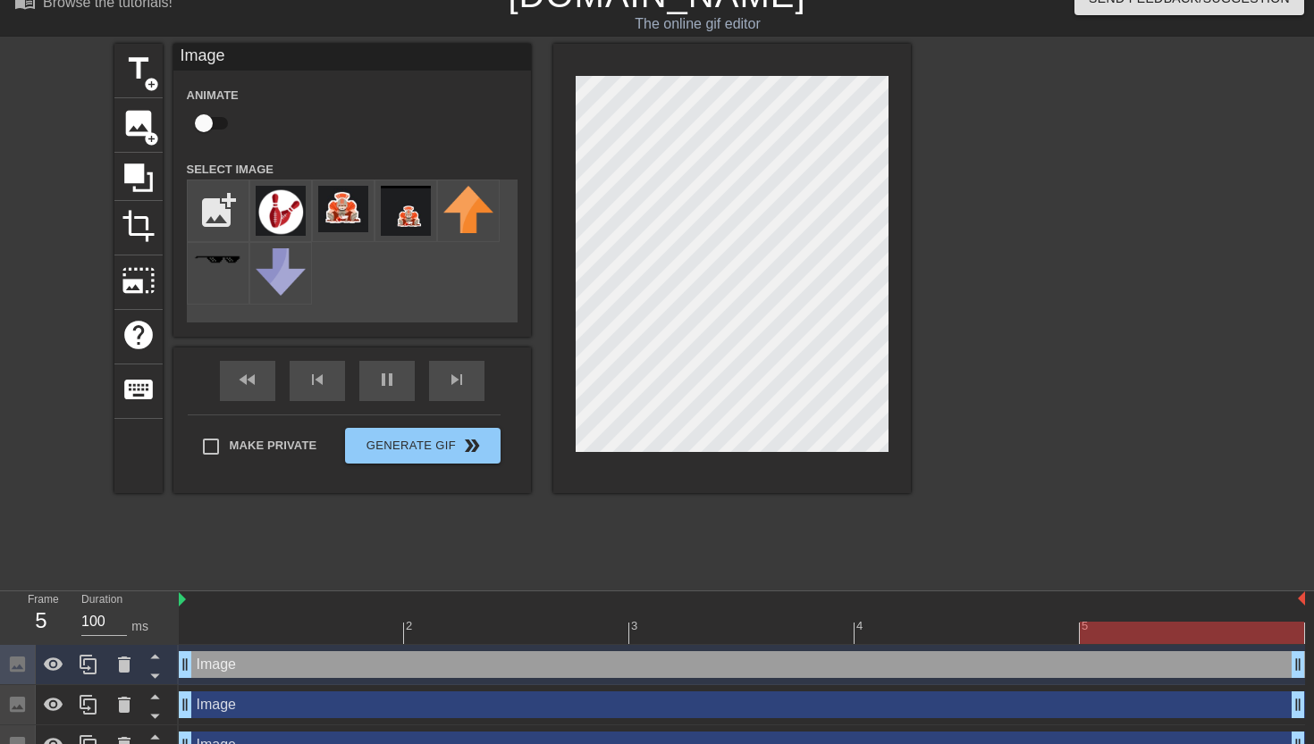
click at [1050, 209] on div at bounding box center [1066, 312] width 268 height 536
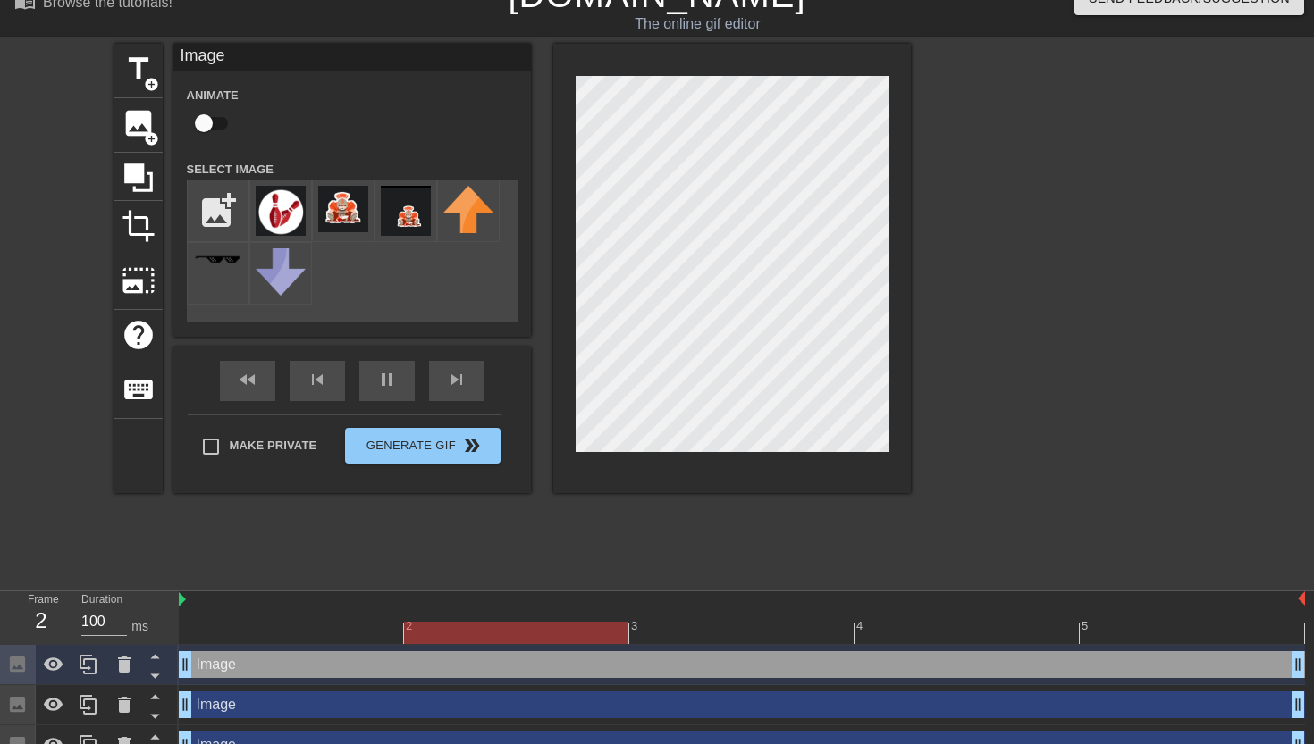
click at [1005, 166] on div at bounding box center [1066, 312] width 268 height 536
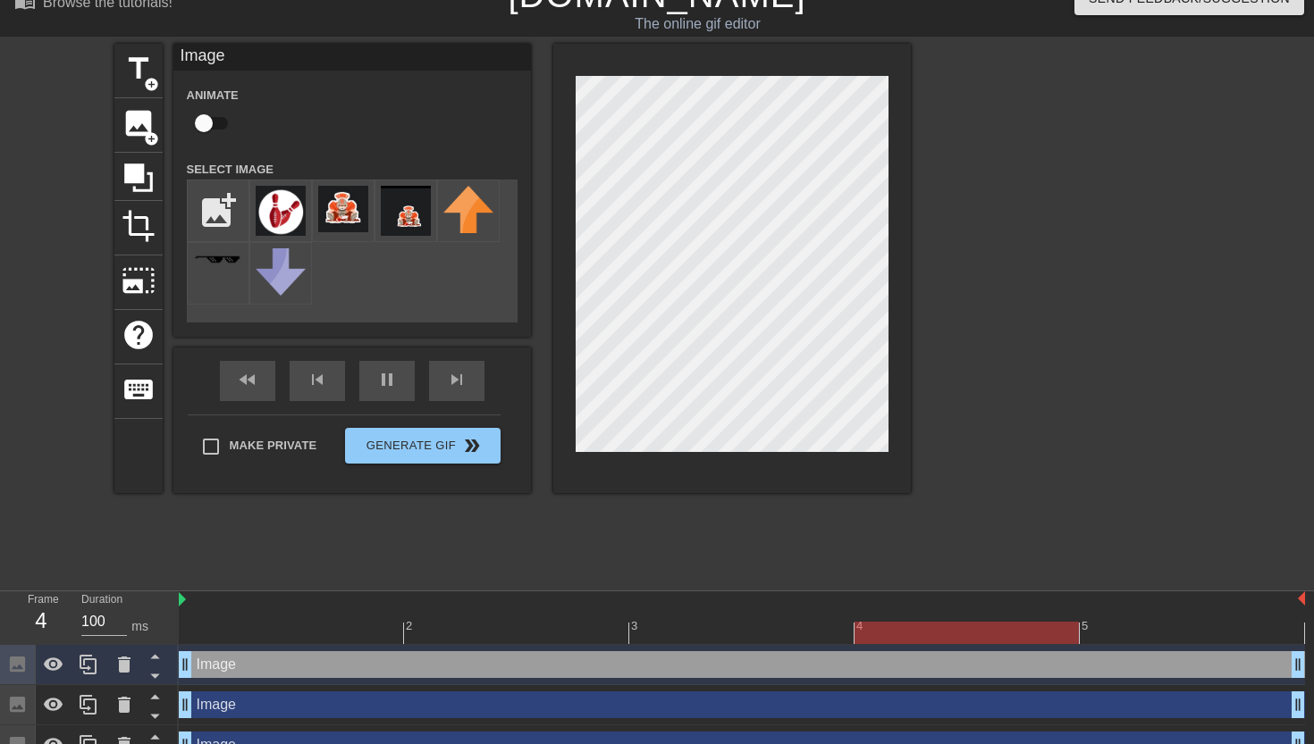
click at [1068, 212] on div at bounding box center [1066, 312] width 268 height 536
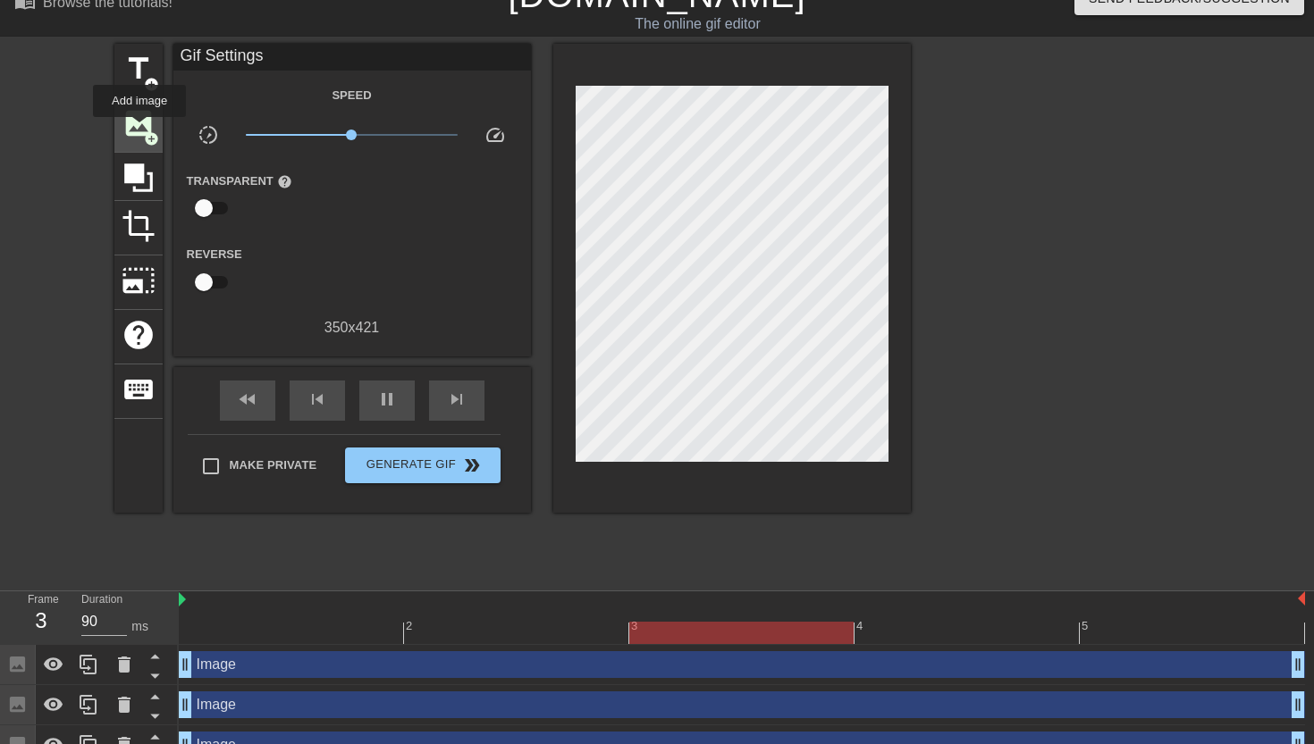
click at [140, 130] on span "image" at bounding box center [139, 123] width 34 height 34
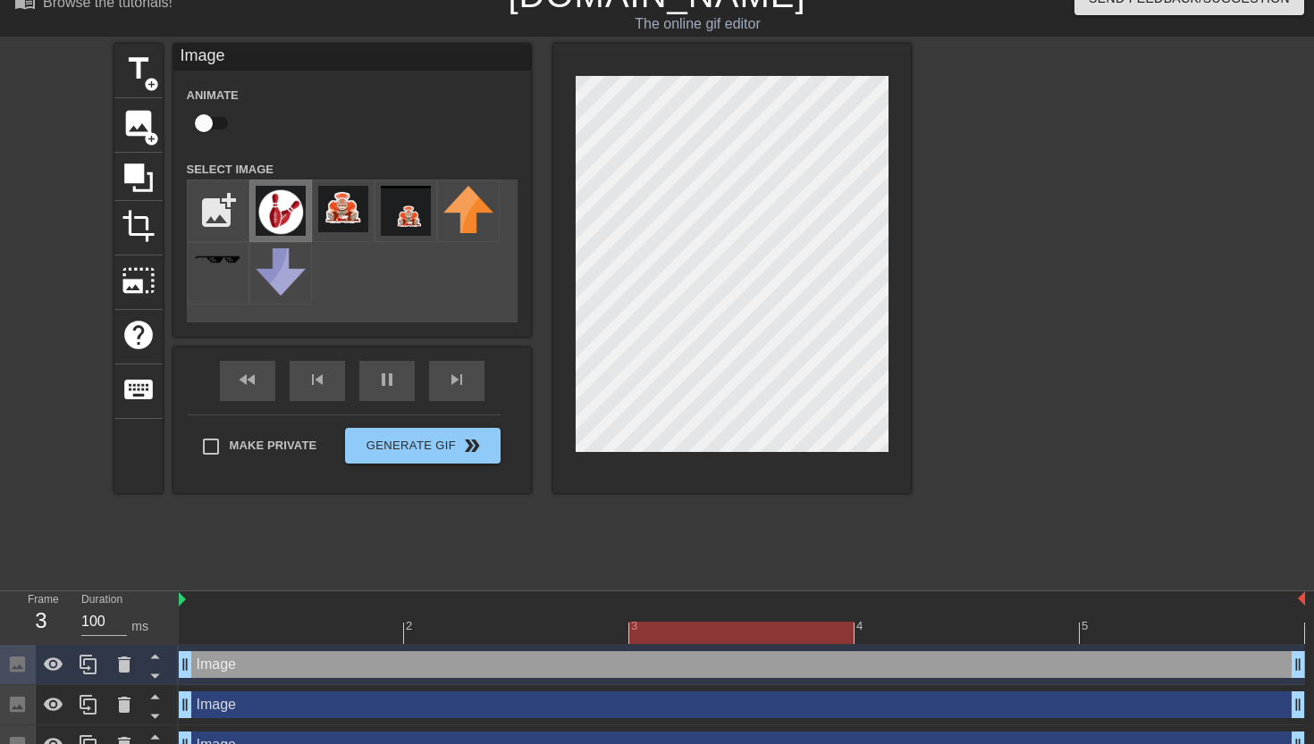
click at [270, 215] on img at bounding box center [281, 211] width 50 height 50
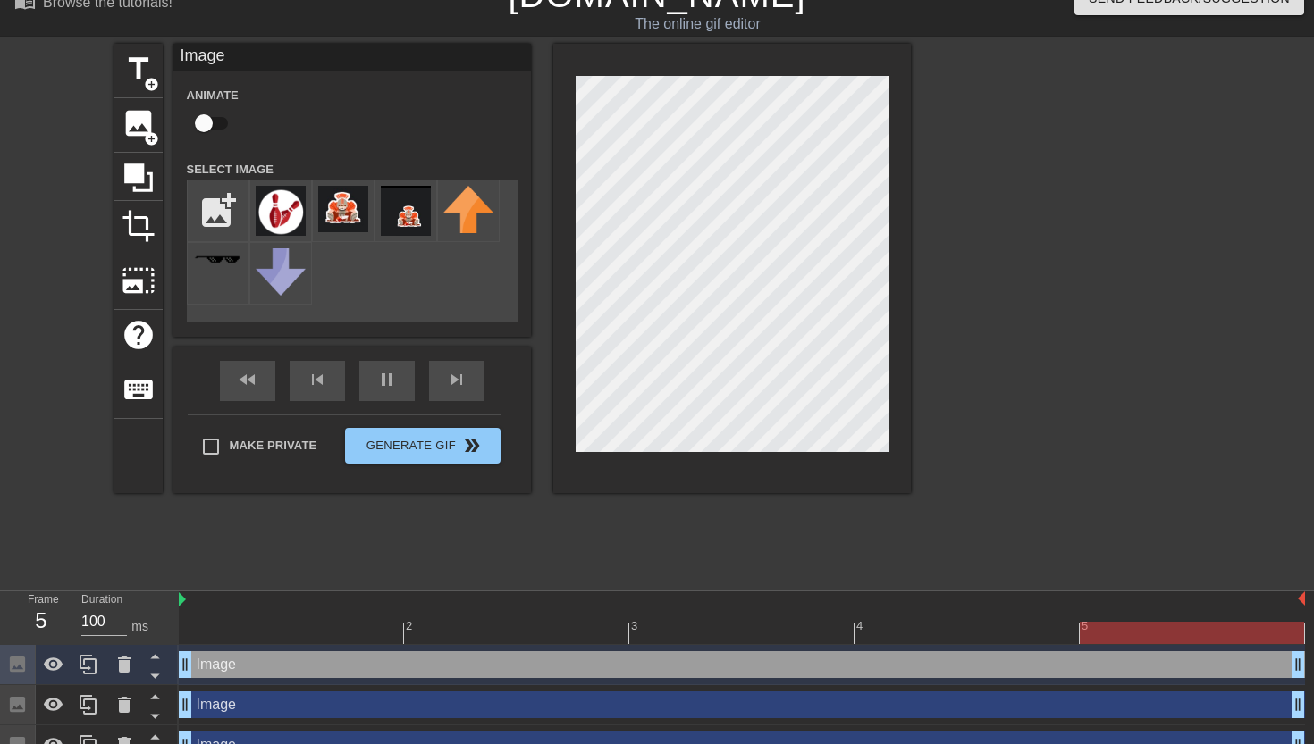
click at [1006, 174] on div at bounding box center [1066, 312] width 268 height 536
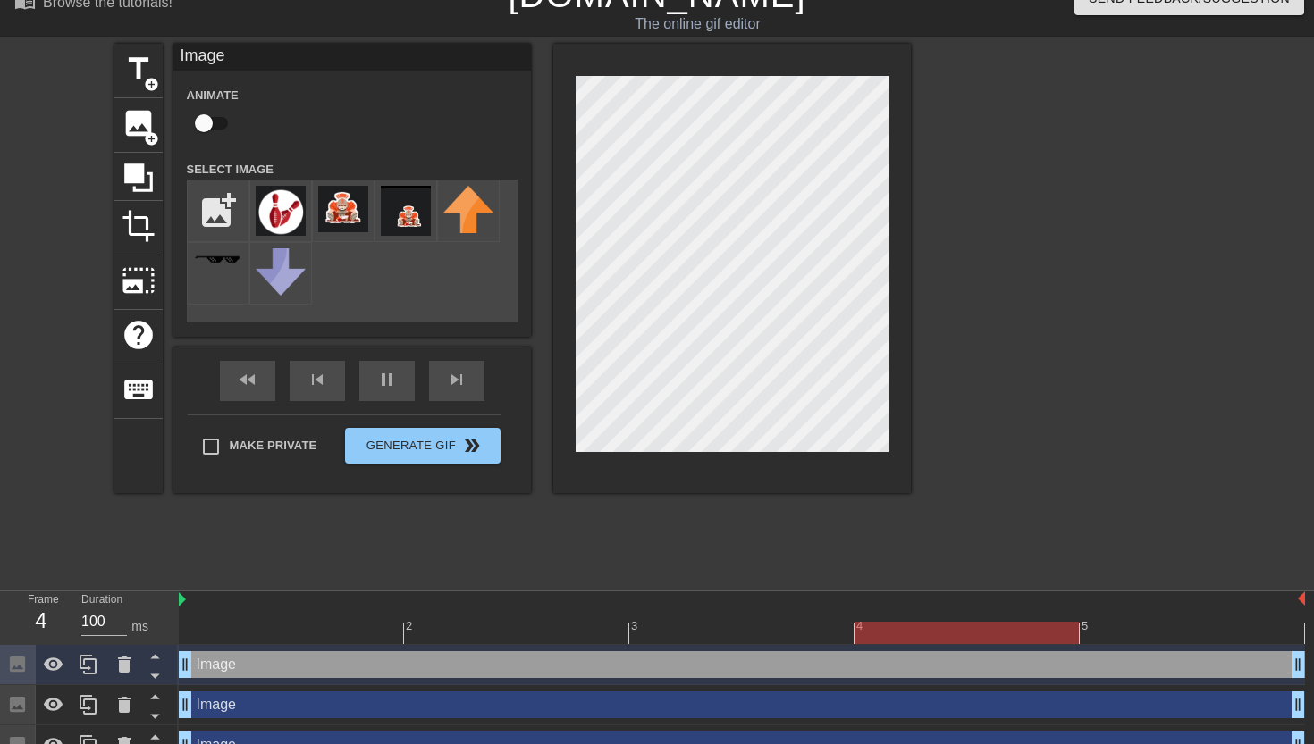
click at [1095, 247] on div at bounding box center [1066, 312] width 268 height 536
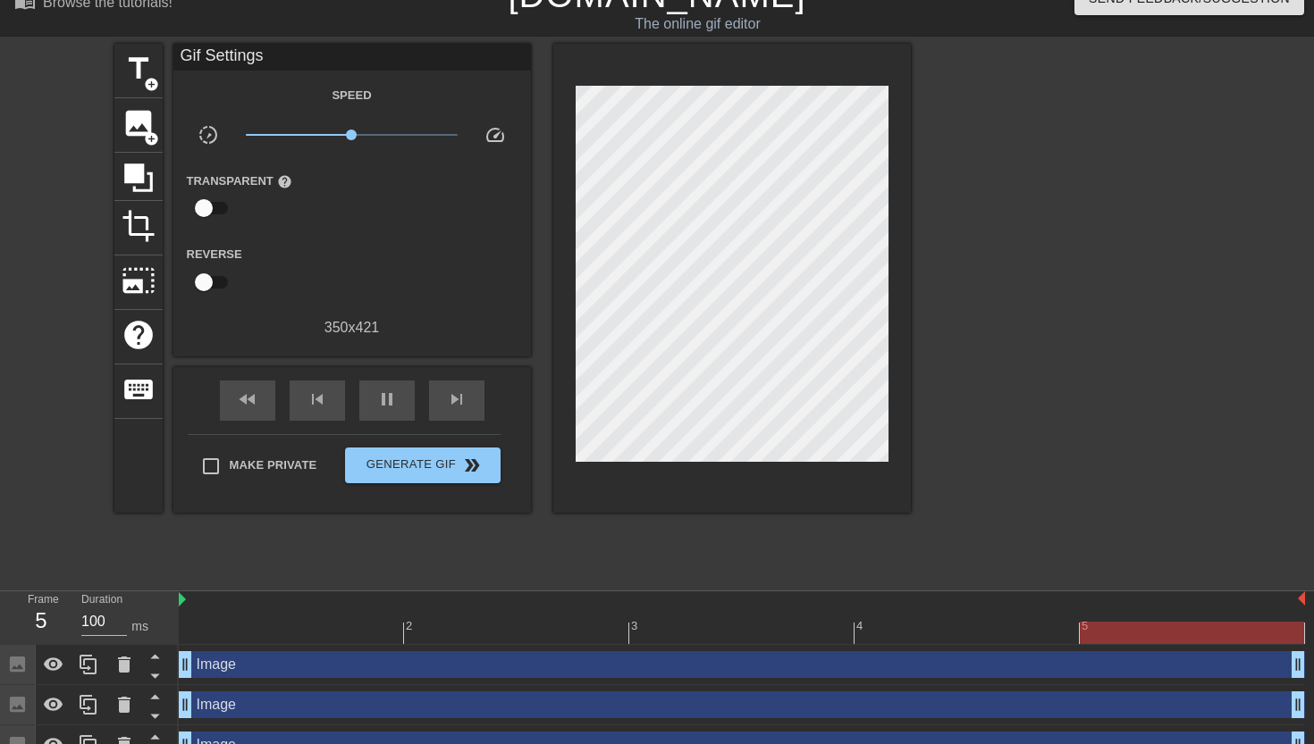
click at [1032, 219] on div at bounding box center [1066, 312] width 268 height 536
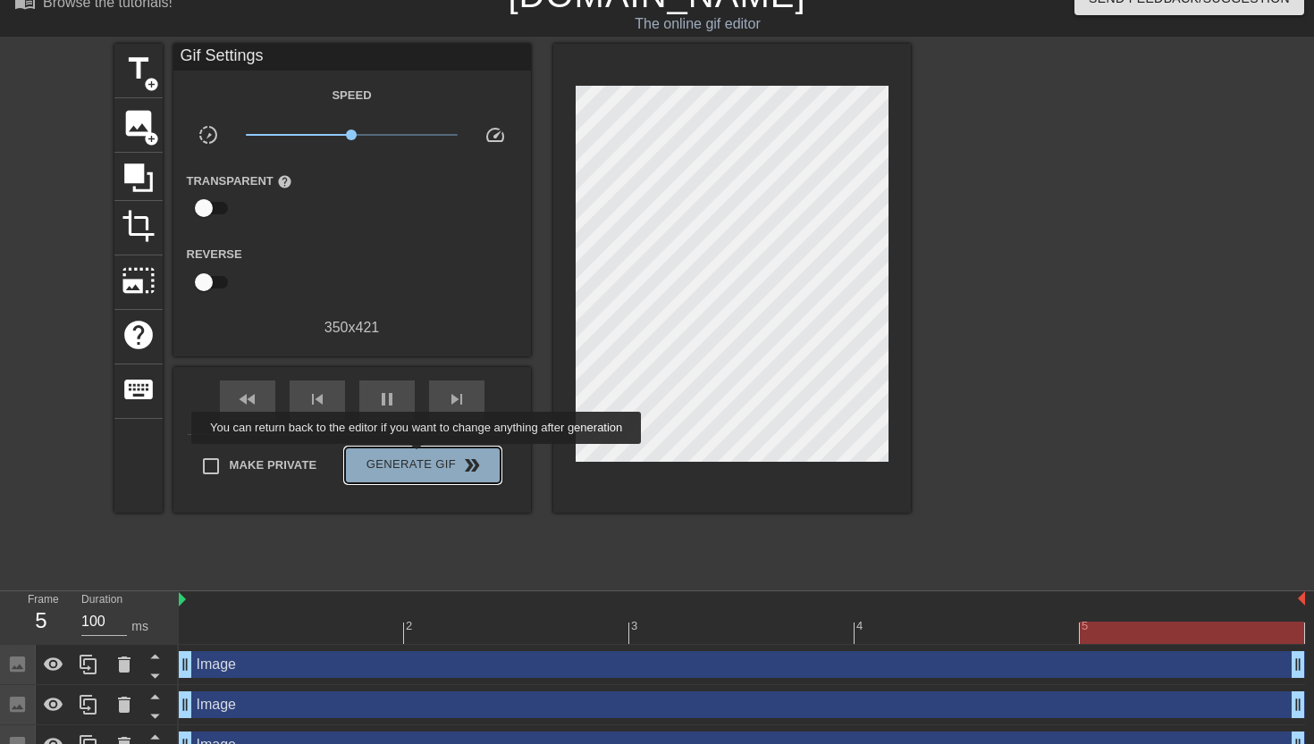
type input "90"
click at [428, 457] on span "Generate Gif double_arrow" at bounding box center [422, 465] width 140 height 21
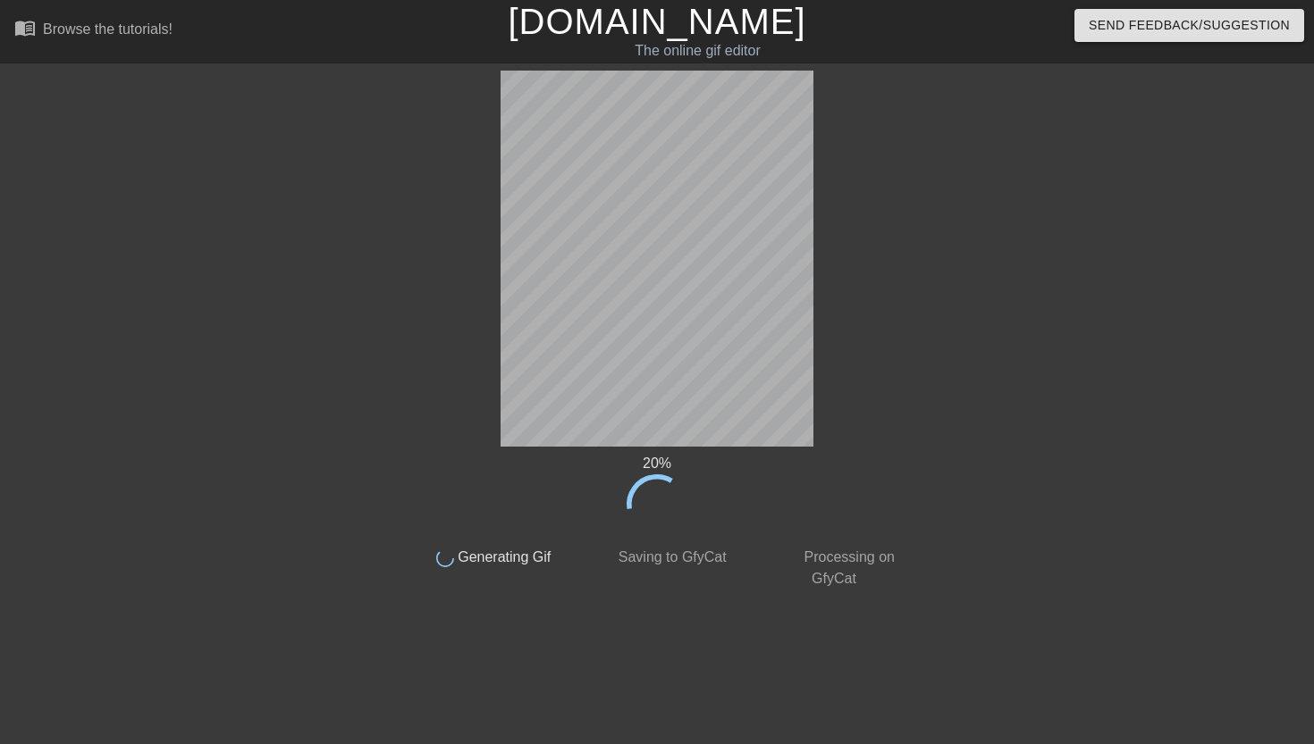
scroll to position [0, 0]
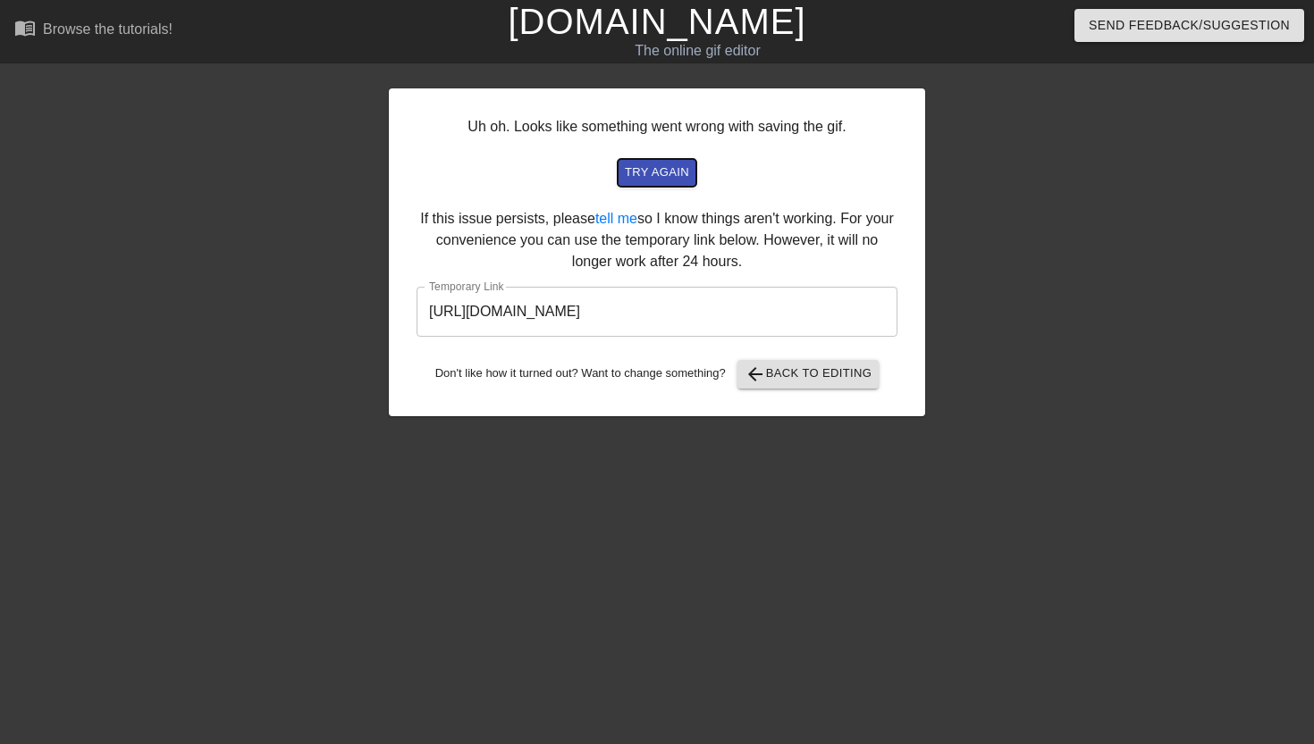
click at [663, 172] on span "try again" at bounding box center [657, 173] width 64 height 21
click at [665, 181] on span "try again" at bounding box center [657, 173] width 64 height 21
click at [833, 379] on span "arrow_back Back to Editing" at bounding box center [808, 374] width 128 height 21
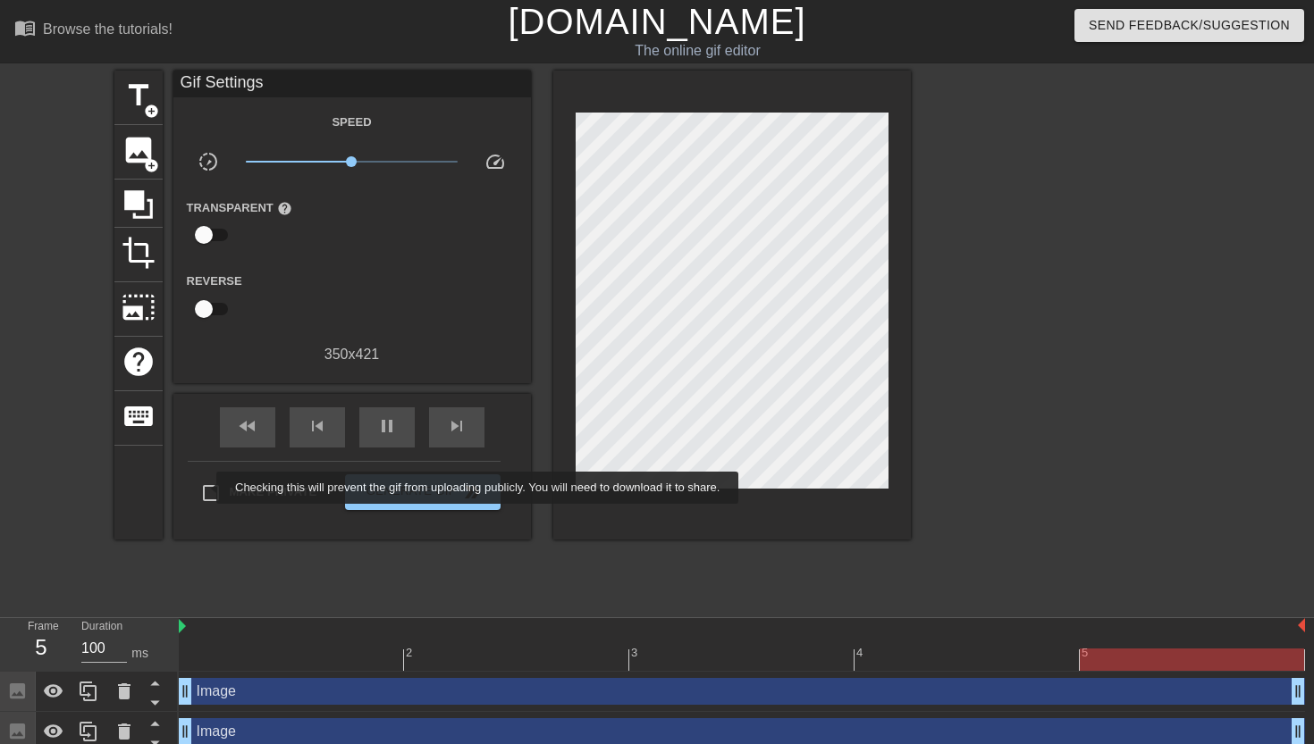
type input "90"
click at [204, 491] on input "Make Private" at bounding box center [211, 494] width 38 height 38
checkbox input "true"
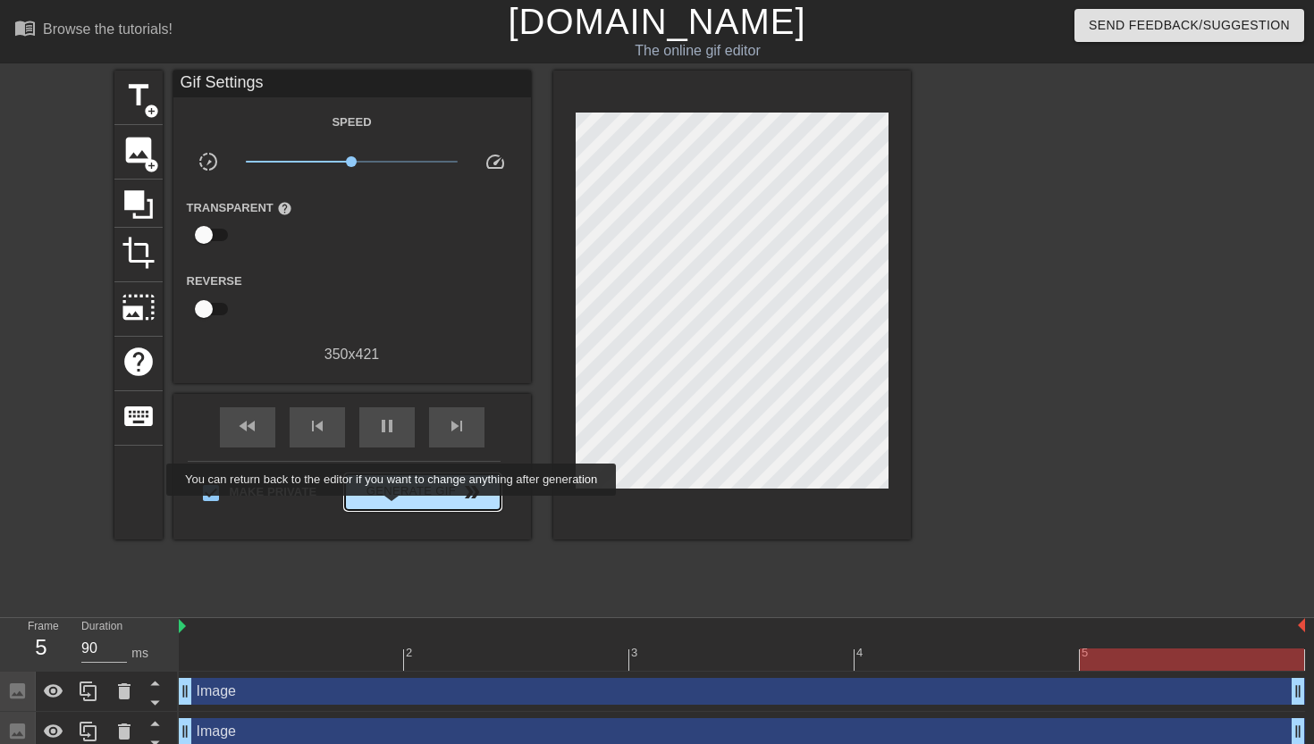
type input "100"
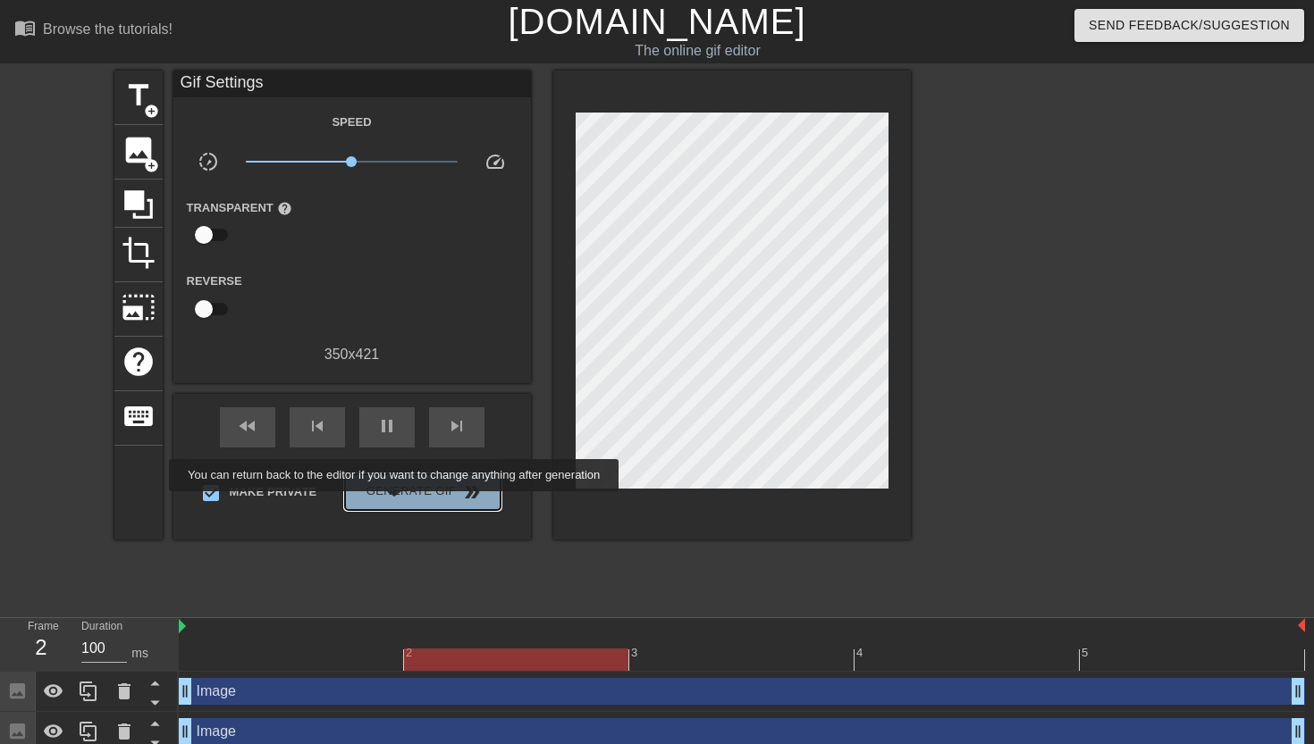
click at [406, 504] on button "Generate Gif double_arrow" at bounding box center [422, 493] width 155 height 36
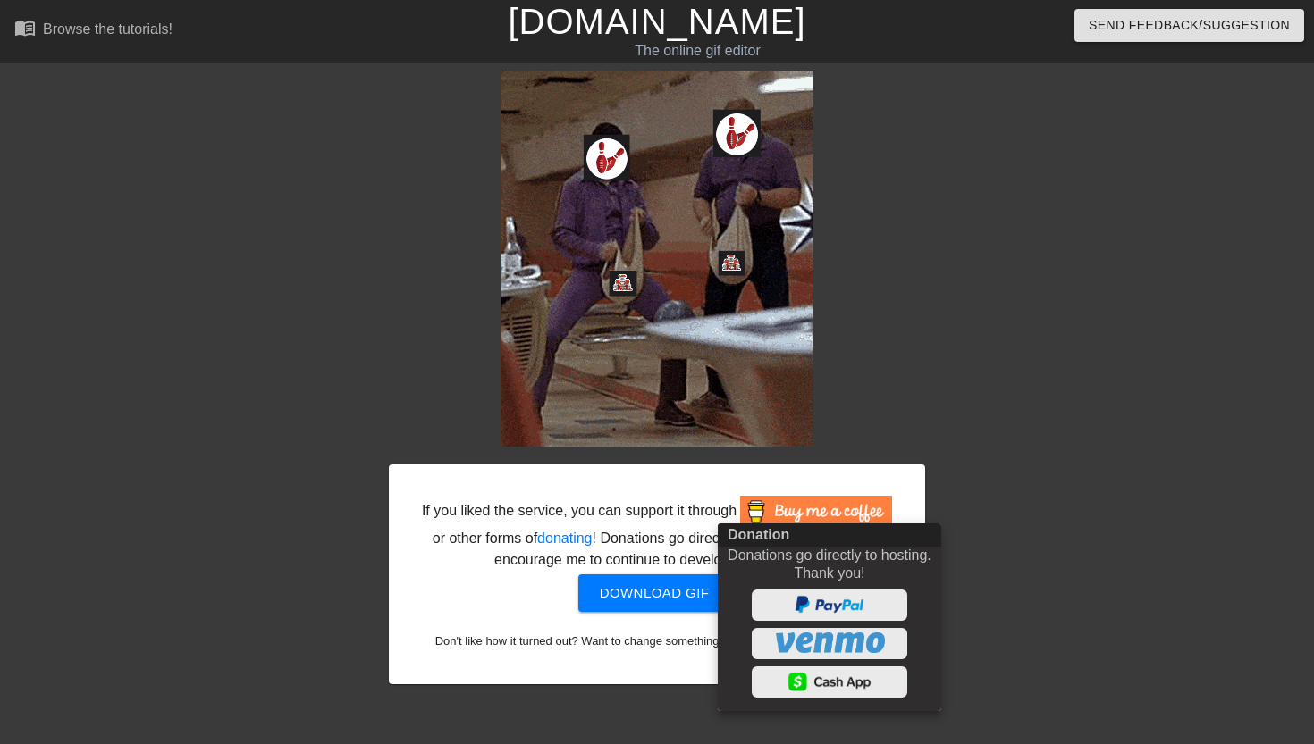
click at [668, 609] on div at bounding box center [657, 372] width 1314 height 744
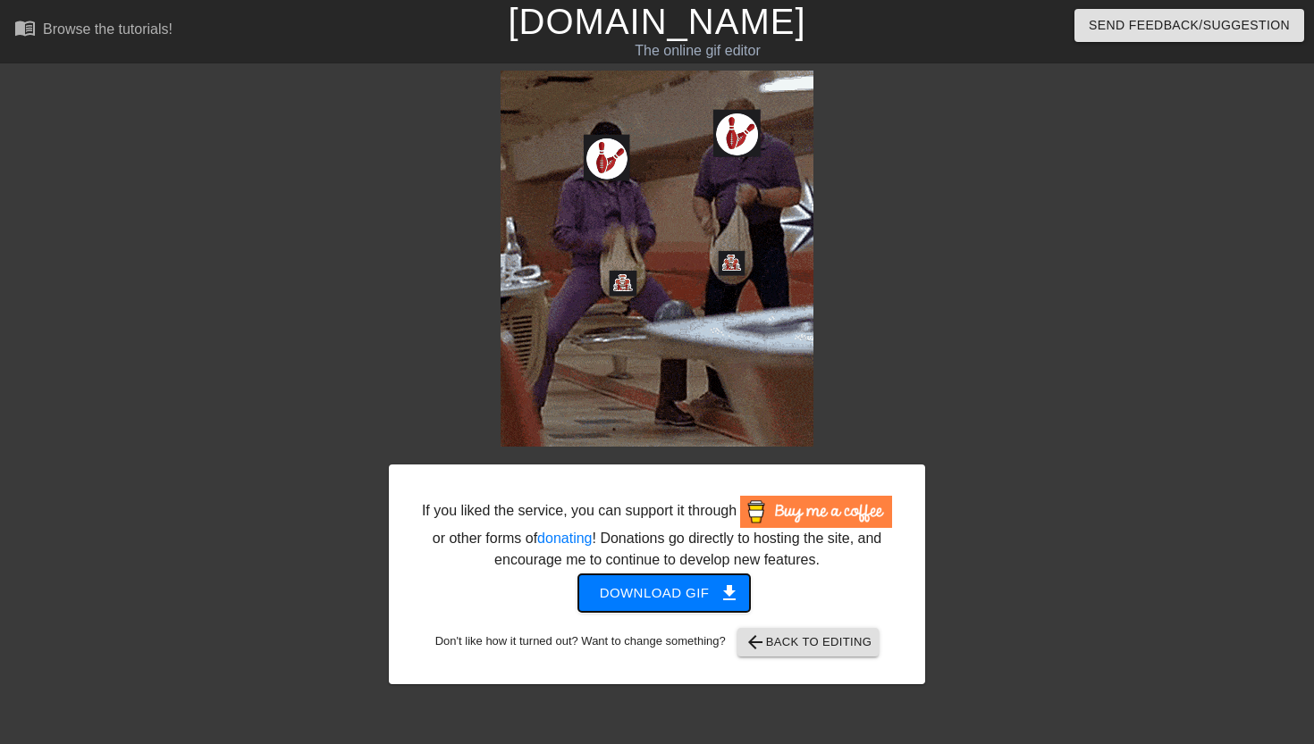
click at [669, 605] on span "Download gif get_app" at bounding box center [665, 593] width 130 height 23
